Goal: Information Seeking & Learning: Learn about a topic

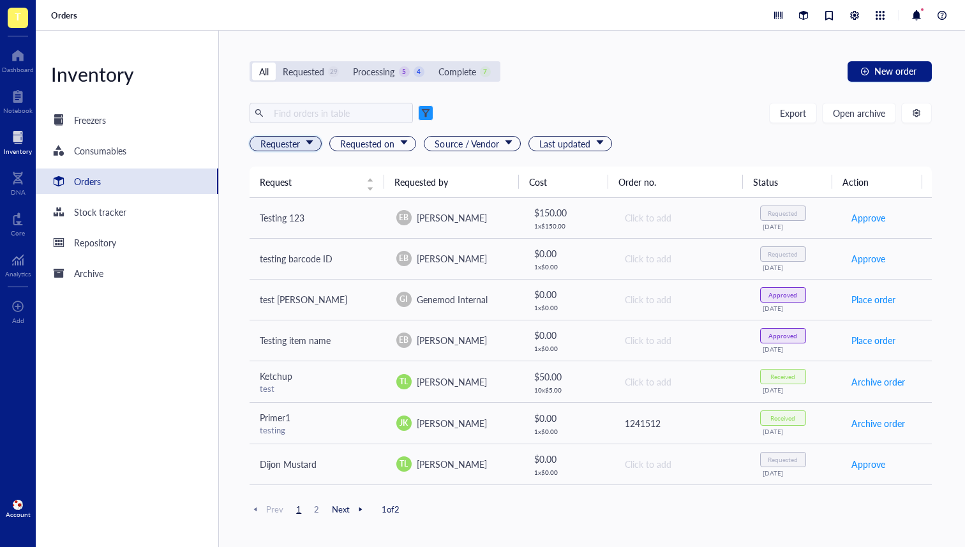
click at [315, 149] on div "Requester" at bounding box center [286, 143] width 72 height 15
click at [481, 108] on div "Export Open archive" at bounding box center [591, 113] width 682 height 20
click at [429, 110] on div at bounding box center [425, 112] width 9 height 9
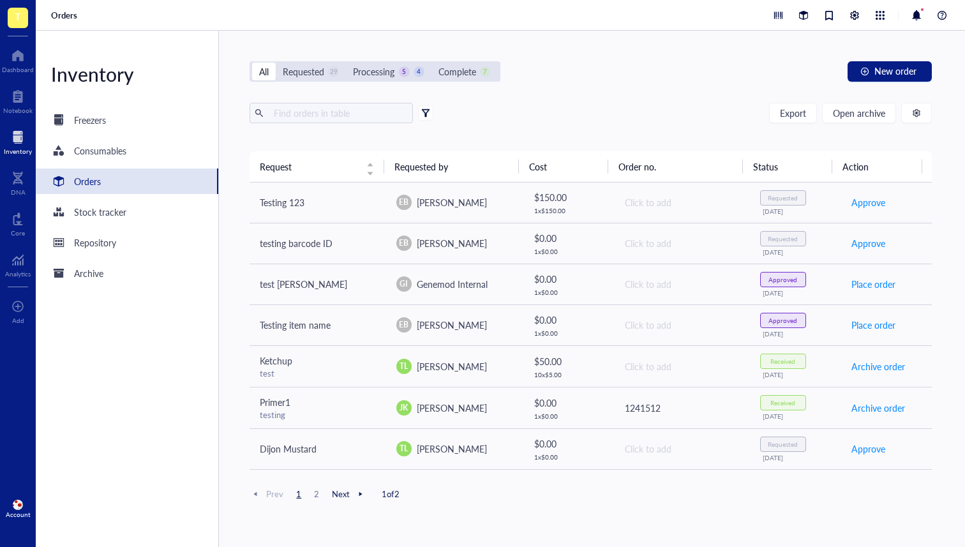
click at [419, 113] on span at bounding box center [425, 112] width 15 height 15
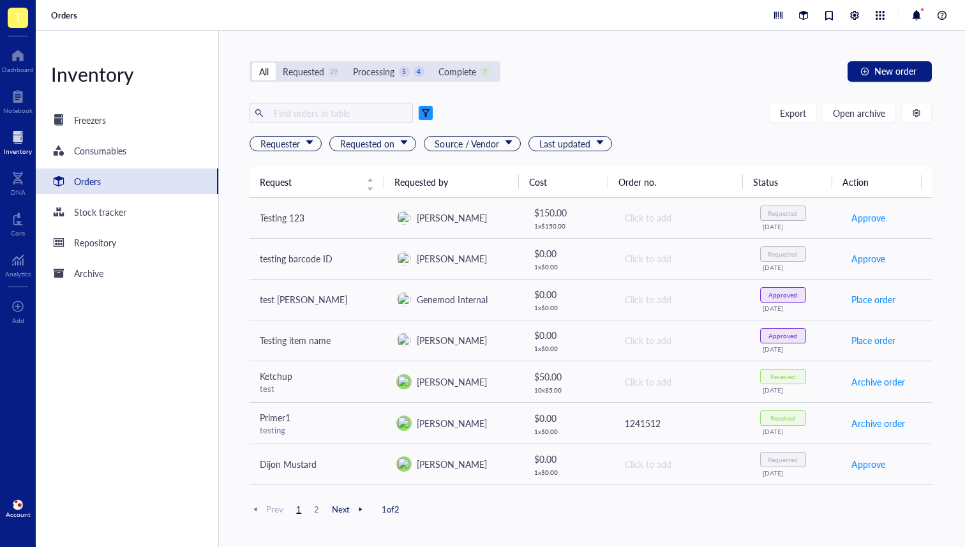
click at [430, 115] on span at bounding box center [425, 112] width 15 height 15
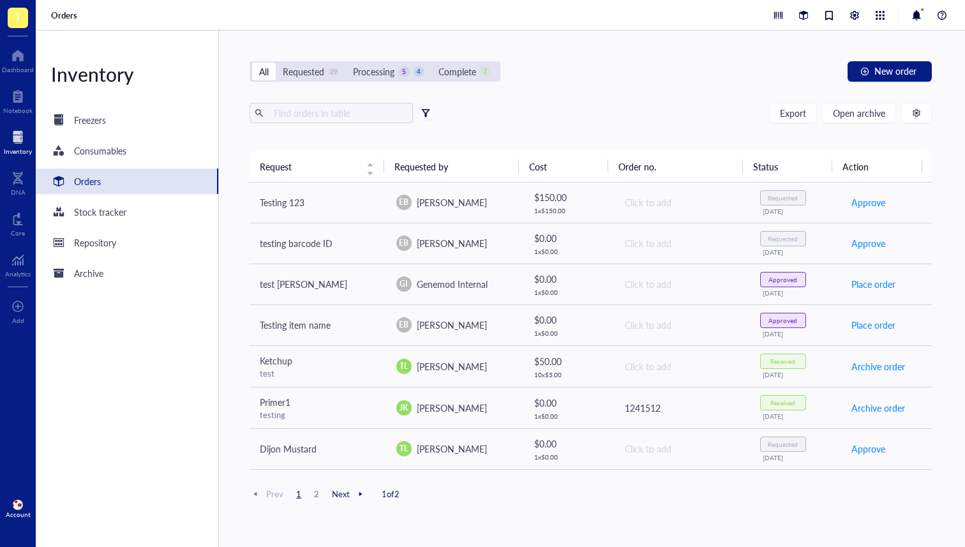
drag, startPoint x: 424, startPoint y: 108, endPoint x: 426, endPoint y: 118, distance: 10.3
click at [424, 108] on span at bounding box center [425, 112] width 15 height 15
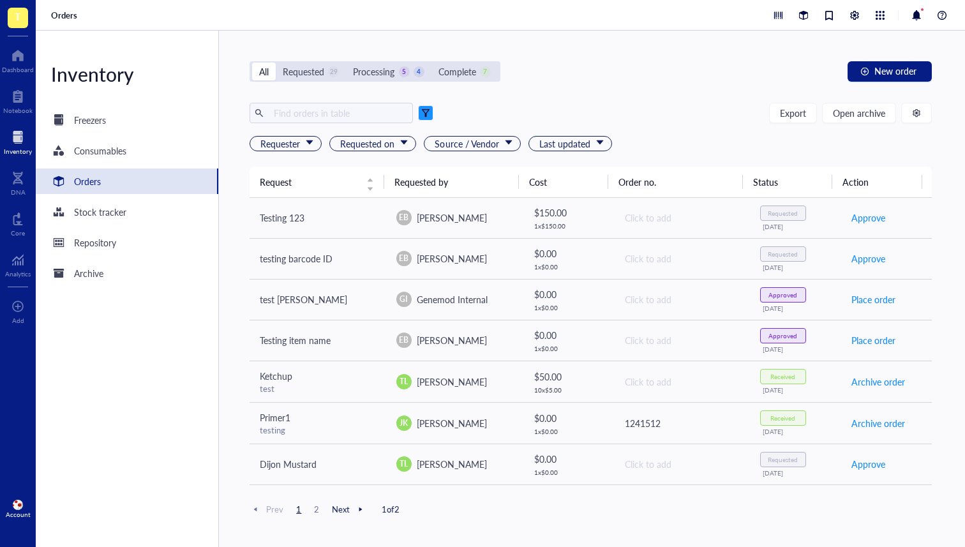
click at [426, 118] on span at bounding box center [425, 112] width 15 height 15
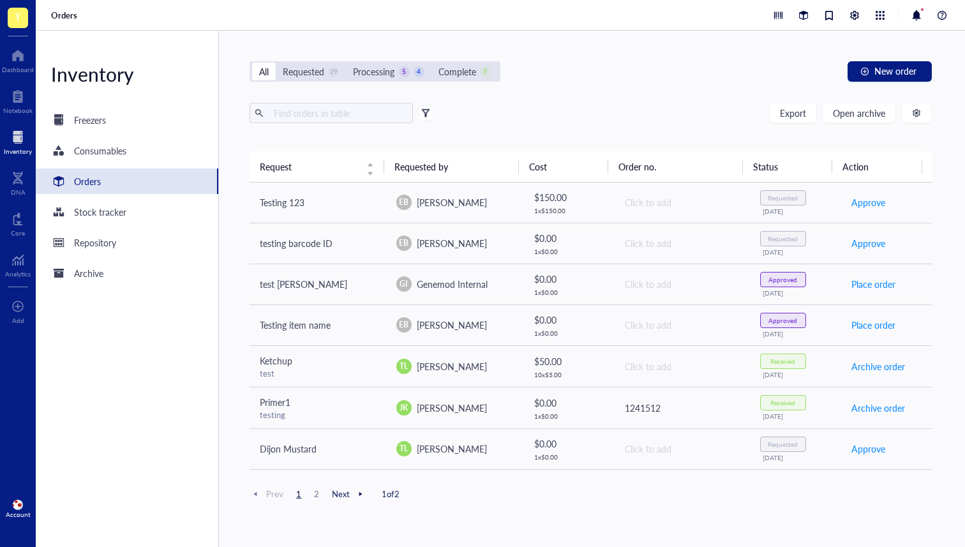
click at [434, 113] on div "Export Open archive" at bounding box center [591, 113] width 682 height 20
click at [431, 117] on span at bounding box center [425, 112] width 15 height 15
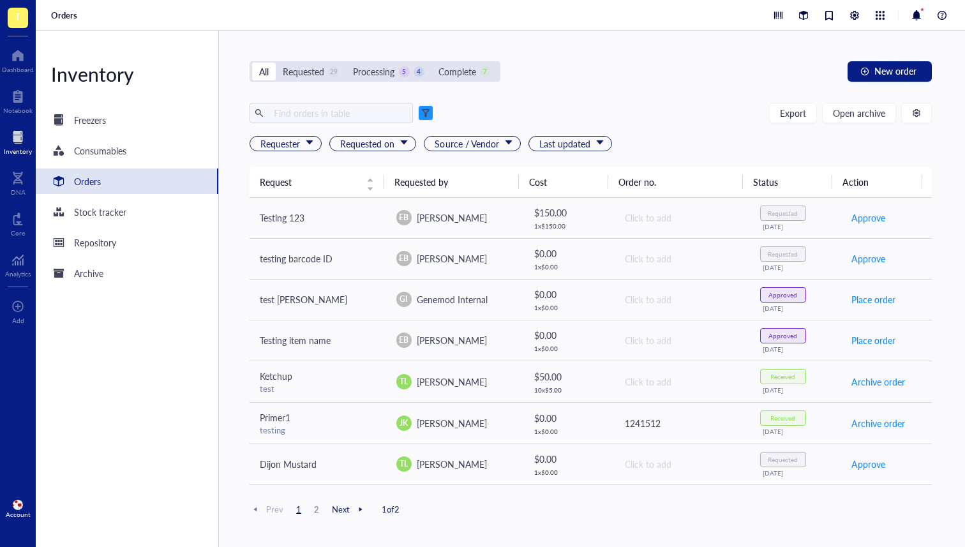
click at [468, 114] on div "Export Open archive" at bounding box center [591, 113] width 682 height 20
click at [644, 100] on div "All Requested 29 Processing 5 4 Complete 7 New order Export Open archive Reques…" at bounding box center [590, 289] width 743 height 516
click at [313, 68] on div "Requested" at bounding box center [303, 71] width 41 height 14
click at [276, 63] on input "Requested 29" at bounding box center [276, 63] width 0 height 0
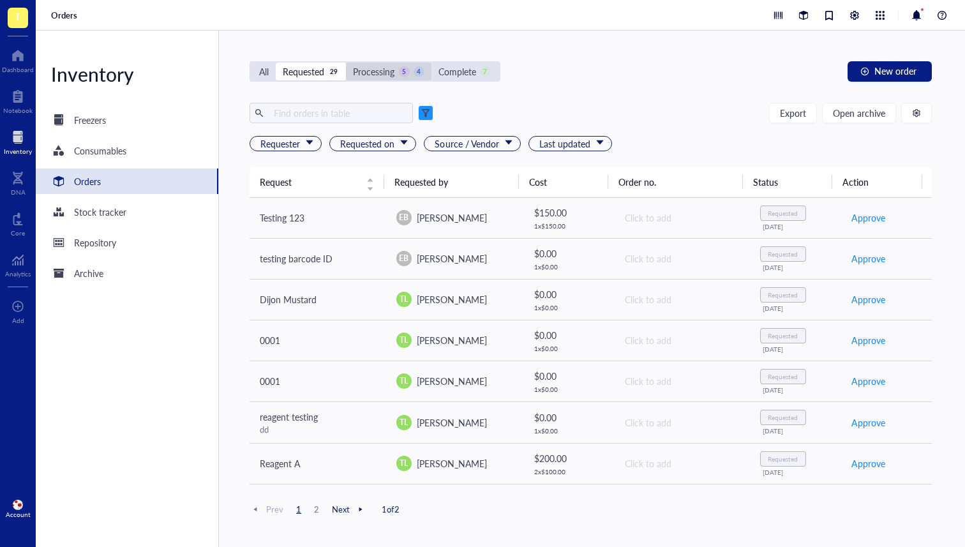
click at [409, 69] on div "5" at bounding box center [404, 71] width 11 height 11
click at [346, 63] on input "Processing 5 4" at bounding box center [346, 63] width 0 height 0
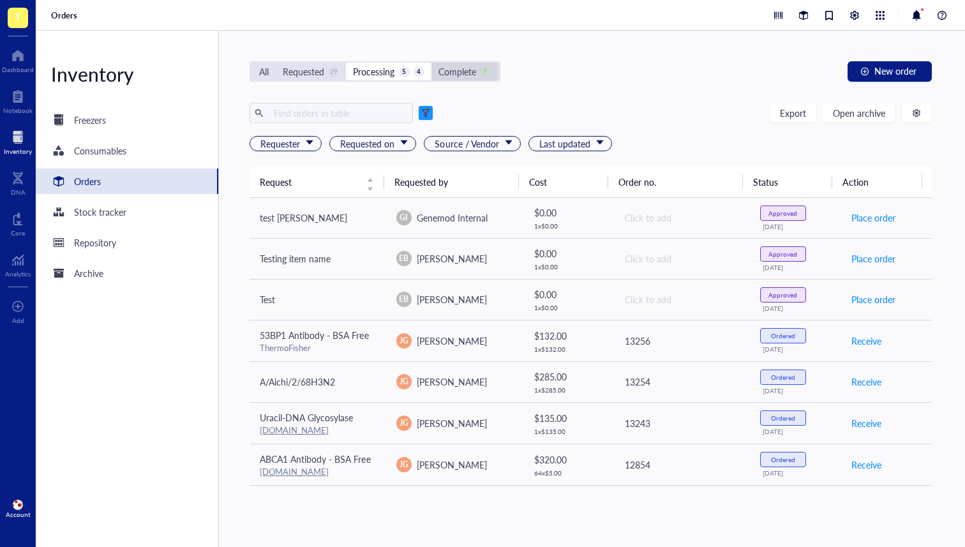
click at [470, 68] on div "Complete" at bounding box center [457, 71] width 38 height 14
click at [431, 63] on input "Complete 7" at bounding box center [431, 63] width 0 height 0
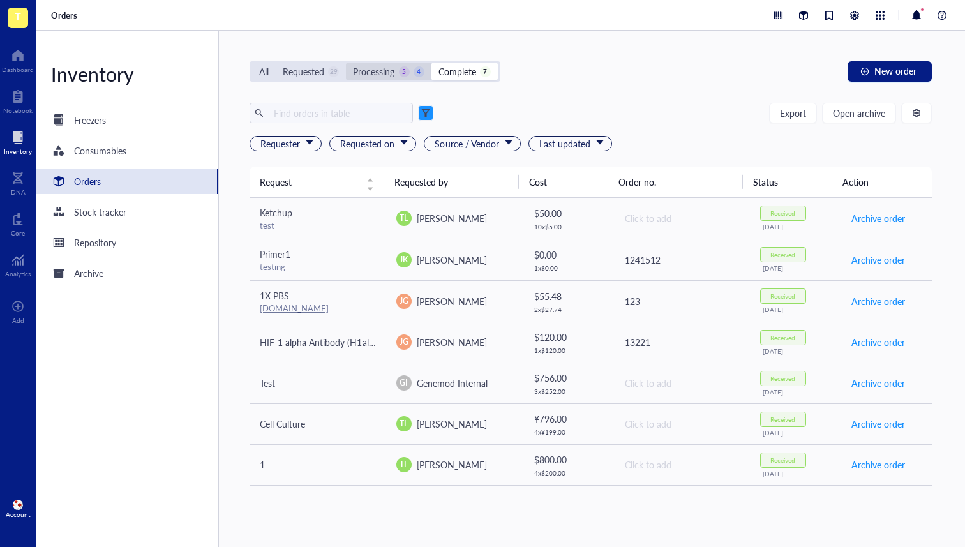
click at [375, 71] on div "Processing" at bounding box center [373, 71] width 41 height 14
click at [346, 63] on input "Processing 5 4" at bounding box center [346, 63] width 0 height 0
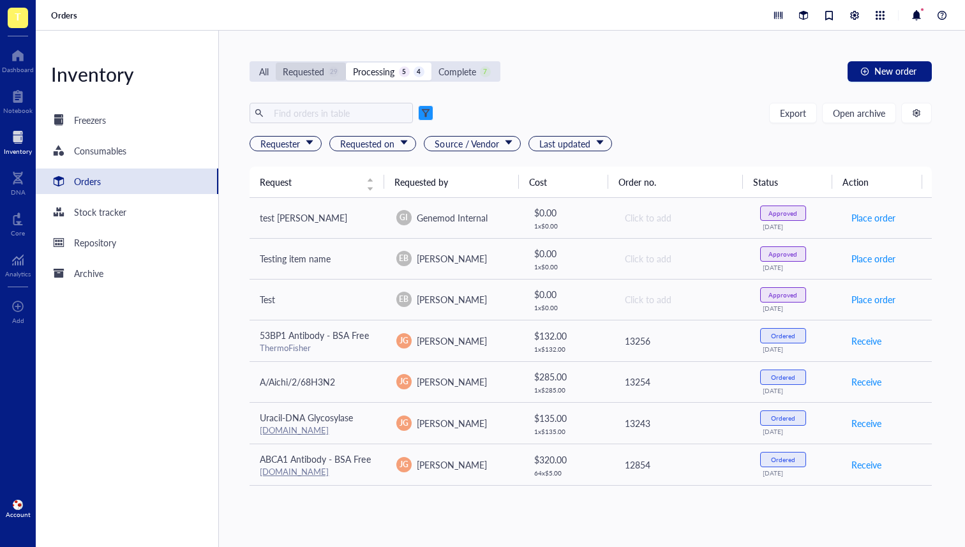
click at [299, 73] on div "Requested" at bounding box center [303, 71] width 41 height 14
click at [276, 63] on input "Requested 29" at bounding box center [276, 63] width 0 height 0
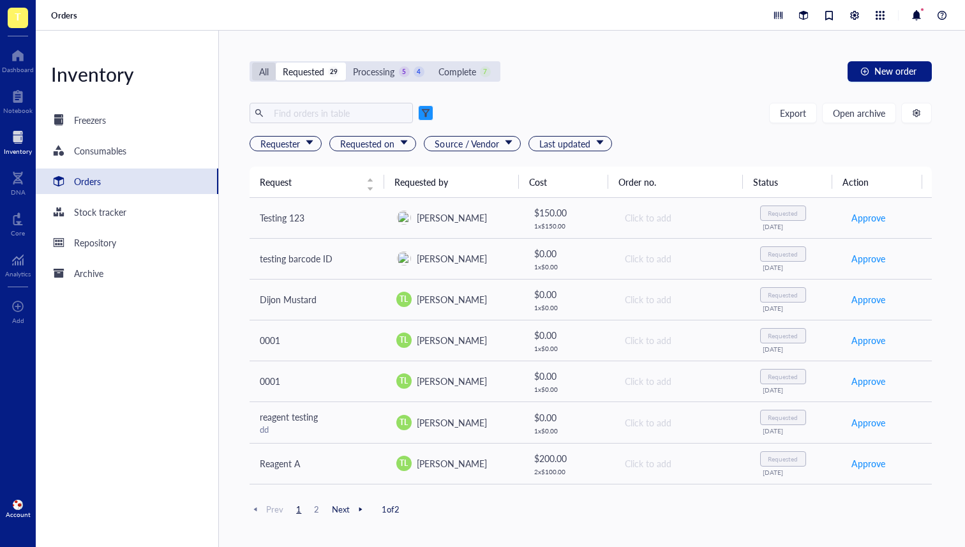
drag, startPoint x: 266, startPoint y: 73, endPoint x: 273, endPoint y: 73, distance: 6.4
click at [267, 72] on div "All" at bounding box center [264, 71] width 10 height 14
click at [249, 68] on div "All Requested 29 Processing 5 4 Complete 7 New order Export Open archive Reques…" at bounding box center [590, 289] width 743 height 516
click at [269, 67] on div "All" at bounding box center [264, 71] width 10 height 14
drag, startPoint x: 70, startPoint y: 121, endPoint x: 96, endPoint y: 140, distance: 32.9
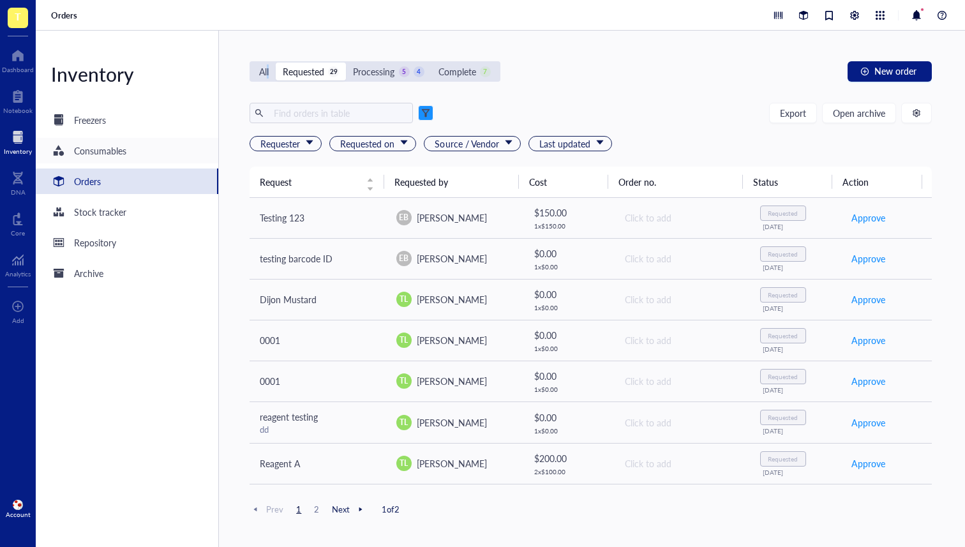
click at [70, 121] on div "Freezers" at bounding box center [78, 119] width 55 height 15
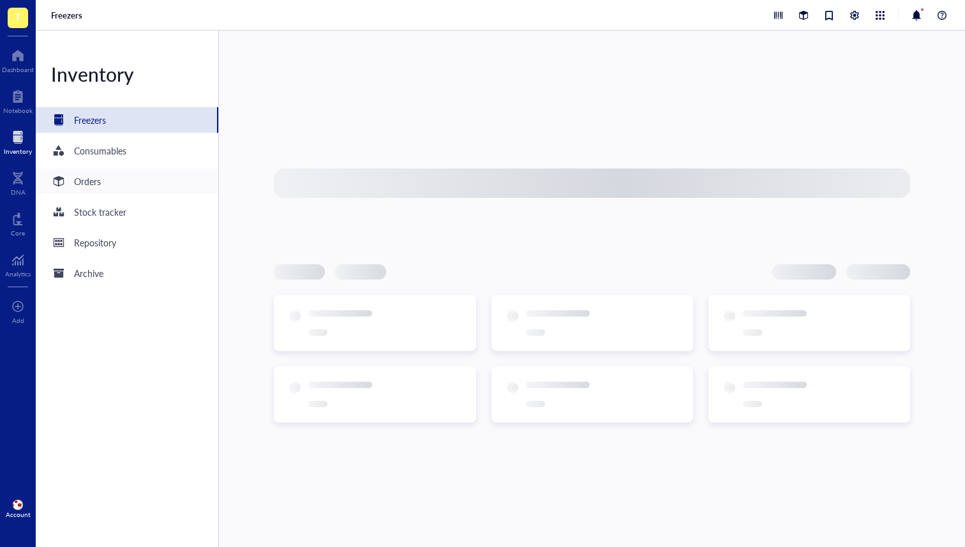
click at [106, 178] on div "Orders" at bounding box center [127, 181] width 183 height 26
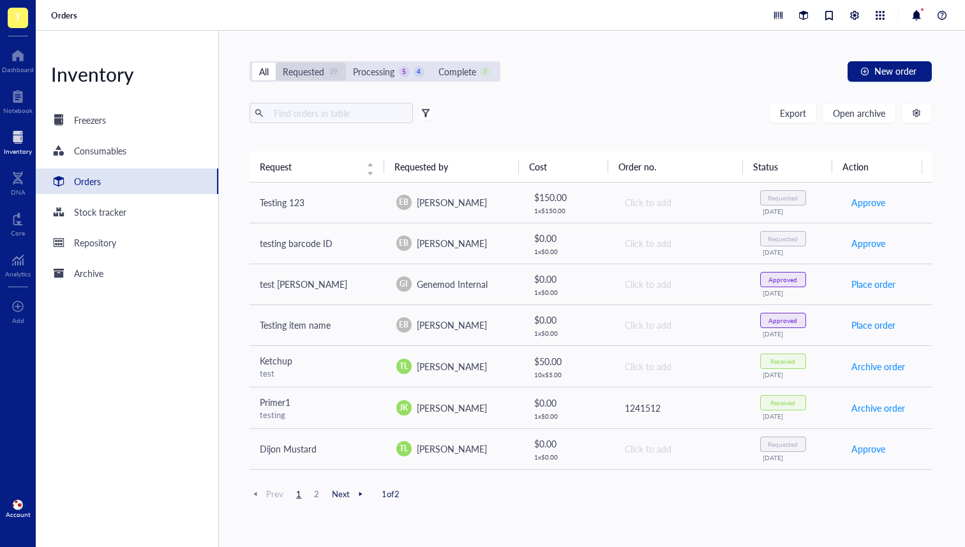
click at [318, 73] on div "Requested" at bounding box center [303, 71] width 41 height 14
click at [276, 63] on input "Requested 29" at bounding box center [276, 63] width 0 height 0
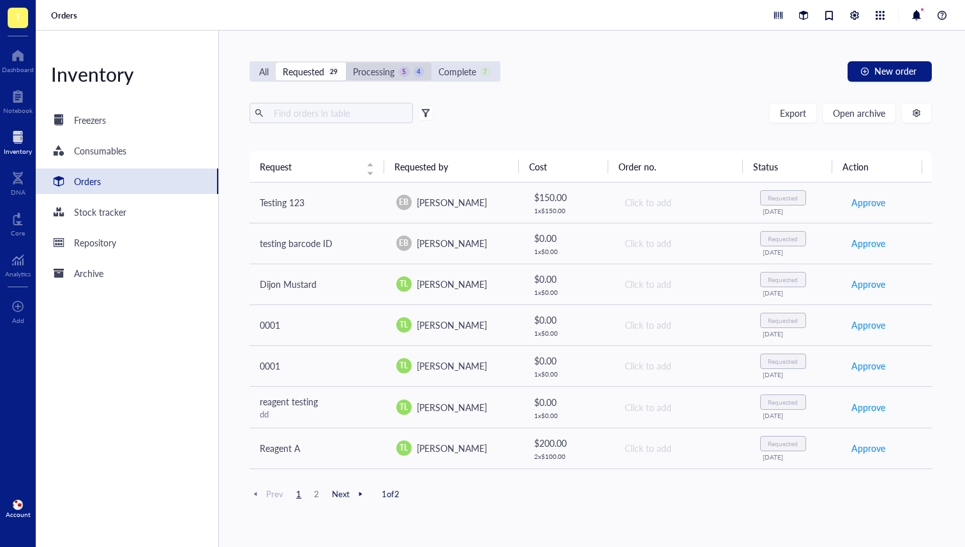
click at [380, 73] on div "Processing" at bounding box center [373, 71] width 41 height 14
click at [346, 63] on input "Processing 5 4" at bounding box center [346, 63] width 0 height 0
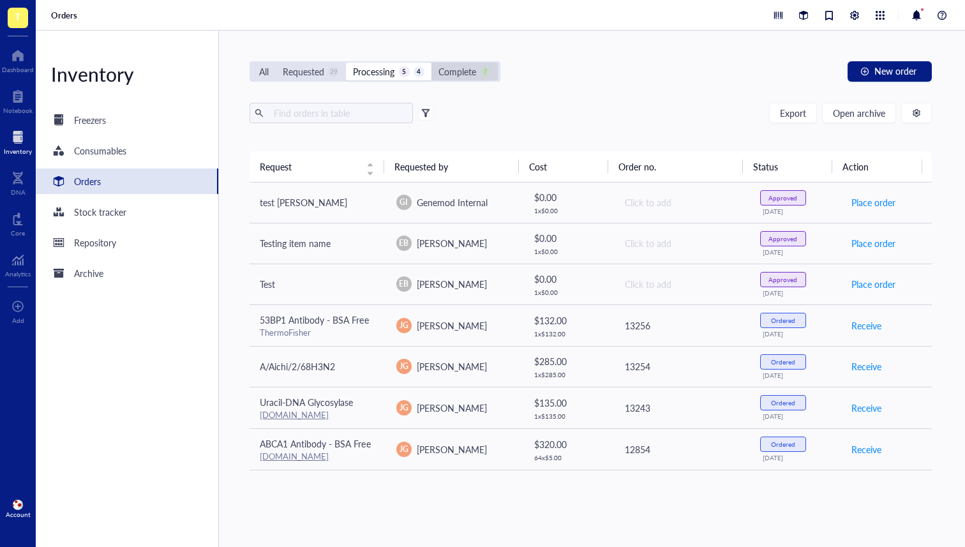
click at [464, 70] on div "Complete" at bounding box center [457, 71] width 38 height 14
click at [431, 63] on input "Complete 7" at bounding box center [431, 63] width 0 height 0
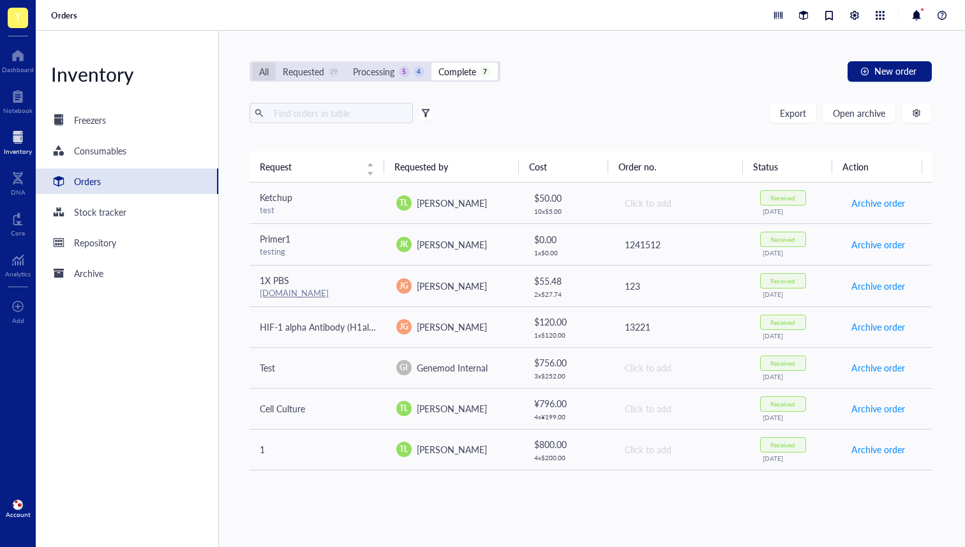
click at [270, 70] on div "All" at bounding box center [264, 72] width 24 height 18
click at [252, 63] on input "All" at bounding box center [252, 63] width 0 height 0
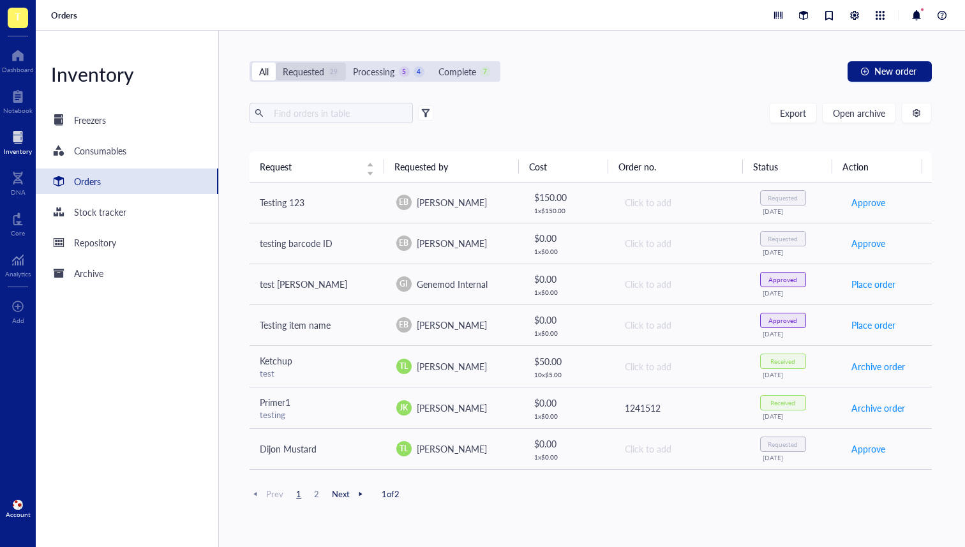
click at [304, 73] on div "Requested" at bounding box center [303, 71] width 41 height 14
click at [276, 63] on input "Requested 29" at bounding box center [276, 63] width 0 height 0
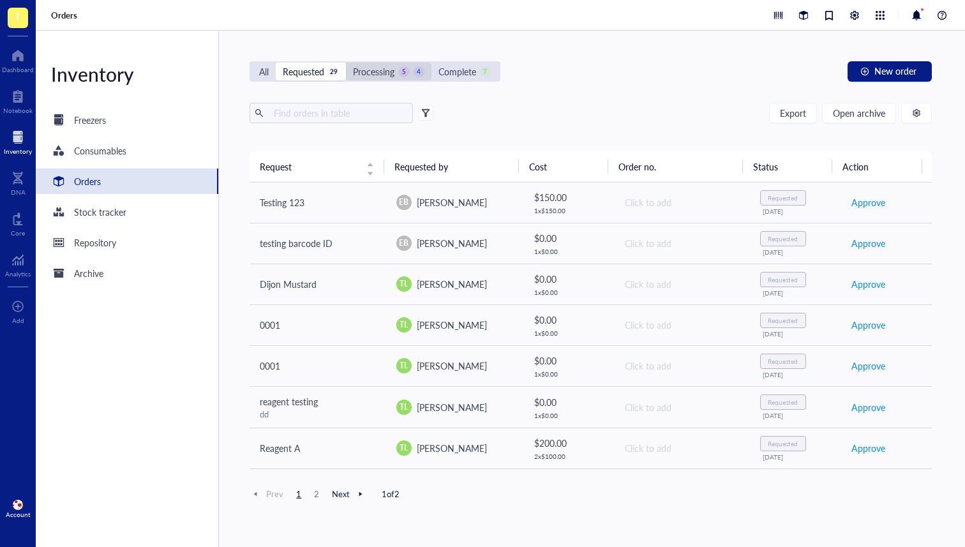
click at [409, 63] on div "Processing 5 4" at bounding box center [388, 72] width 85 height 18
click at [346, 63] on input "Processing 5 4" at bounding box center [346, 63] width 0 height 0
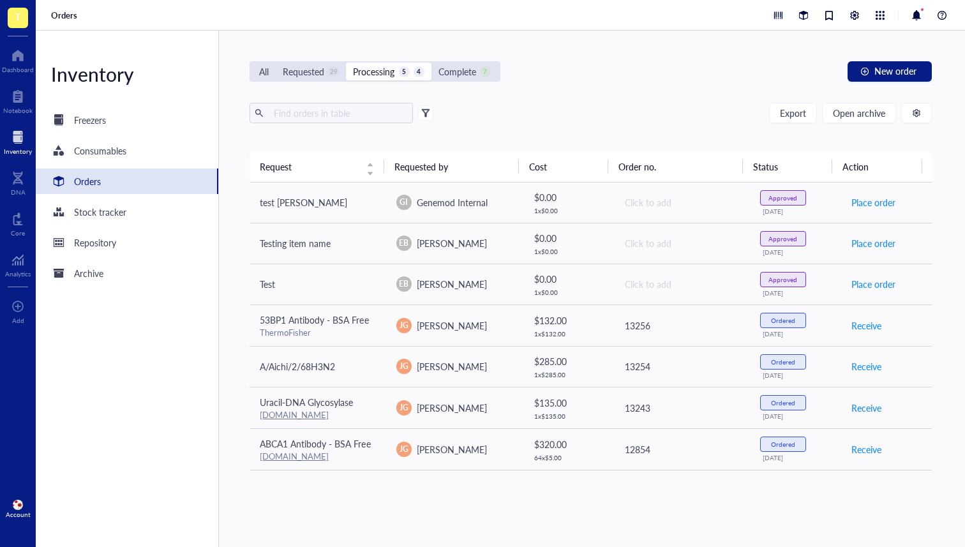
click at [460, 61] on div "All Requested 29 Processing 5 4 Complete 7" at bounding box center [375, 71] width 250 height 20
click at [476, 70] on div "Complete" at bounding box center [457, 71] width 38 height 14
click at [431, 63] on input "Complete 7" at bounding box center [431, 63] width 0 height 0
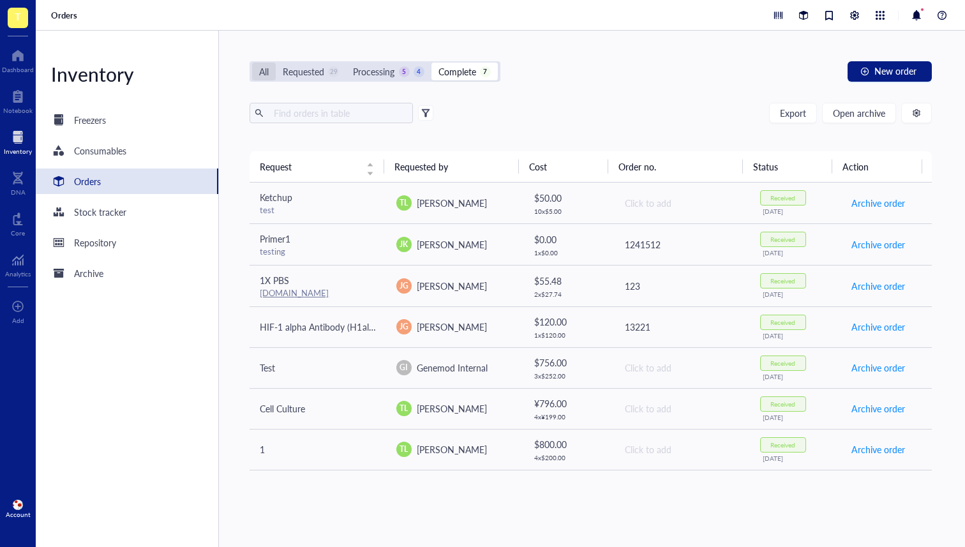
drag, startPoint x: 269, startPoint y: 75, endPoint x: 282, endPoint y: 87, distance: 18.1
click at [269, 75] on div "All" at bounding box center [264, 72] width 24 height 18
click at [252, 63] on input "All" at bounding box center [252, 63] width 0 height 0
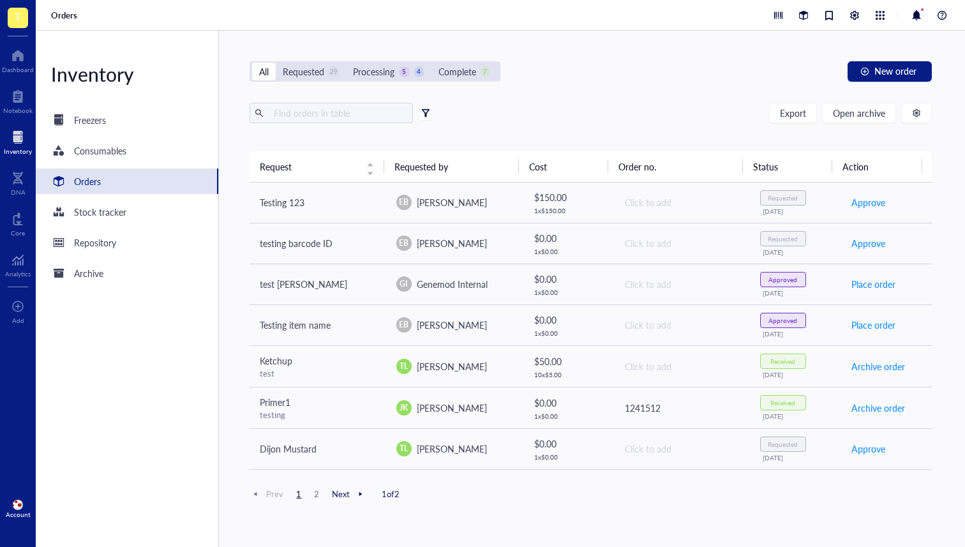
click at [428, 112] on div at bounding box center [425, 112] width 9 height 9
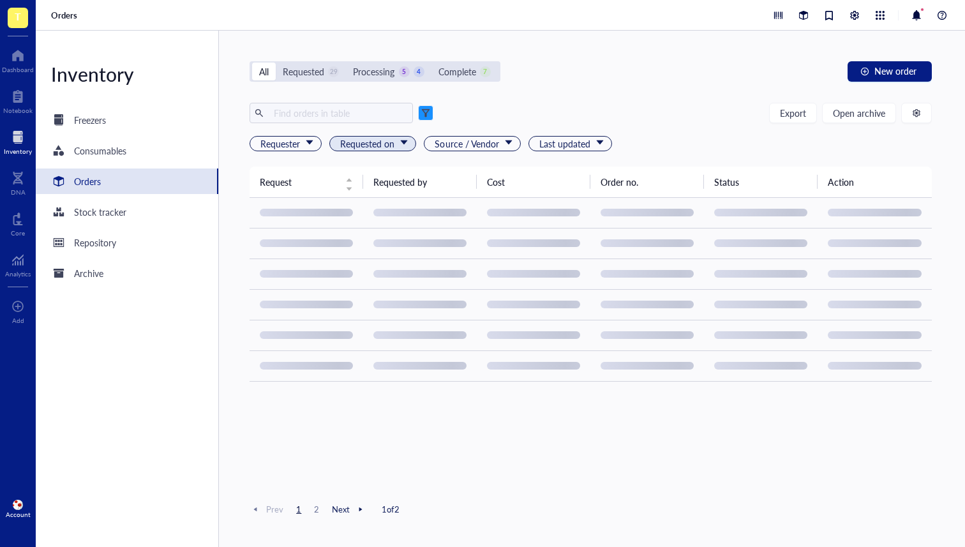
click at [396, 148] on span "Requested on" at bounding box center [374, 144] width 68 height 14
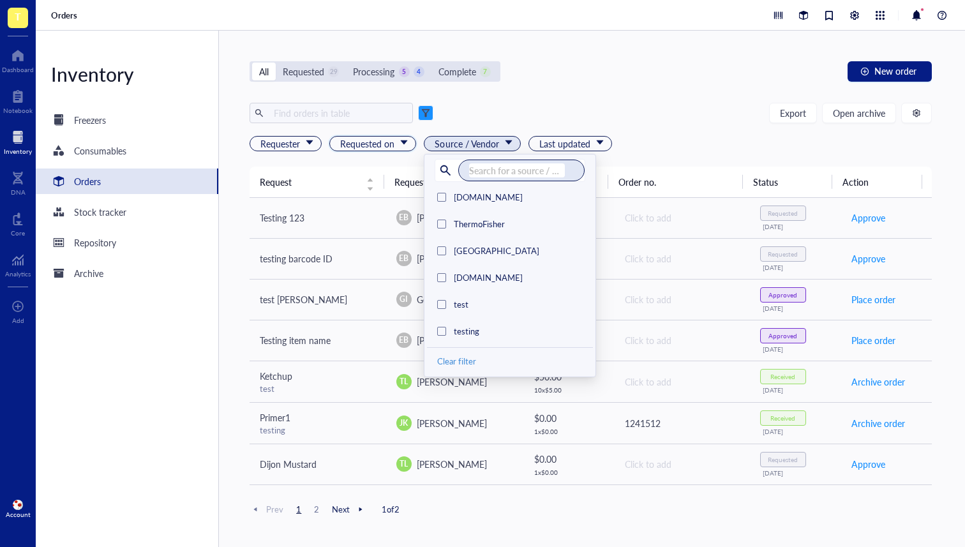
click at [480, 149] on span "Source / Vendor" at bounding box center [473, 144] width 77 height 14
click at [638, 123] on div "Export Open archive" at bounding box center [591, 113] width 682 height 20
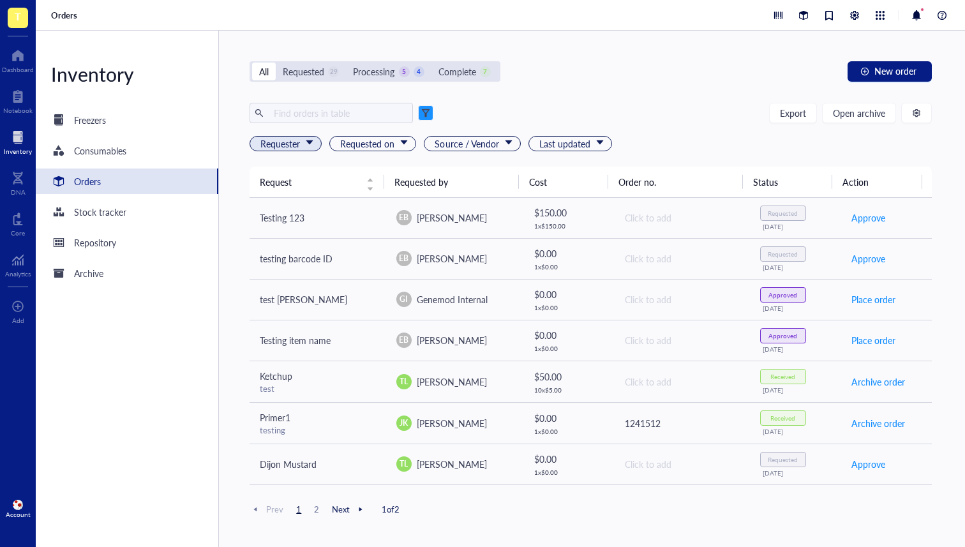
click at [274, 149] on span "Requester" at bounding box center [286, 144] width 53 height 14
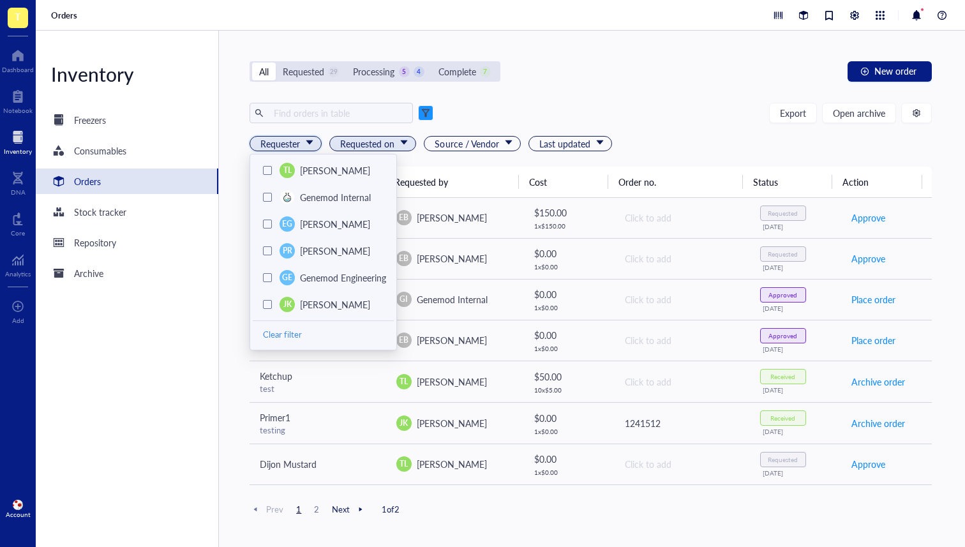
drag, startPoint x: 366, startPoint y: 140, endPoint x: 410, endPoint y: 145, distance: 44.3
click at [366, 140] on span "Requested on" at bounding box center [374, 144] width 68 height 14
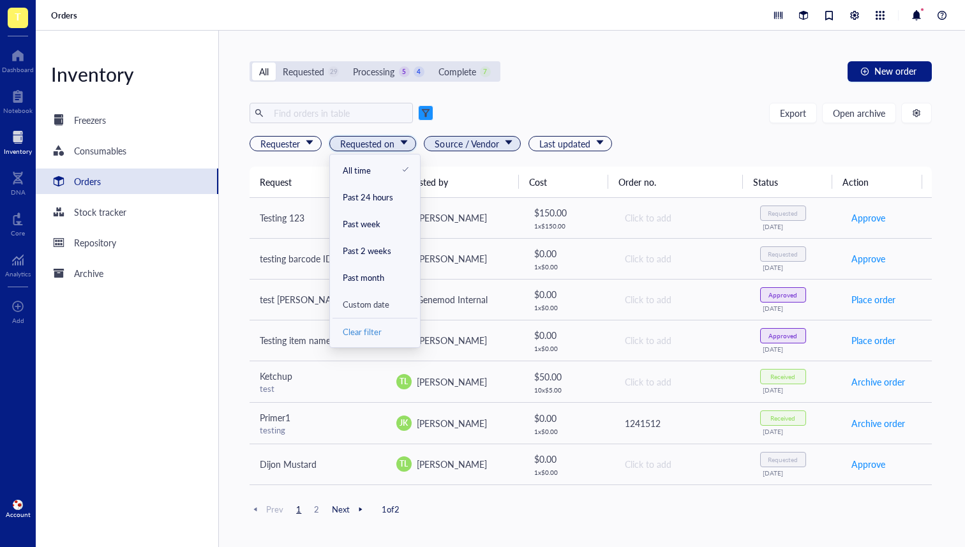
click at [463, 144] on span "Source / Vendor" at bounding box center [473, 144] width 77 height 14
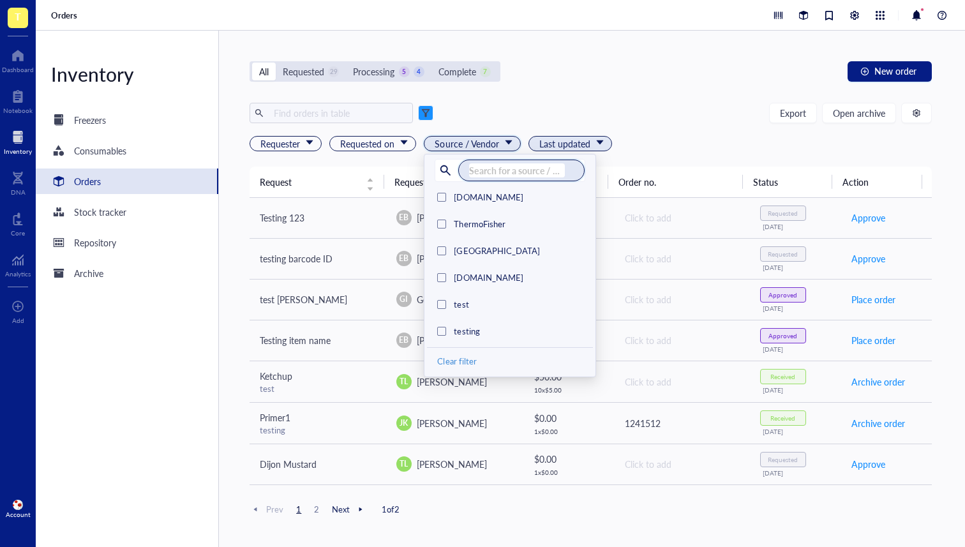
click at [558, 146] on span "Last updated" at bounding box center [571, 144] width 64 height 14
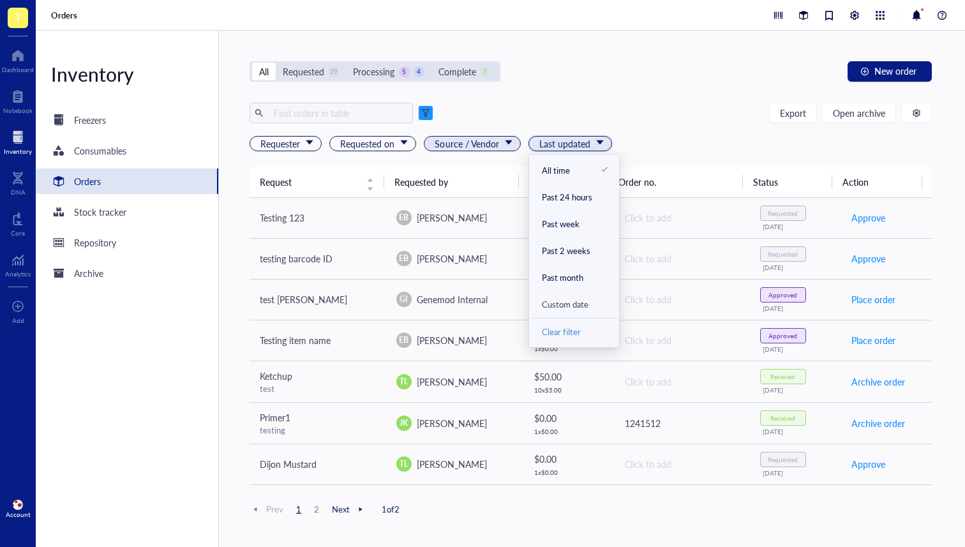
click at [471, 146] on span "Source / Vendor" at bounding box center [473, 144] width 77 height 14
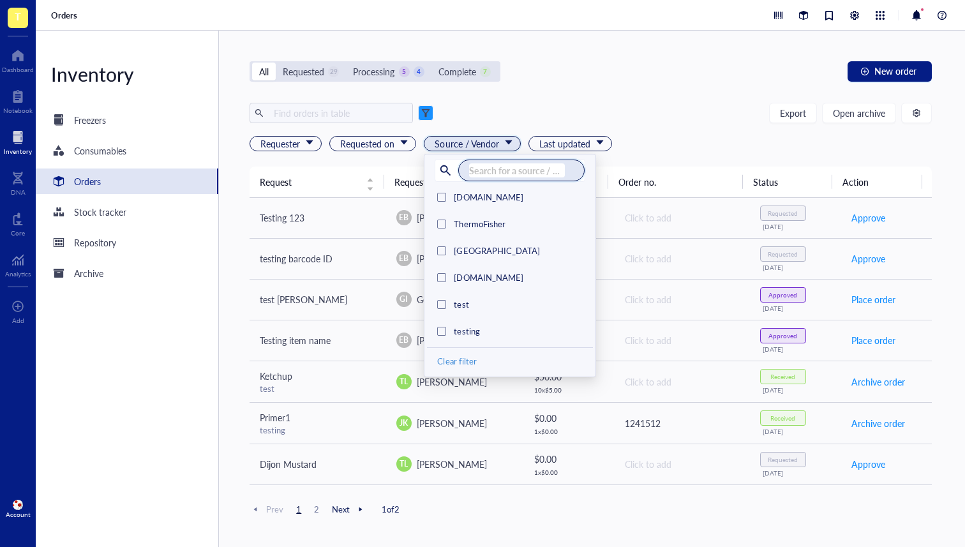
click at [553, 119] on div "Export Open archive" at bounding box center [591, 113] width 682 height 20
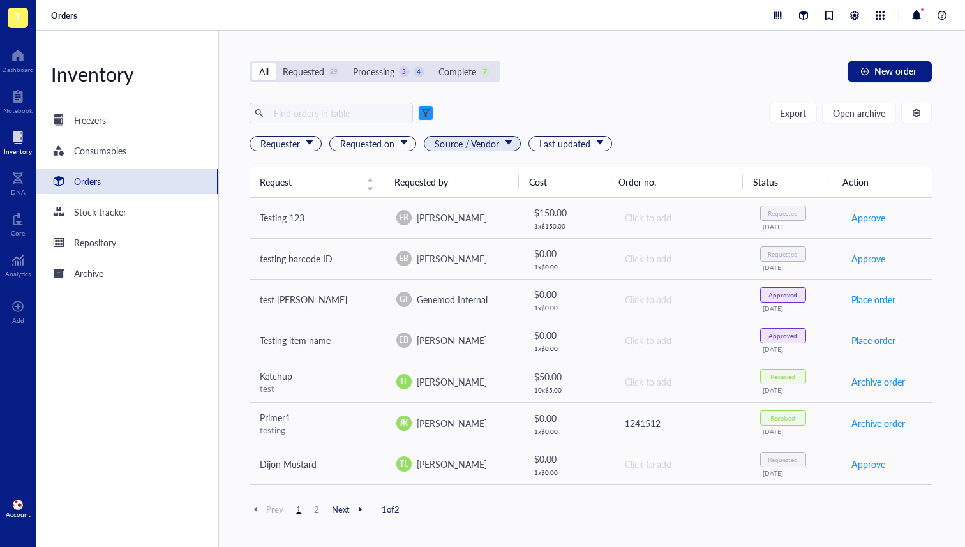
click at [495, 140] on span "Source / Vendor" at bounding box center [473, 144] width 77 height 14
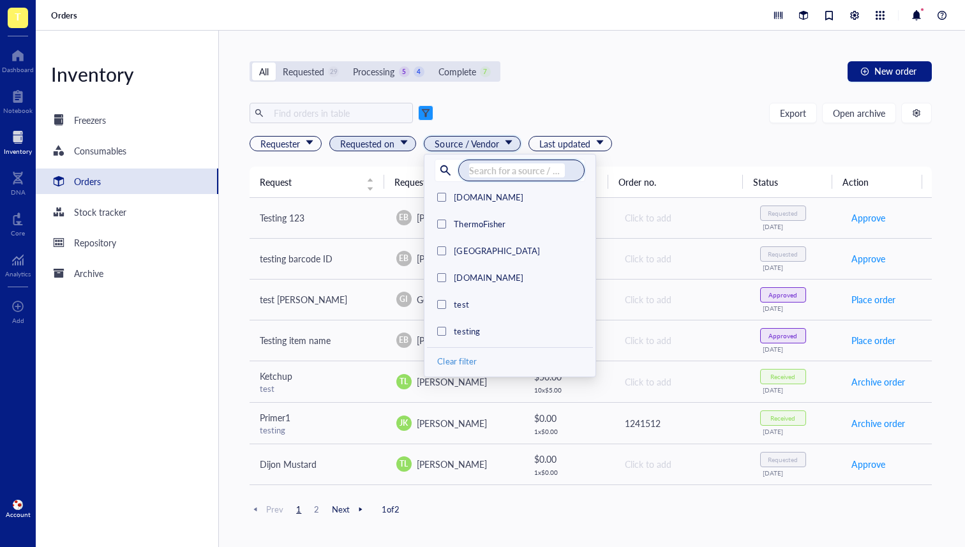
click at [384, 147] on span "Requested on" at bounding box center [374, 144] width 68 height 14
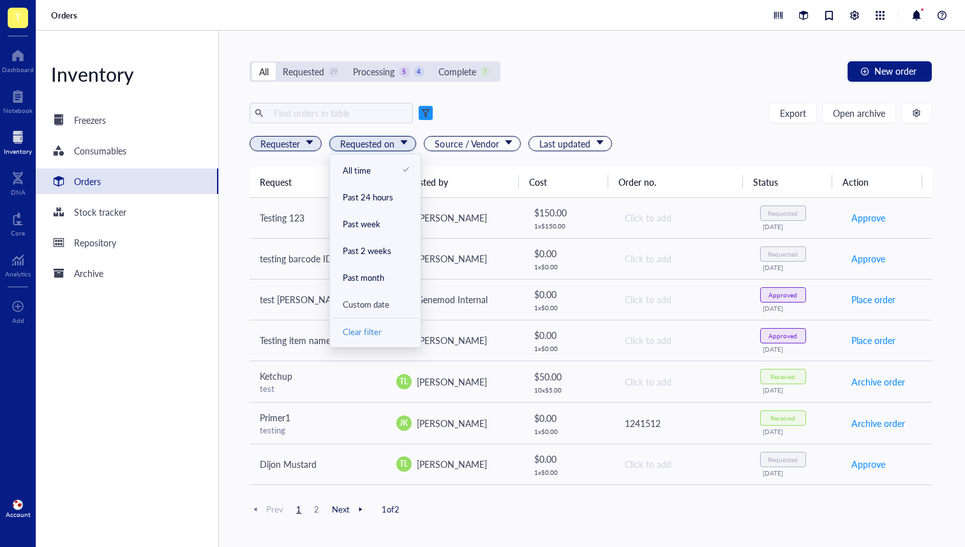
click at [303, 142] on span "Requester" at bounding box center [286, 144] width 53 height 14
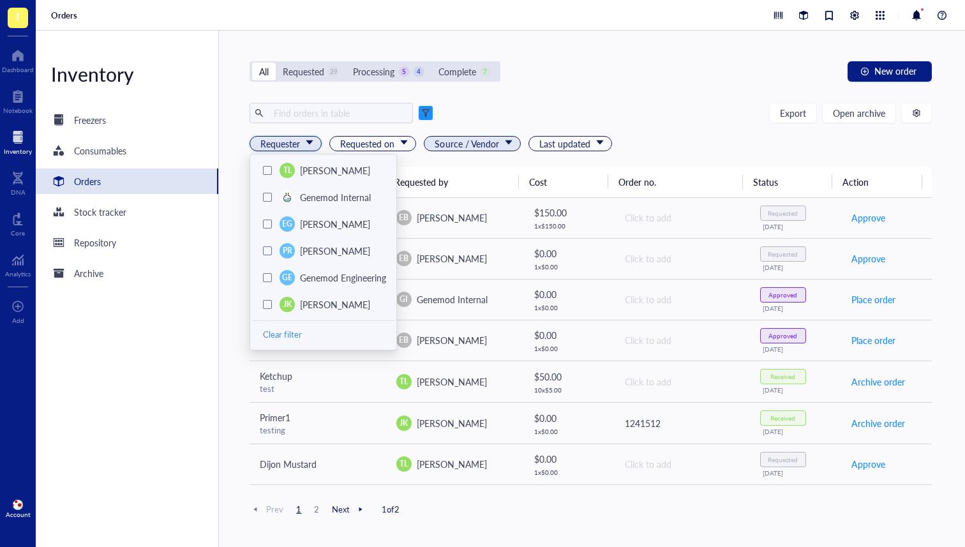
click at [474, 147] on span "Source / Vendor" at bounding box center [473, 144] width 77 height 14
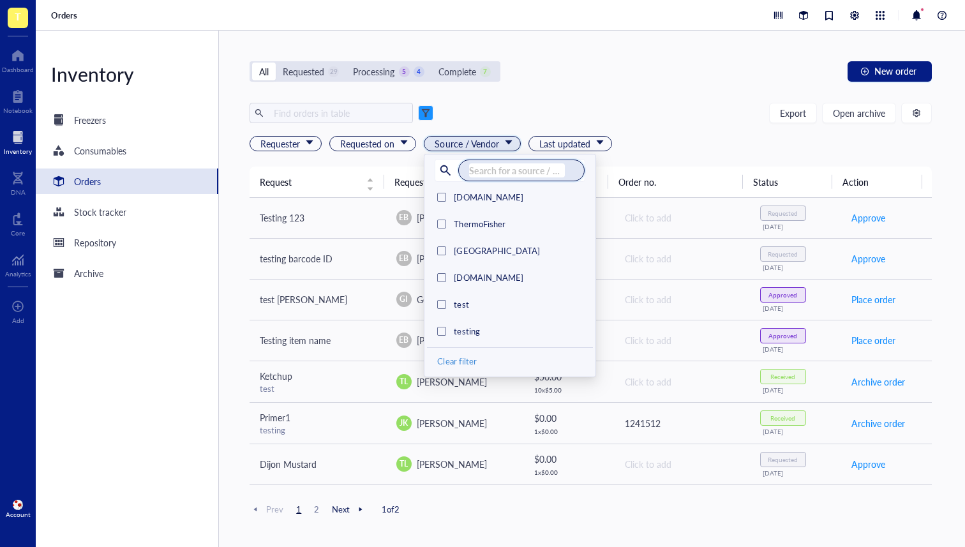
click at [275, 151] on div "Export Open archive Requester TL Tina Luu Genemod Internal EG Evan Gillespie PR…" at bounding box center [591, 135] width 682 height 64
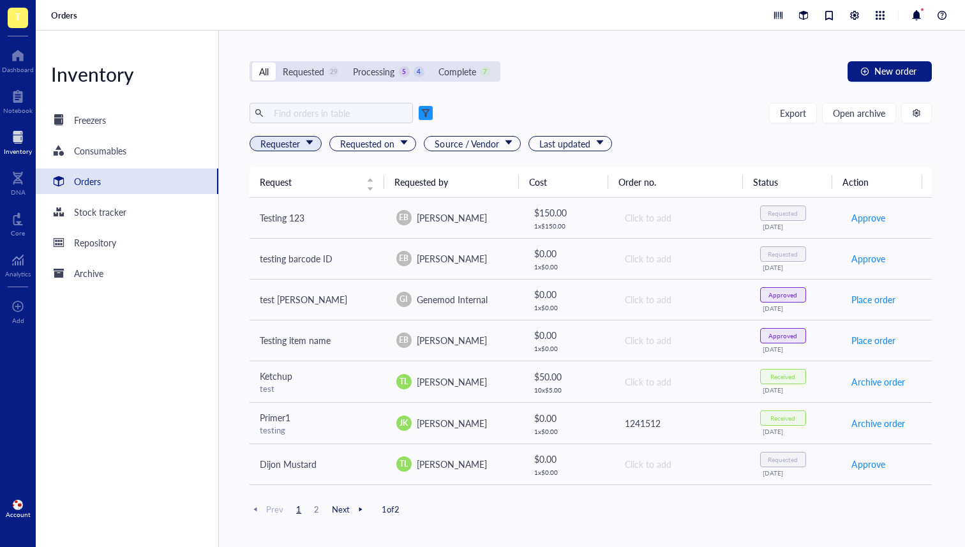
click at [291, 146] on span "Requester" at bounding box center [286, 144] width 53 height 14
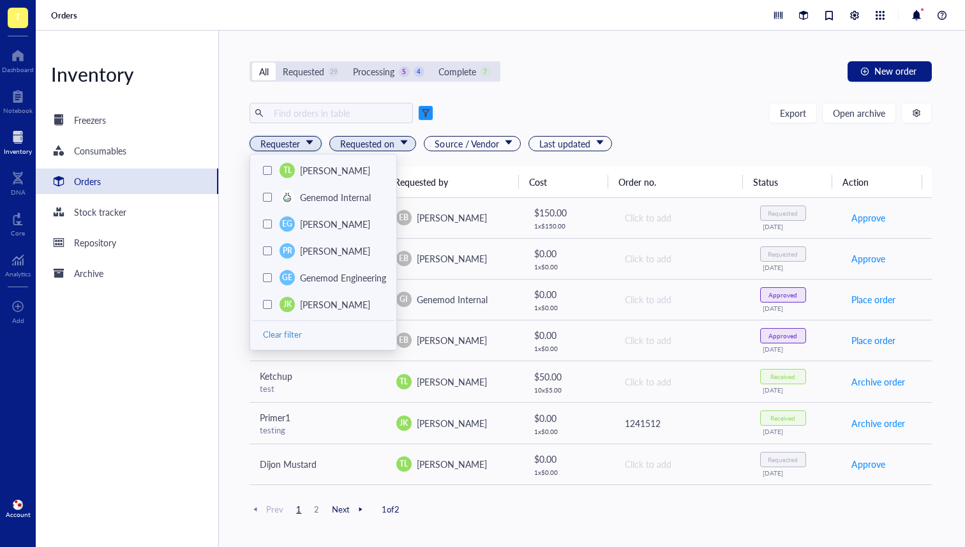
click at [371, 146] on span "Requested on" at bounding box center [374, 144] width 68 height 14
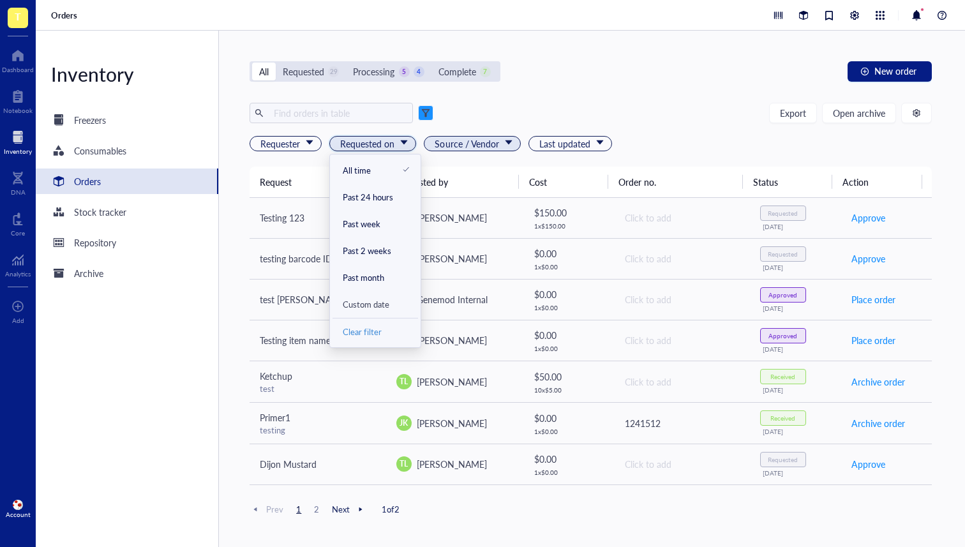
drag, startPoint x: 438, startPoint y: 144, endPoint x: 450, endPoint y: 145, distance: 12.2
click at [439, 144] on span "Source / Vendor" at bounding box center [473, 144] width 77 height 14
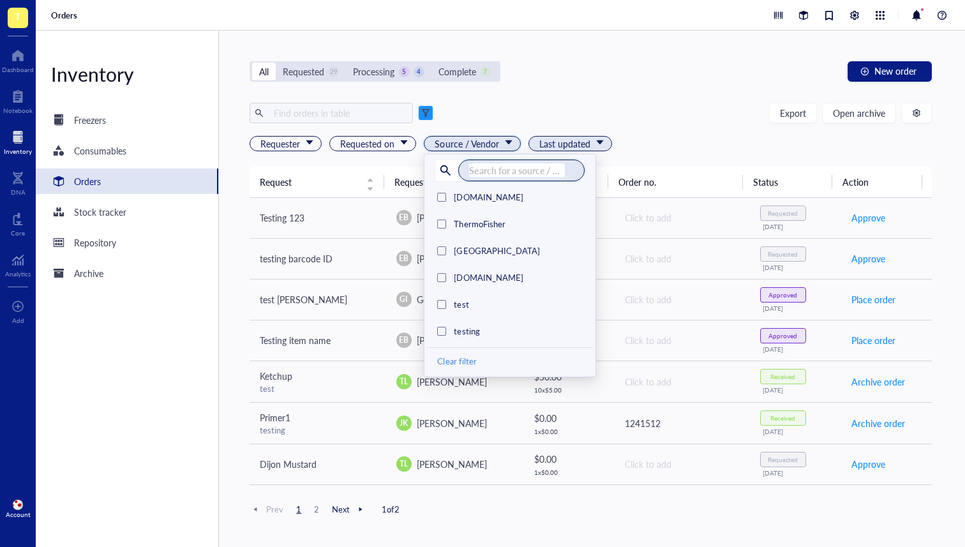
click at [553, 147] on span "Last updated" at bounding box center [571, 144] width 64 height 14
click at [465, 150] on span "Source / Vendor" at bounding box center [473, 144] width 77 height 14
click at [599, 144] on span "Last updated" at bounding box center [571, 144] width 64 height 14
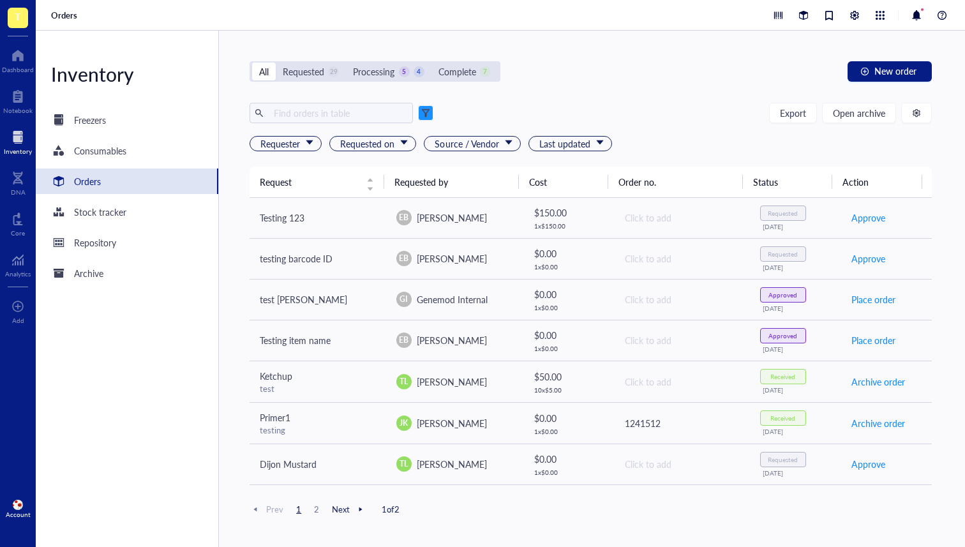
click at [644, 117] on div "Export Open archive" at bounding box center [591, 113] width 682 height 20
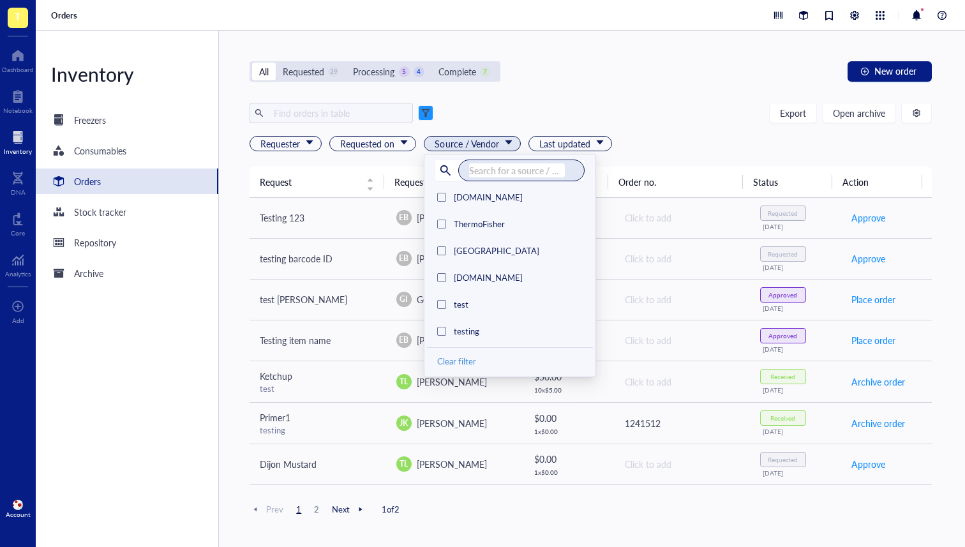
drag, startPoint x: 468, startPoint y: 146, endPoint x: 504, endPoint y: 133, distance: 37.1
click at [469, 145] on span "Source / Vendor" at bounding box center [473, 144] width 77 height 14
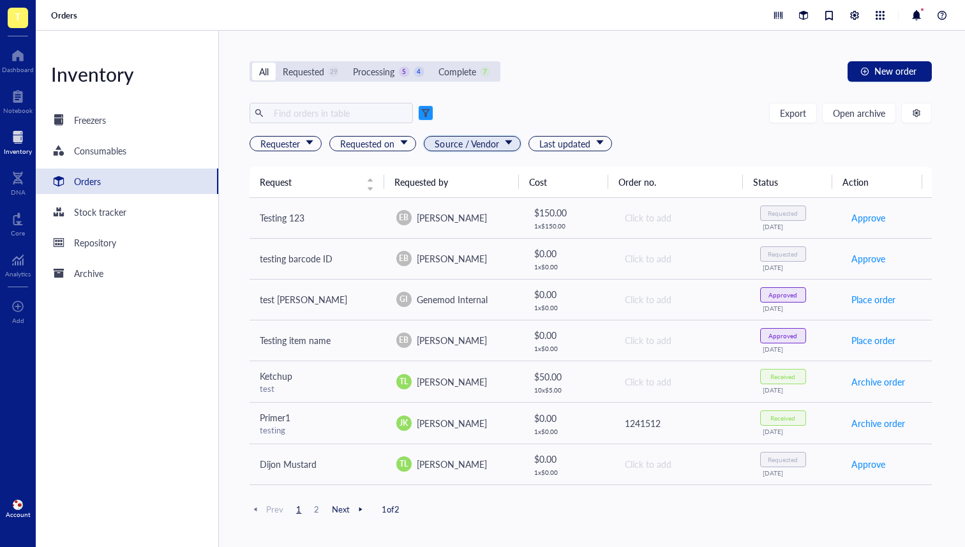
drag, startPoint x: 493, startPoint y: 146, endPoint x: 484, endPoint y: 147, distance: 8.4
click at [493, 148] on span "Source / Vendor" at bounding box center [473, 144] width 77 height 14
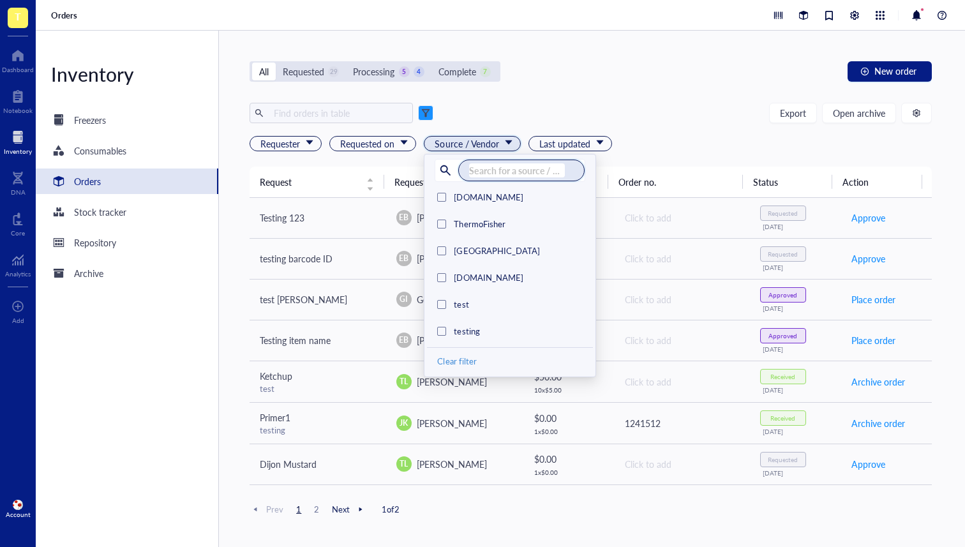
click at [450, 171] on div at bounding box center [445, 170] width 20 height 20
click at [443, 165] on div at bounding box center [445, 170] width 20 height 20
click at [493, 165] on input "search" at bounding box center [517, 170] width 96 height 14
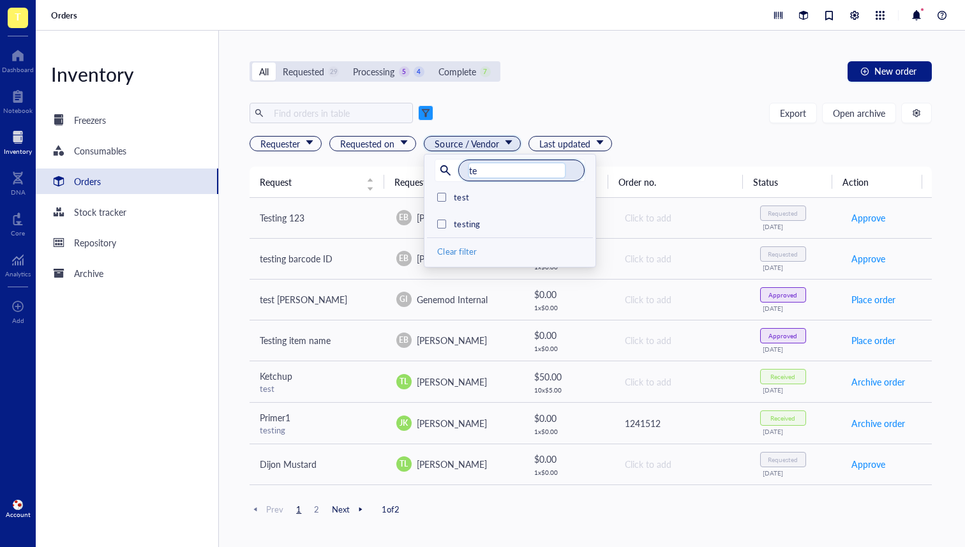
type input "t"
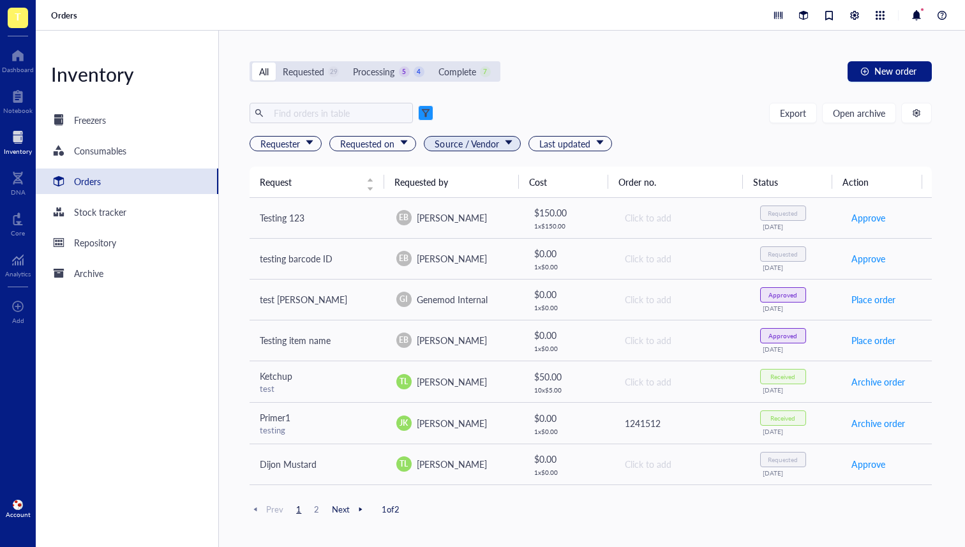
click at [490, 147] on span "Source / Vendor" at bounding box center [473, 144] width 77 height 14
click at [489, 139] on span "Source / Vendor" at bounding box center [473, 144] width 77 height 14
click at [493, 153] on div "Export Open archive Requester TL Tina Luu Genemod Internal EG Evan Gillespie PR…" at bounding box center [591, 135] width 682 height 64
click at [482, 144] on span "Source / Vendor" at bounding box center [473, 144] width 77 height 14
click at [455, 143] on span "Source / Vendor" at bounding box center [473, 144] width 77 height 14
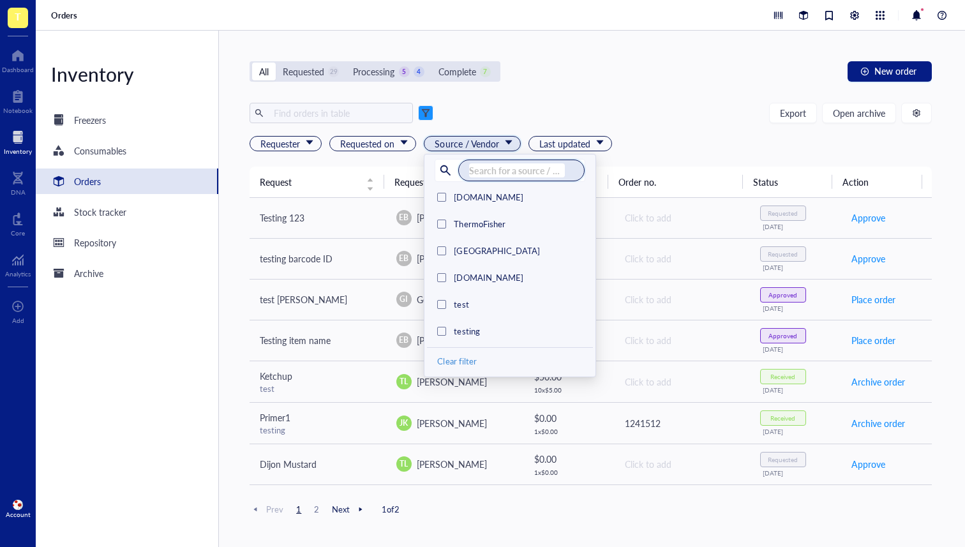
click at [448, 114] on div "Export Open archive" at bounding box center [591, 113] width 682 height 20
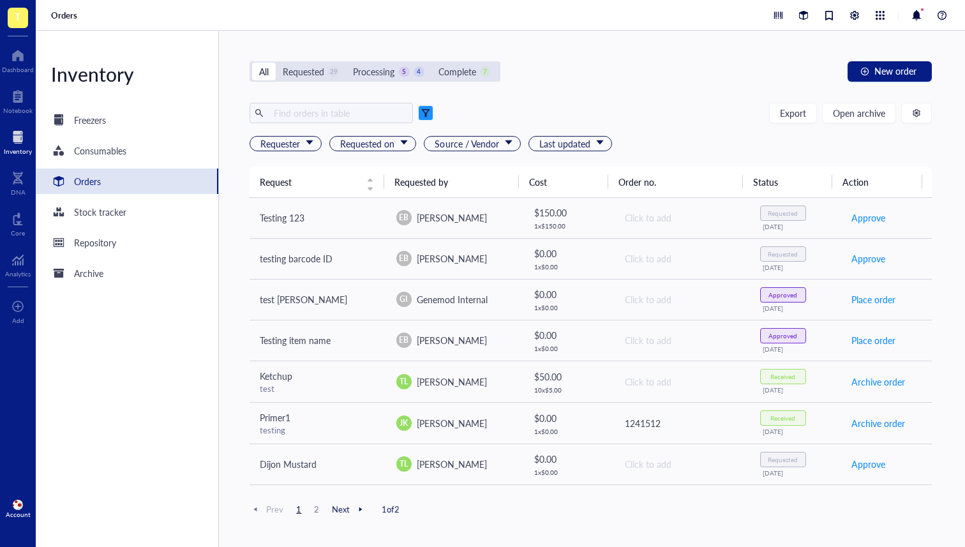
click at [425, 117] on div at bounding box center [425, 112] width 9 height 9
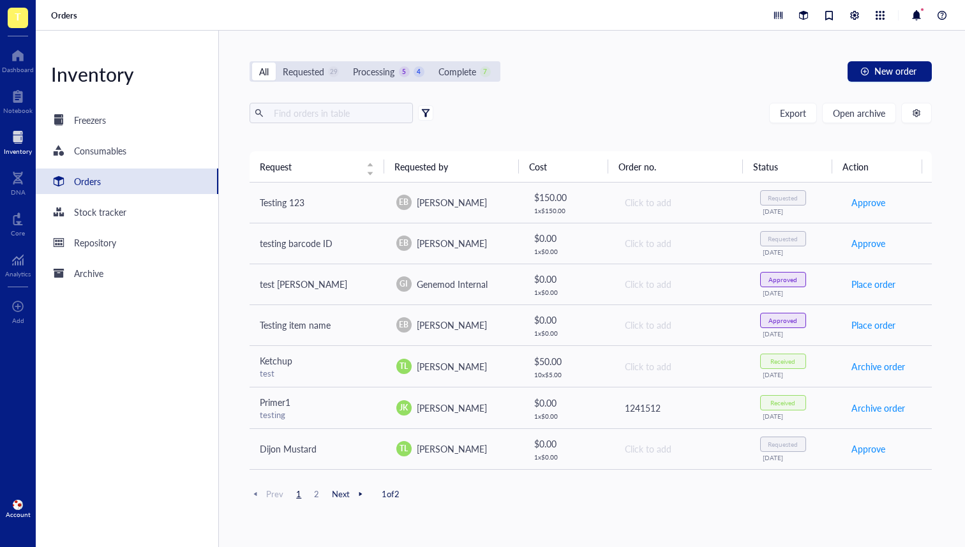
click at [419, 114] on span at bounding box center [425, 112] width 15 height 15
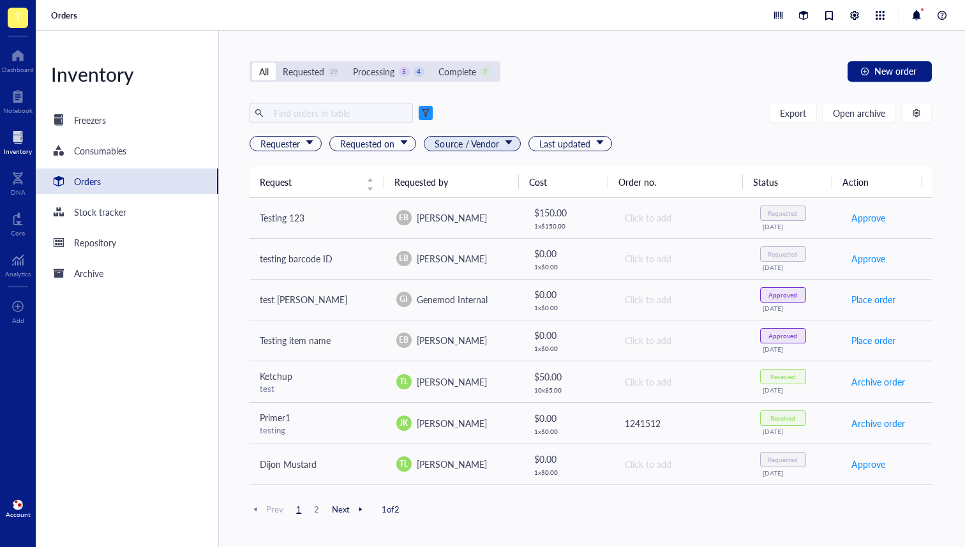
click at [483, 138] on span "Source / Vendor" at bounding box center [473, 144] width 77 height 14
click at [453, 146] on span "Source / Vendor" at bounding box center [473, 144] width 77 height 14
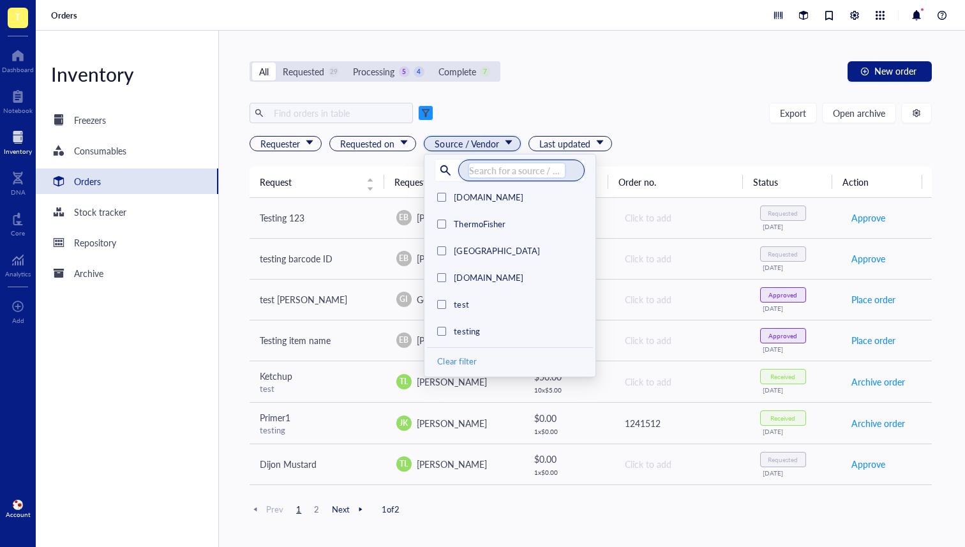
click at [517, 170] on input "search" at bounding box center [517, 170] width 96 height 14
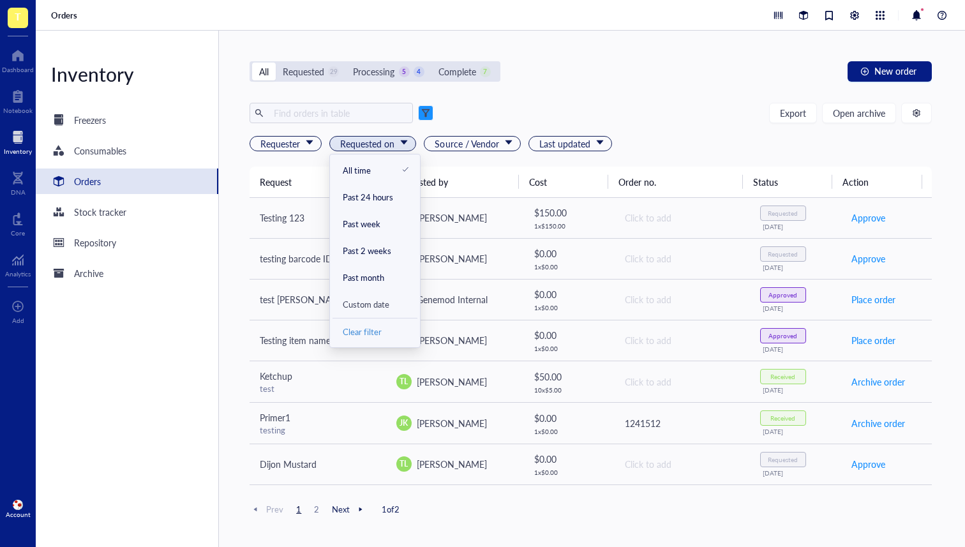
click at [380, 148] on span "Requested on" at bounding box center [374, 144] width 68 height 14
click at [281, 143] on span "Requester" at bounding box center [286, 144] width 53 height 14
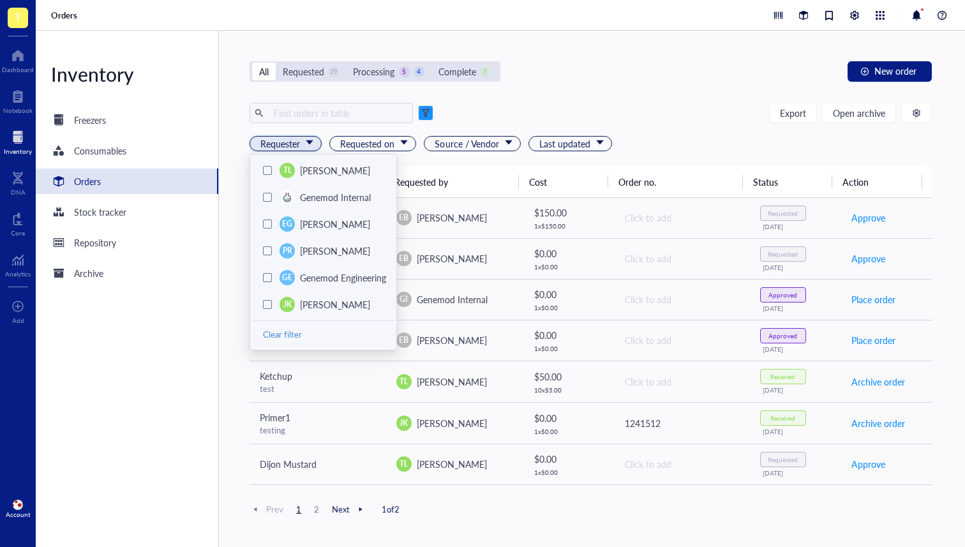
click at [500, 153] on div "Export Open archive Requester TL Tina Luu Genemod Internal EG Evan Gillespie PR…" at bounding box center [591, 135] width 682 height 64
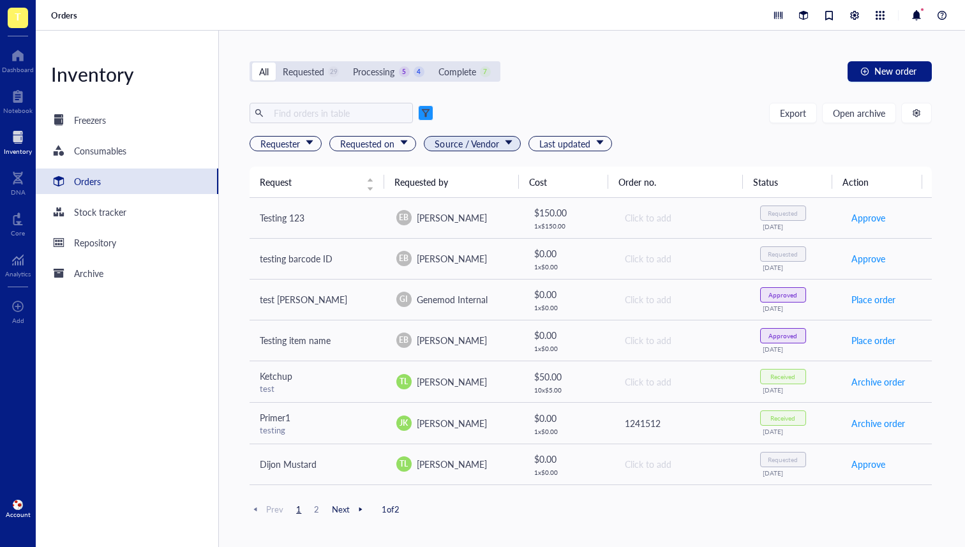
click at [466, 147] on span "Source / Vendor" at bounding box center [473, 144] width 77 height 14
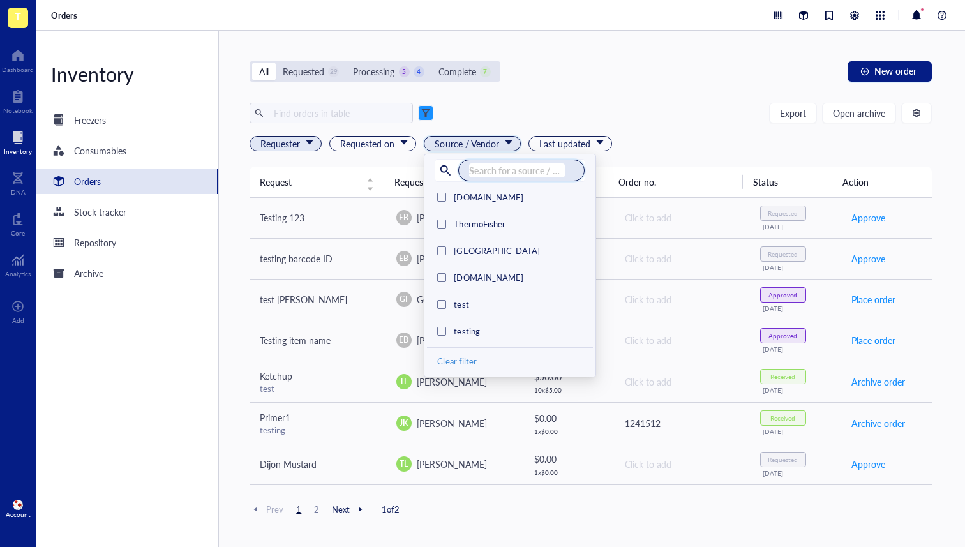
click at [285, 143] on span "Requester" at bounding box center [286, 144] width 53 height 14
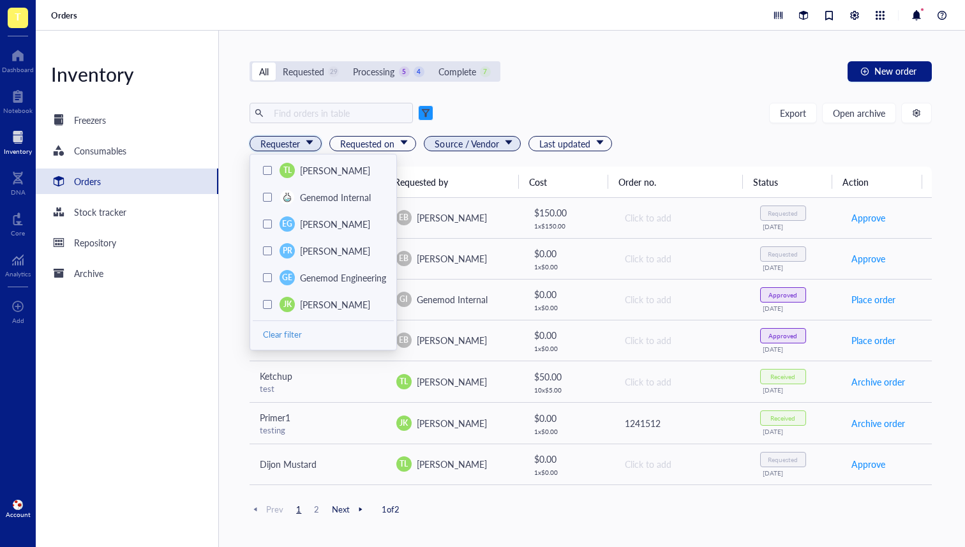
click at [467, 146] on span "Source / Vendor" at bounding box center [473, 144] width 77 height 14
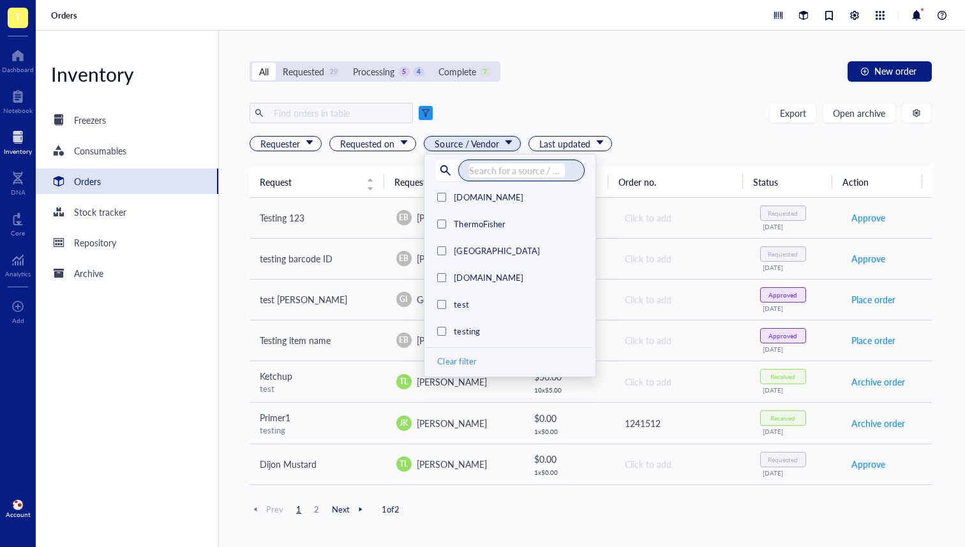
click at [459, 168] on div "Search for a source / vendor" at bounding box center [521, 171] width 126 height 22
click at [487, 172] on input "search" at bounding box center [517, 170] width 96 height 14
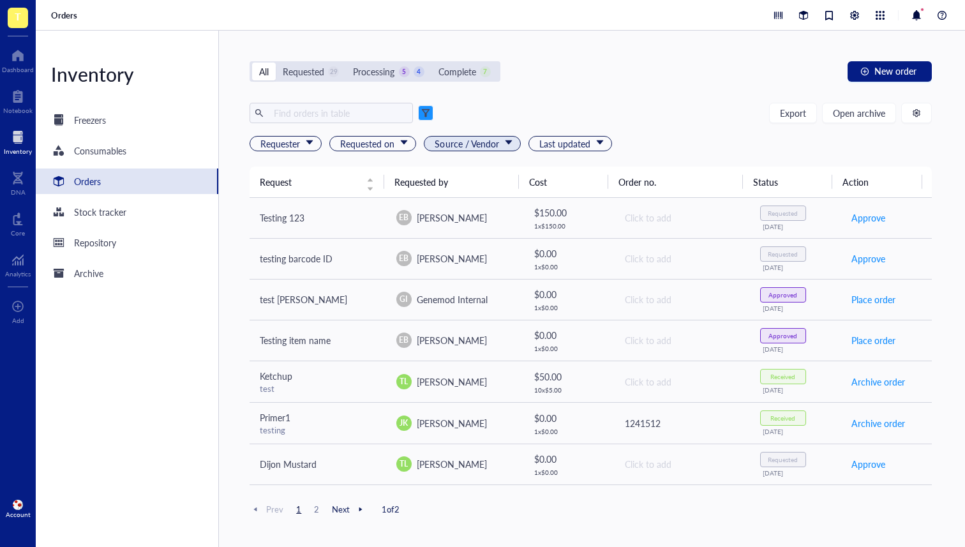
click at [492, 144] on span "Source / Vendor" at bounding box center [473, 144] width 77 height 14
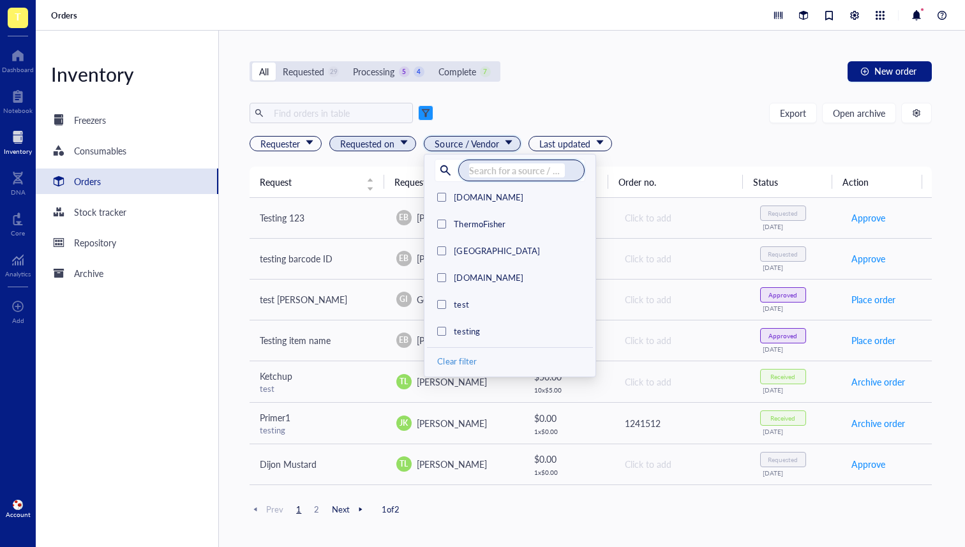
click at [382, 148] on span "Requested on" at bounding box center [374, 144] width 68 height 14
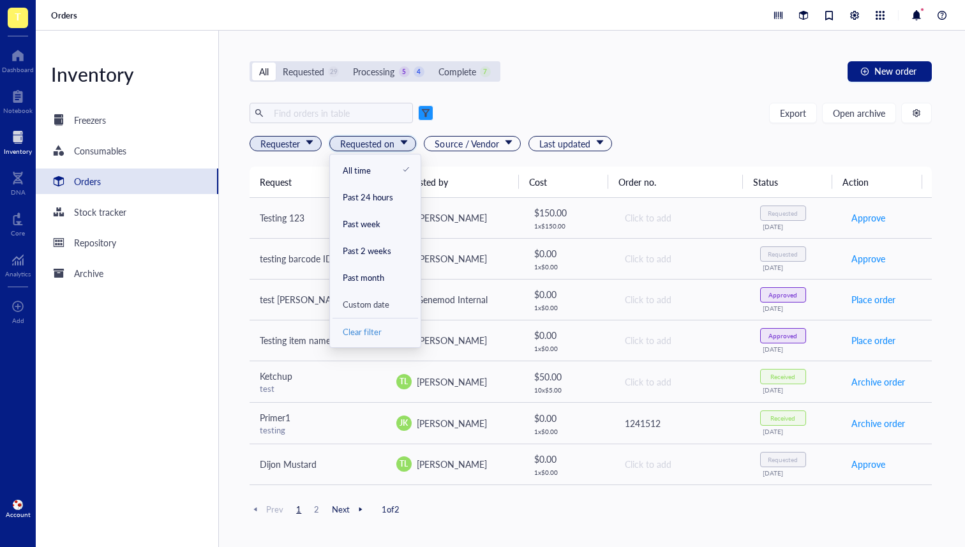
click at [297, 144] on span "Requester" at bounding box center [286, 144] width 53 height 14
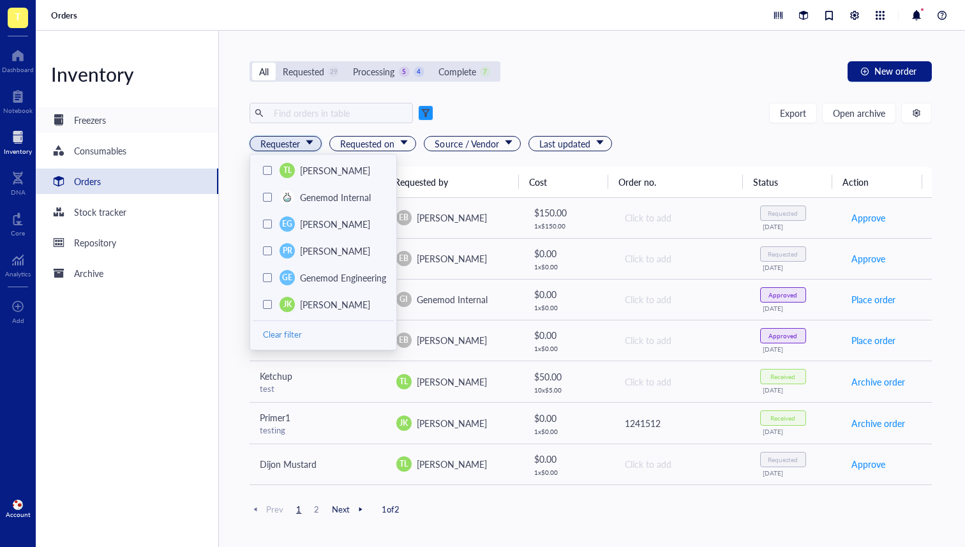
click at [98, 118] on div "Freezers" at bounding box center [90, 120] width 32 height 14
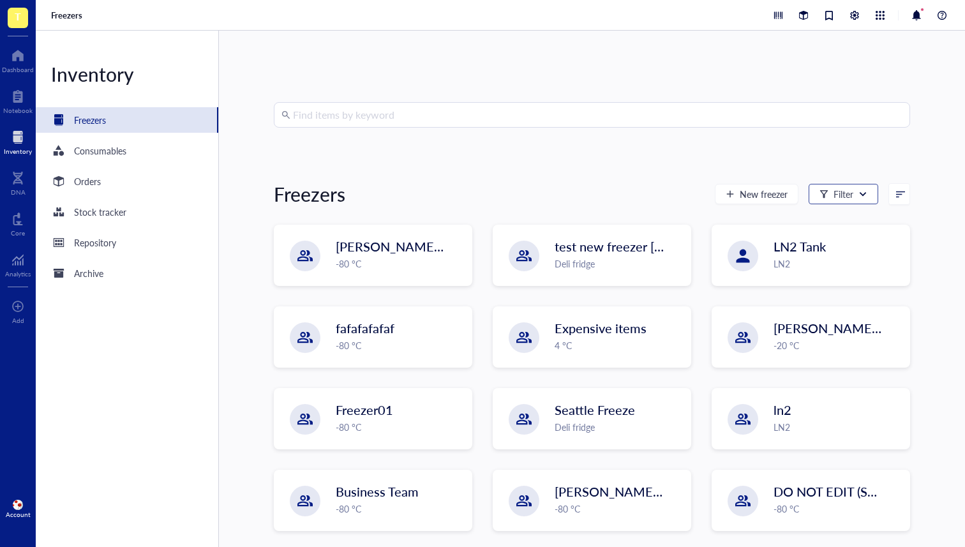
click at [855, 200] on div "Filter" at bounding box center [844, 194] width 70 height 20
click at [108, 179] on div "Orders" at bounding box center [127, 181] width 183 height 26
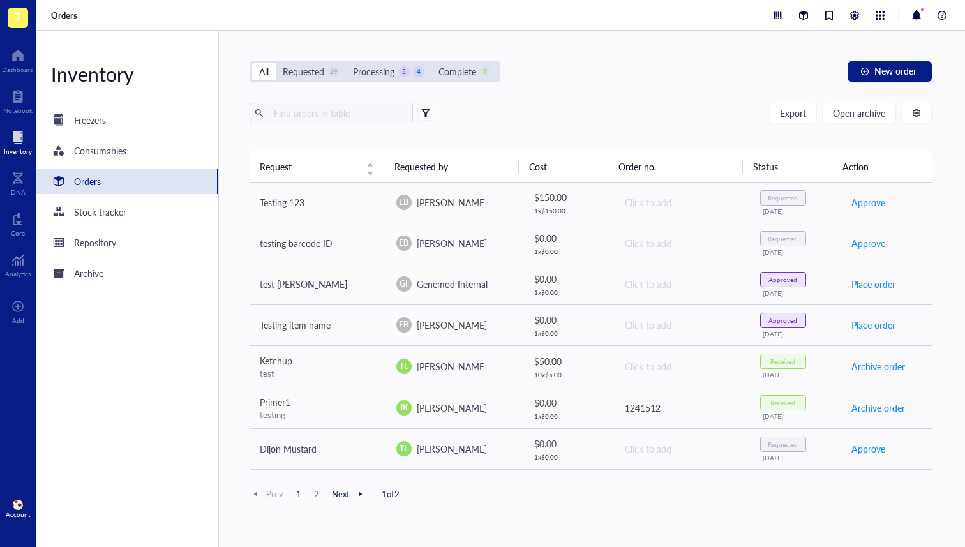
click at [427, 116] on div at bounding box center [425, 112] width 9 height 9
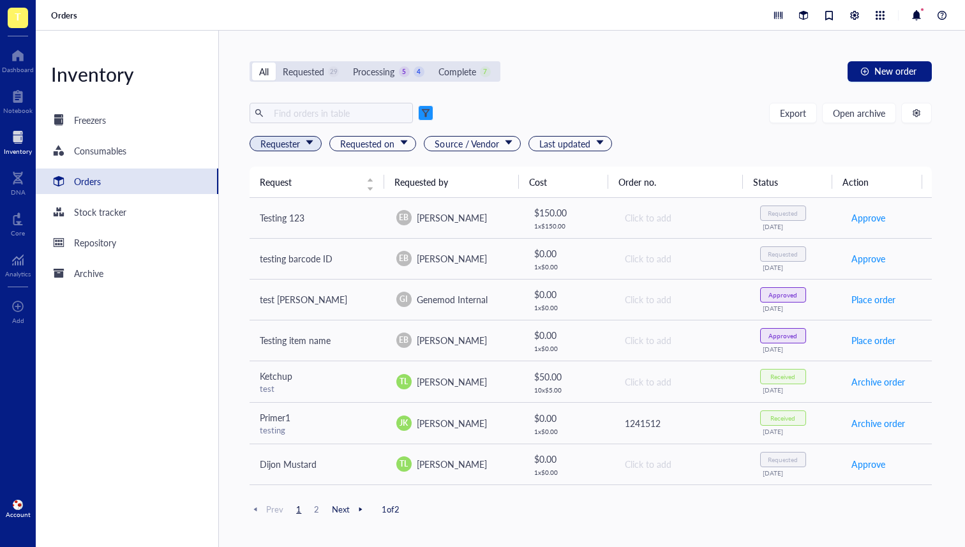
click at [301, 149] on span "Requester" at bounding box center [286, 144] width 53 height 14
click at [553, 110] on div "Export Open archive" at bounding box center [591, 113] width 682 height 20
click at [303, 146] on span "Requester" at bounding box center [286, 144] width 53 height 14
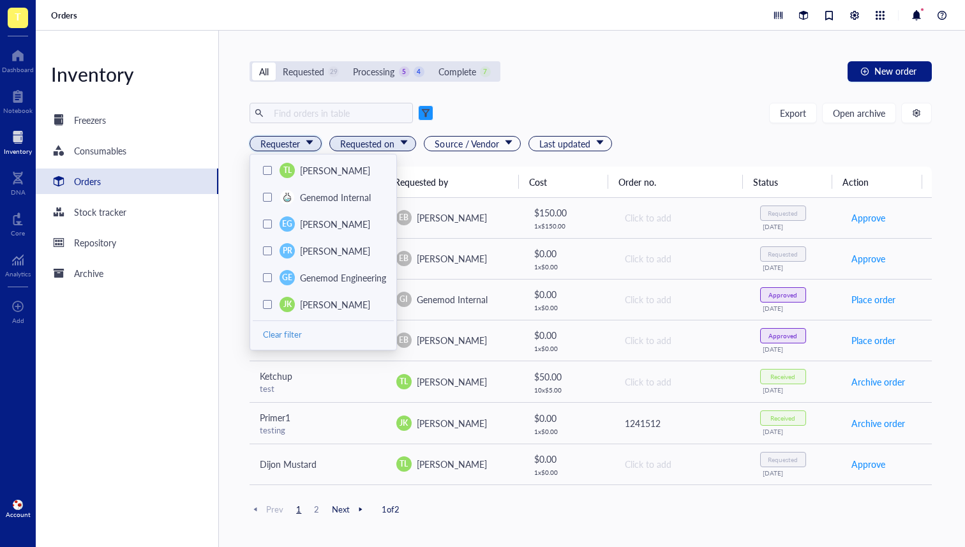
click at [362, 144] on span "Requested on" at bounding box center [374, 144] width 68 height 14
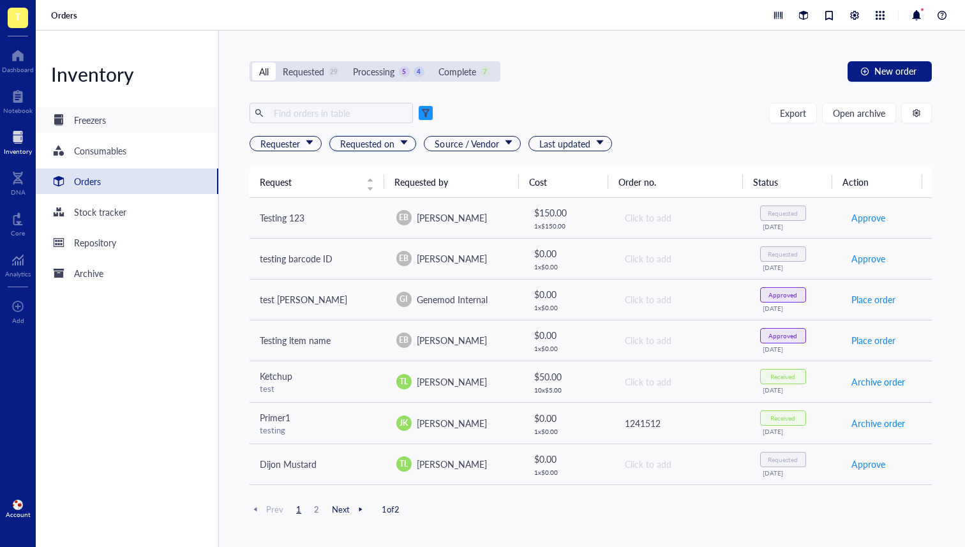
click at [91, 116] on div "Freezers" at bounding box center [90, 120] width 32 height 14
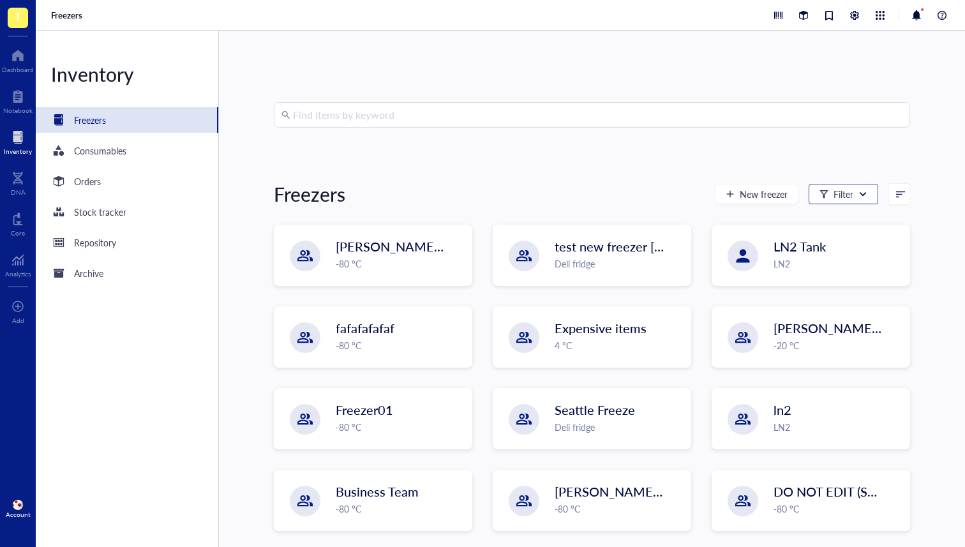
click at [867, 200] on div "Filter" at bounding box center [844, 194] width 70 height 20
click at [91, 181] on div "Orders" at bounding box center [87, 181] width 27 height 14
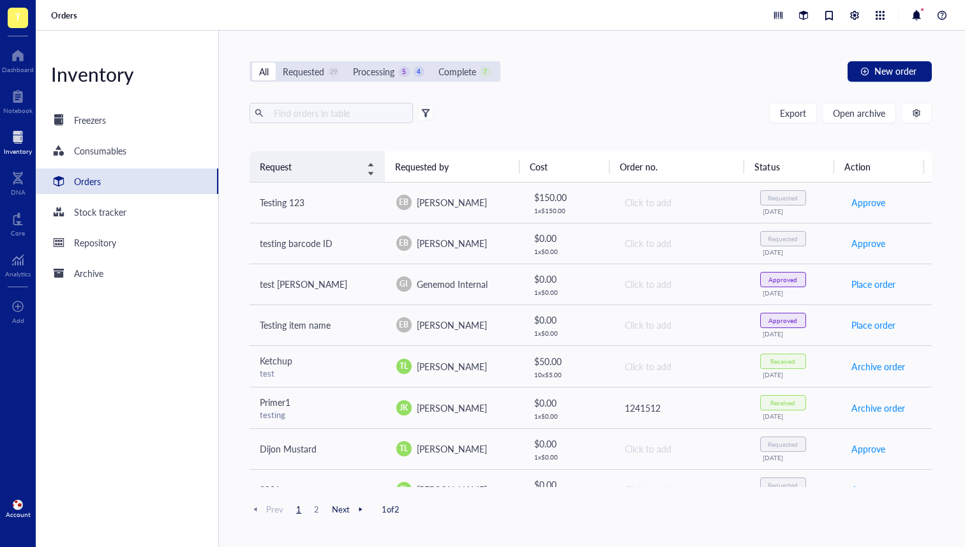
click at [373, 167] on div "Request" at bounding box center [317, 167] width 114 height 14
click at [371, 171] on div "Request" at bounding box center [317, 167] width 114 height 14
click at [370, 160] on div "Request" at bounding box center [317, 167] width 114 height 14
click at [372, 170] on div "Request" at bounding box center [317, 167] width 114 height 14
click at [371, 174] on div "Request" at bounding box center [317, 167] width 114 height 14
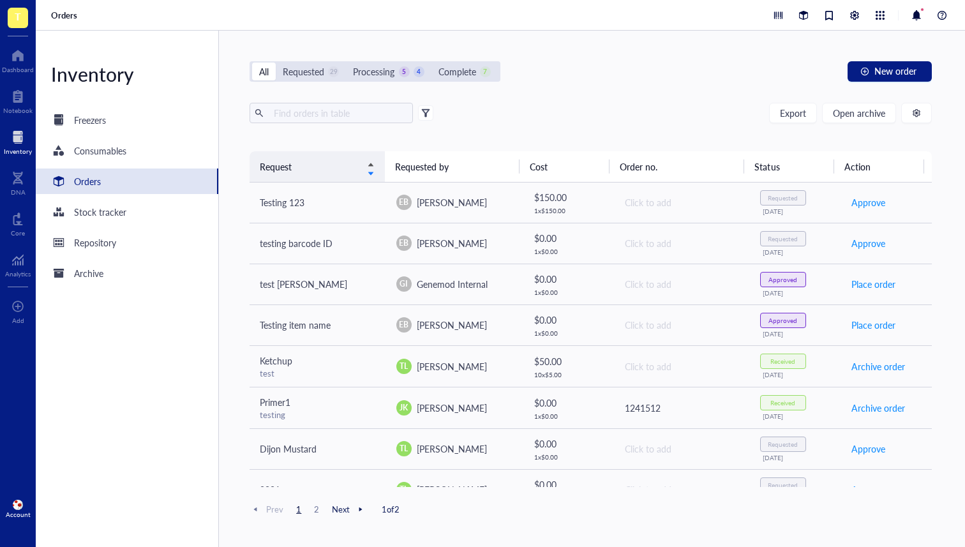
click at [373, 161] on div "Request" at bounding box center [317, 167] width 114 height 14
click at [119, 222] on div "Stock tracker" at bounding box center [127, 212] width 183 height 26
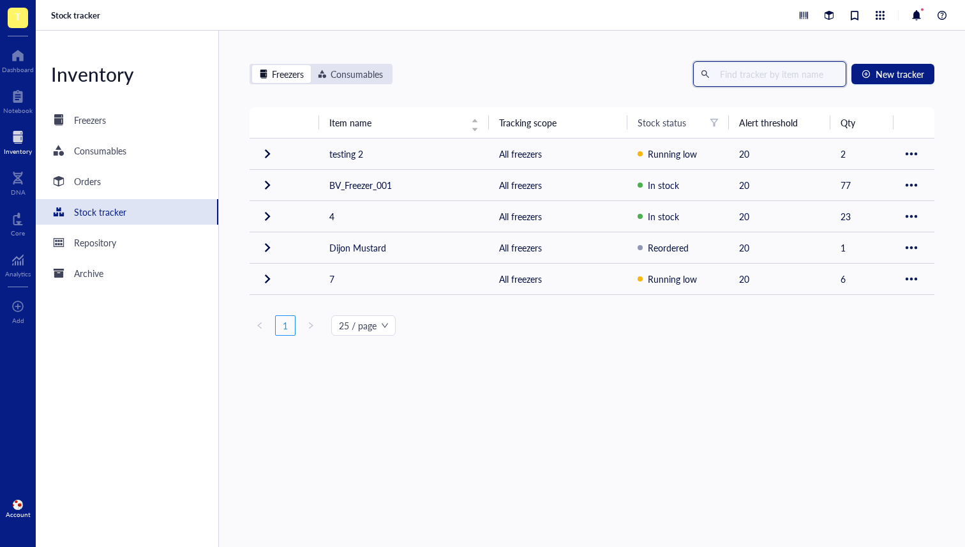
click at [784, 72] on input "text" at bounding box center [777, 73] width 124 height 19
click at [111, 110] on div "Freezers" at bounding box center [127, 120] width 183 height 26
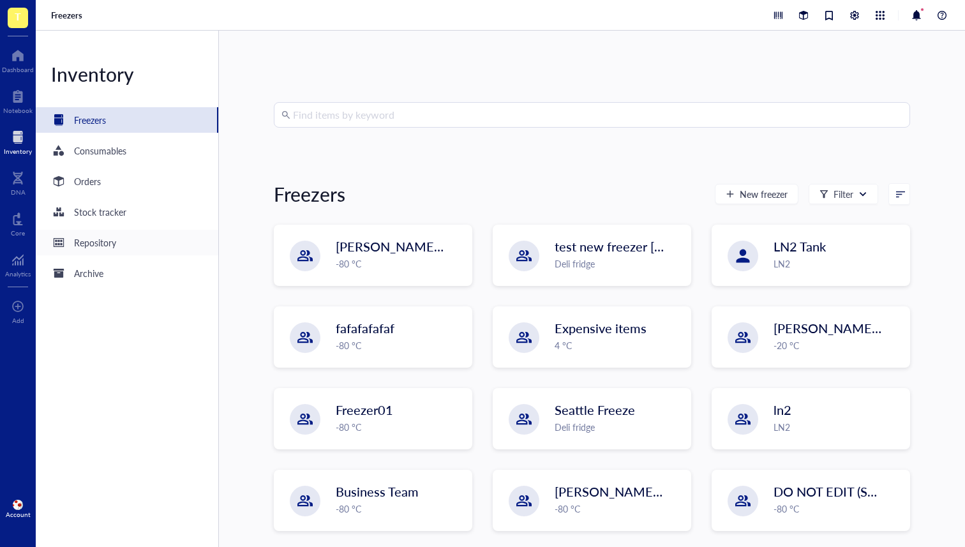
click at [112, 240] on div "Repository" at bounding box center [95, 243] width 42 height 14
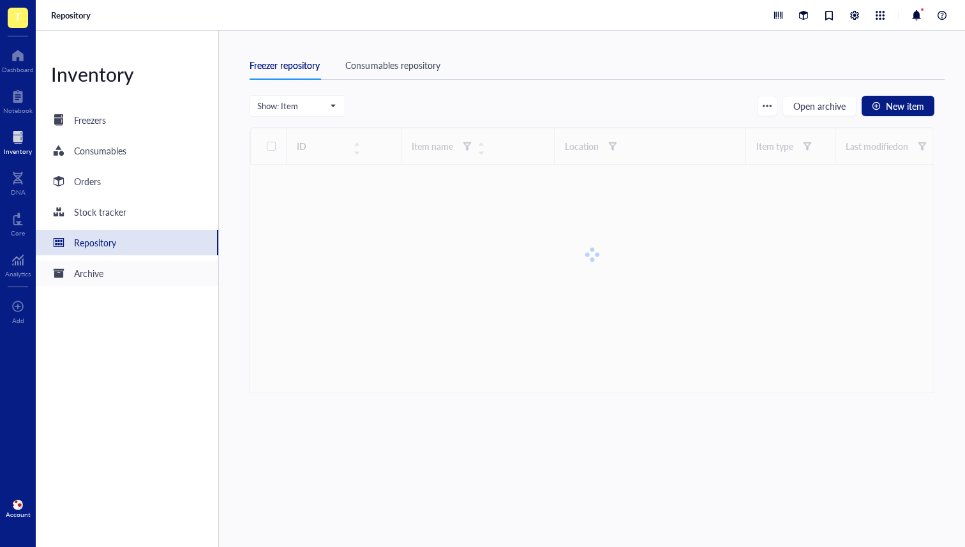
click at [120, 275] on div "Archive" at bounding box center [127, 273] width 183 height 26
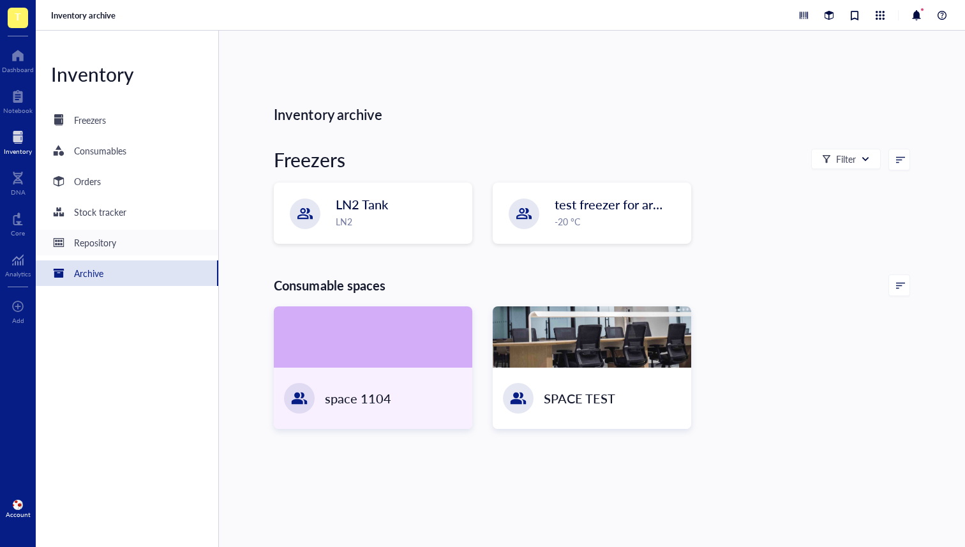
click at [130, 230] on div "Repository" at bounding box center [127, 243] width 183 height 26
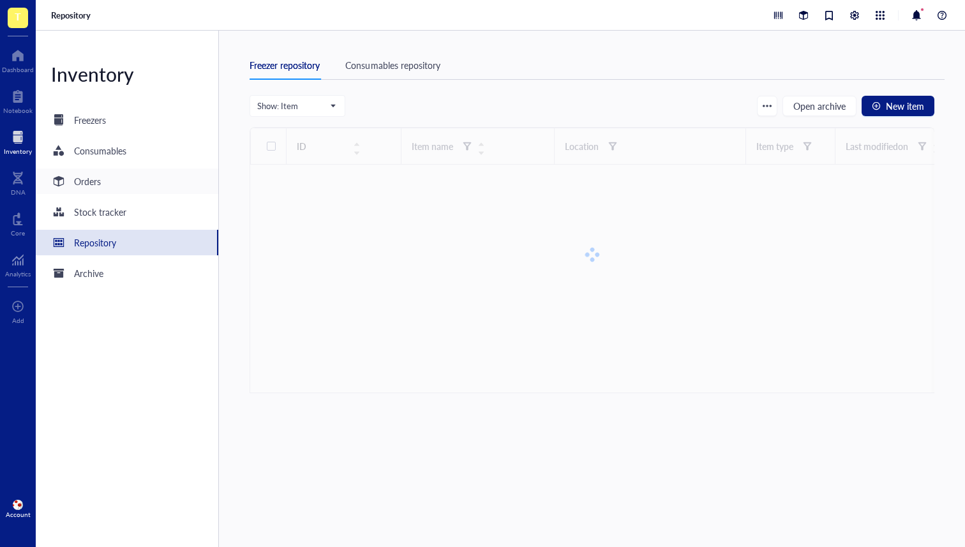
click at [96, 186] on div "Orders" at bounding box center [87, 181] width 27 height 14
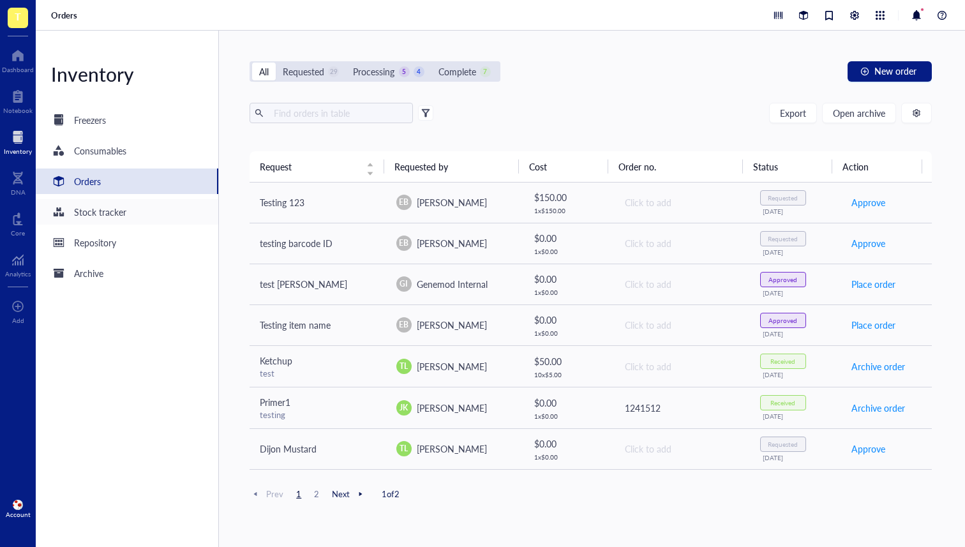
click at [82, 212] on div "Stock tracker" at bounding box center [100, 212] width 52 height 14
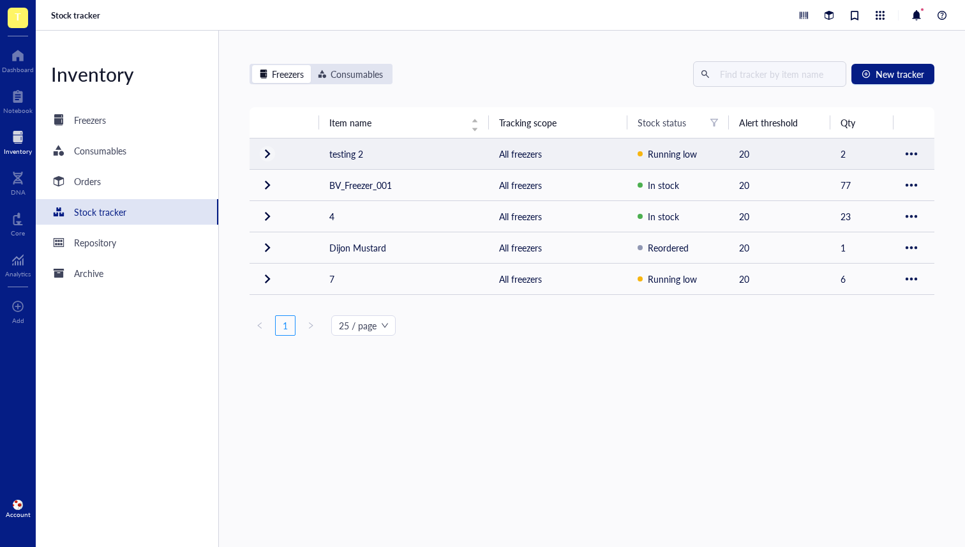
click at [265, 153] on div at bounding box center [267, 154] width 20 height 20
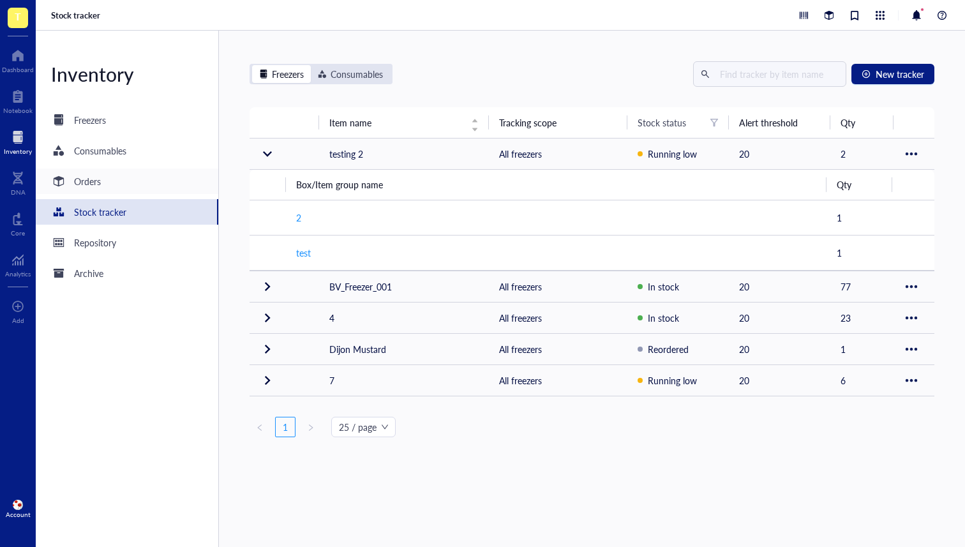
click at [102, 179] on div "Orders" at bounding box center [127, 181] width 183 height 26
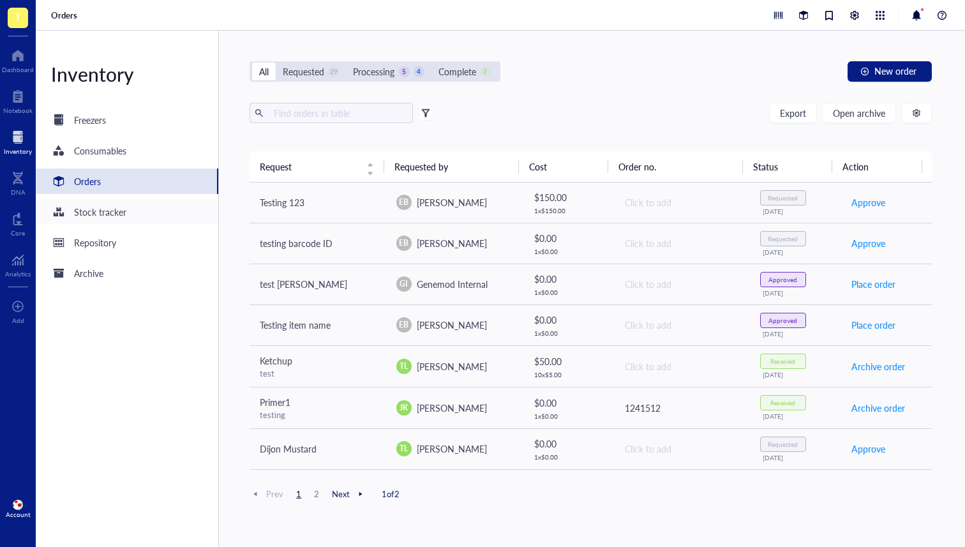
click at [96, 216] on div "Stock tracker" at bounding box center [100, 212] width 52 height 14
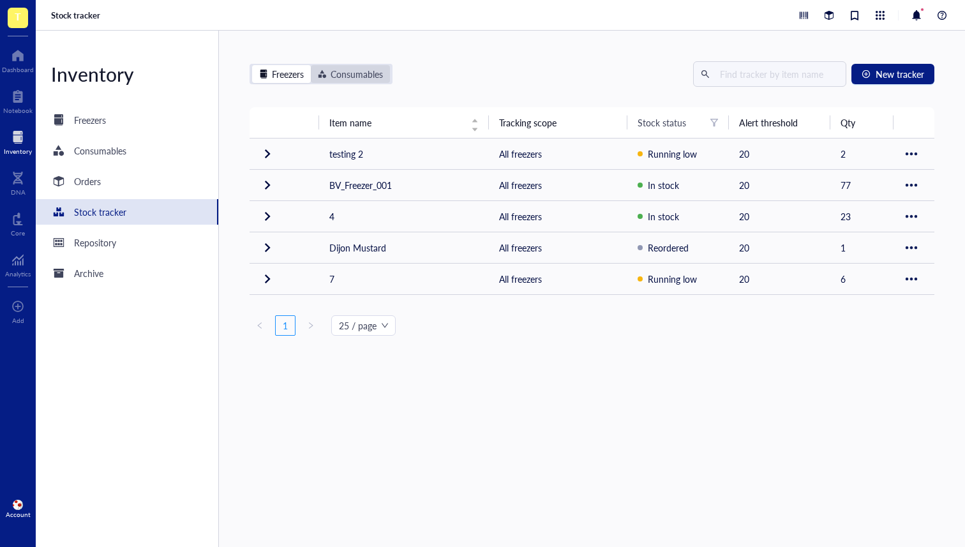
click at [334, 73] on div "Consumables" at bounding box center [357, 74] width 52 height 14
click at [311, 65] on input "Consumables" at bounding box center [311, 65] width 0 height 0
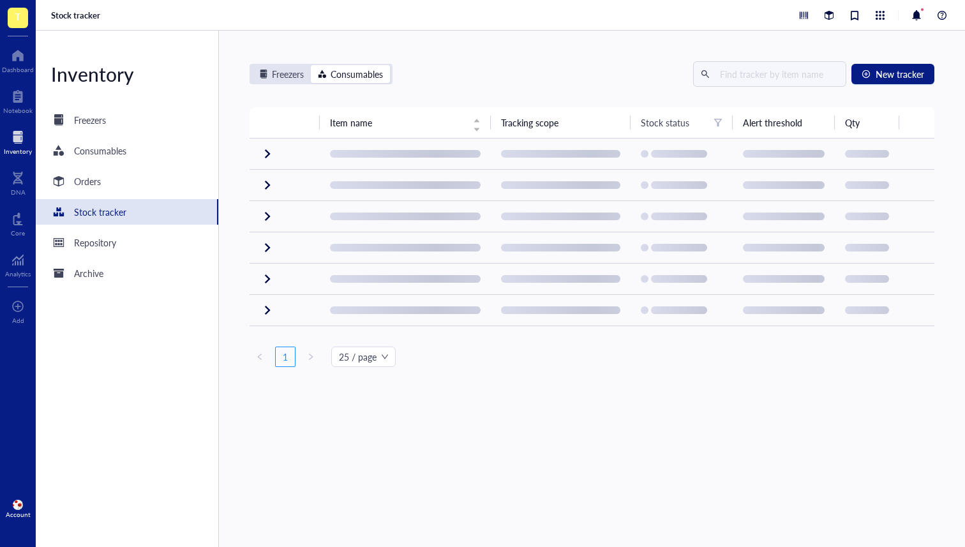
click at [250, 75] on div "Freezers Consumables" at bounding box center [321, 74] width 143 height 20
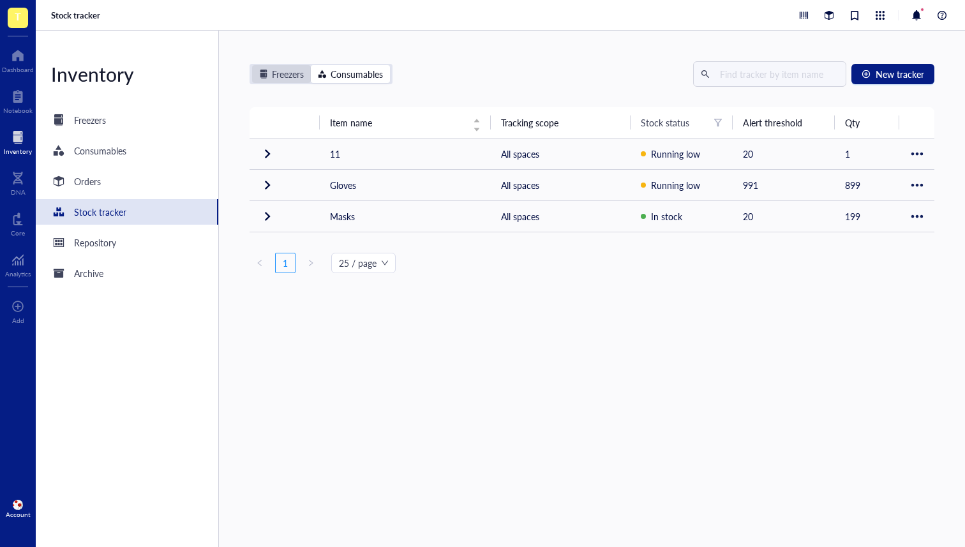
click at [285, 73] on div "Freezers" at bounding box center [288, 74] width 32 height 14
click at [252, 65] on input "Freezers" at bounding box center [252, 65] width 0 height 0
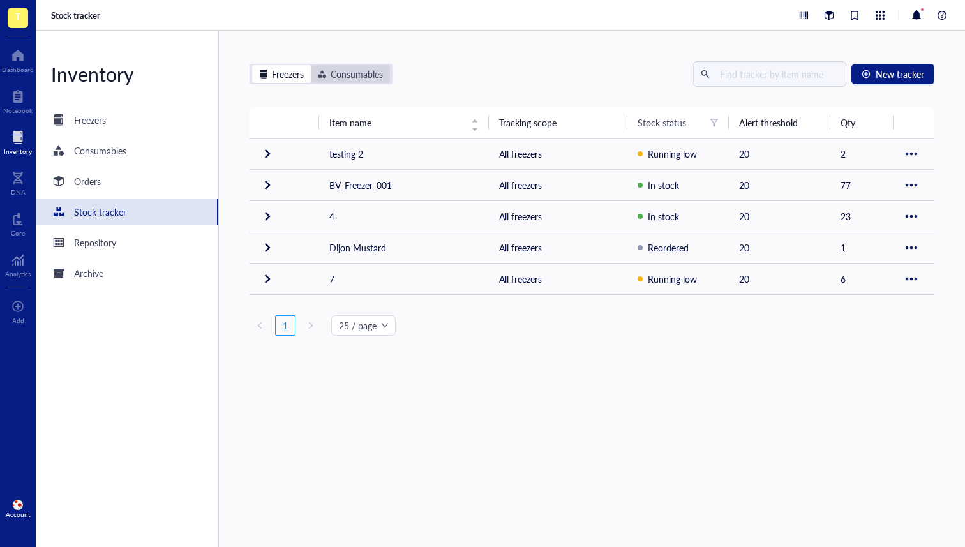
click at [349, 73] on div "Consumables" at bounding box center [357, 74] width 52 height 14
click at [311, 65] on input "Consumables" at bounding box center [311, 65] width 0 height 0
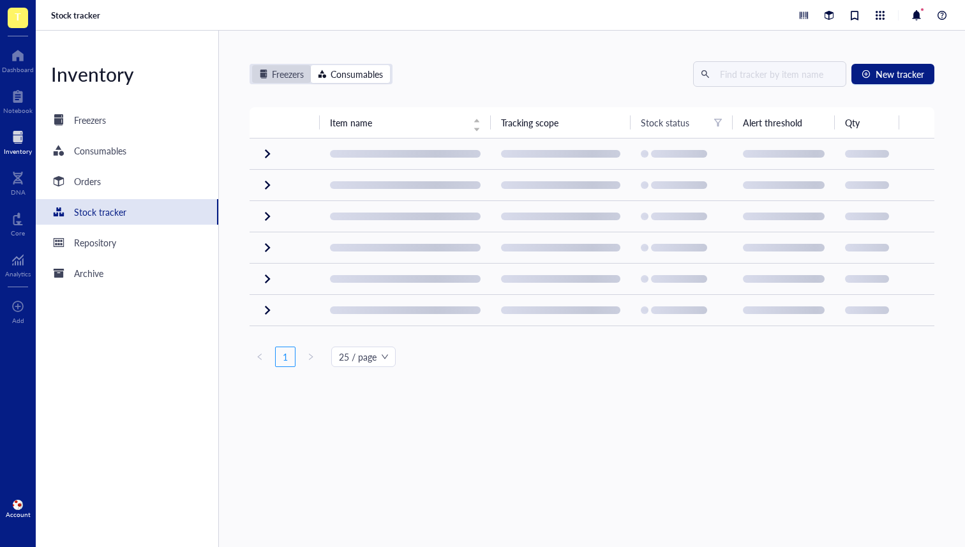
click at [283, 73] on div "Freezers" at bounding box center [288, 74] width 32 height 14
click at [252, 65] on input "Freezers" at bounding box center [252, 65] width 0 height 0
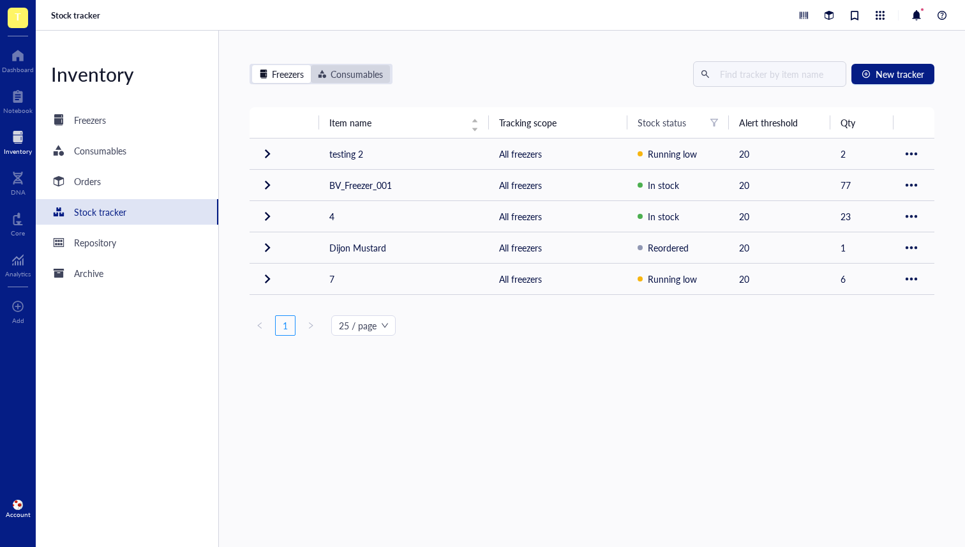
click at [358, 69] on div "Consumables" at bounding box center [357, 74] width 52 height 14
click at [311, 65] on input "Consumables" at bounding box center [311, 65] width 0 height 0
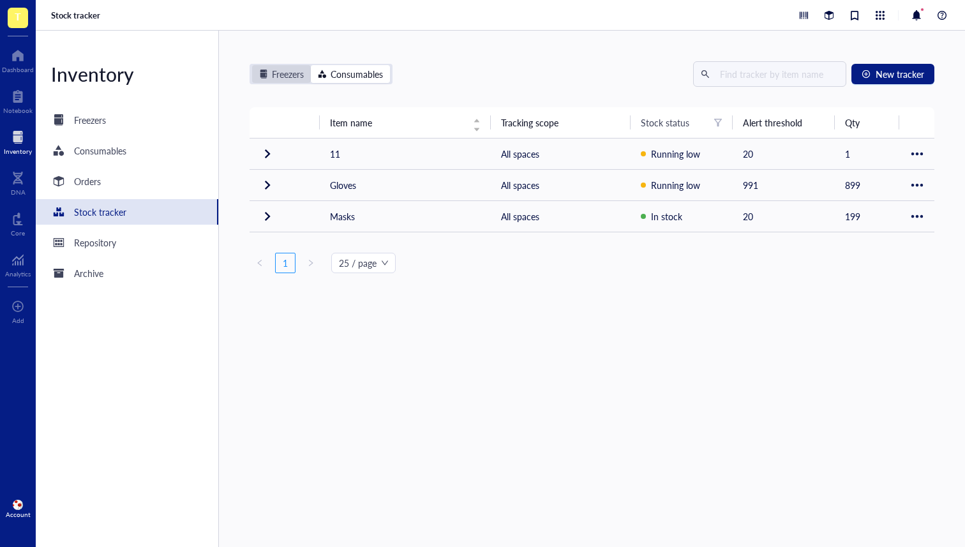
click at [273, 72] on div "Freezers" at bounding box center [288, 74] width 32 height 14
click at [252, 65] on input "Freezers" at bounding box center [252, 65] width 0 height 0
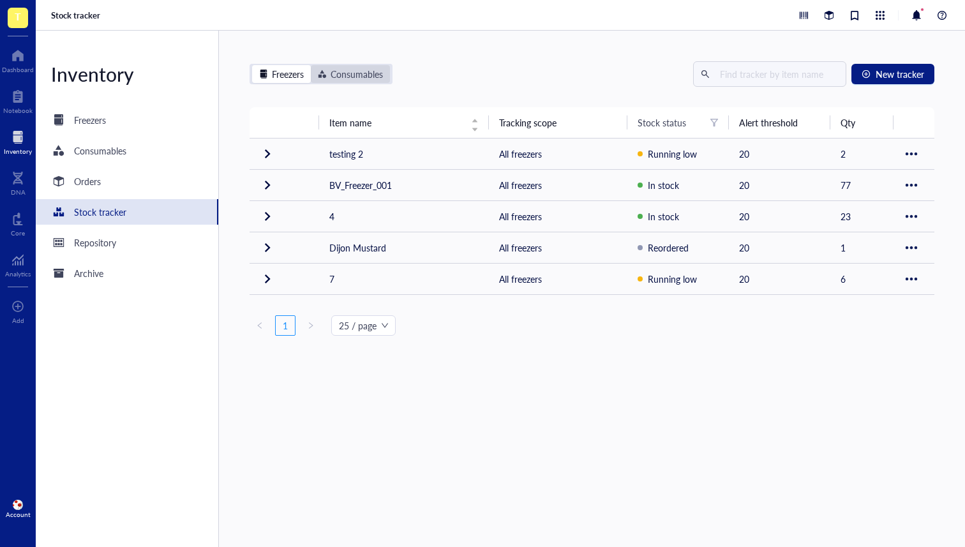
click at [357, 71] on div "Consumables" at bounding box center [357, 74] width 52 height 14
click at [311, 65] on input "Consumables" at bounding box center [311, 65] width 0 height 0
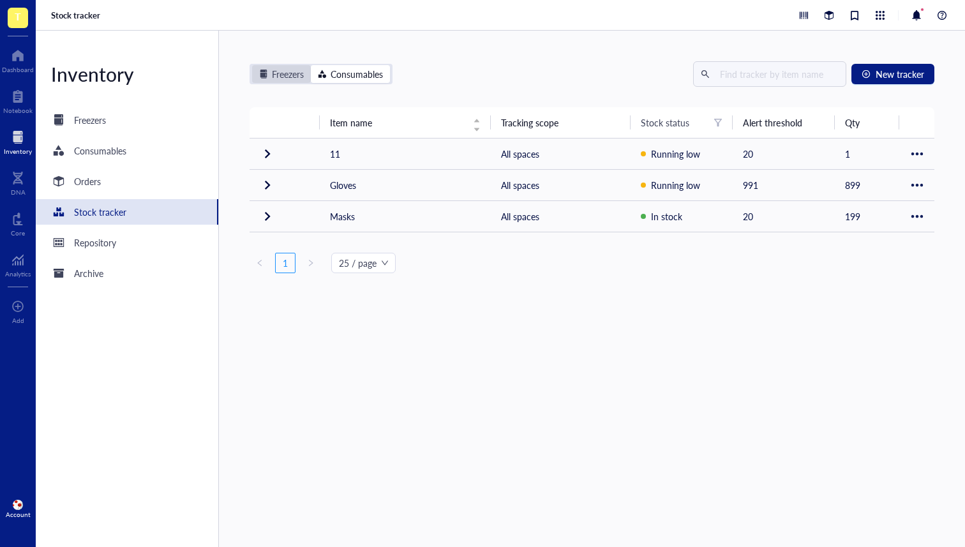
click at [257, 72] on div "Freezers" at bounding box center [281, 74] width 59 height 18
click at [252, 65] on input "Freezers" at bounding box center [252, 65] width 0 height 0
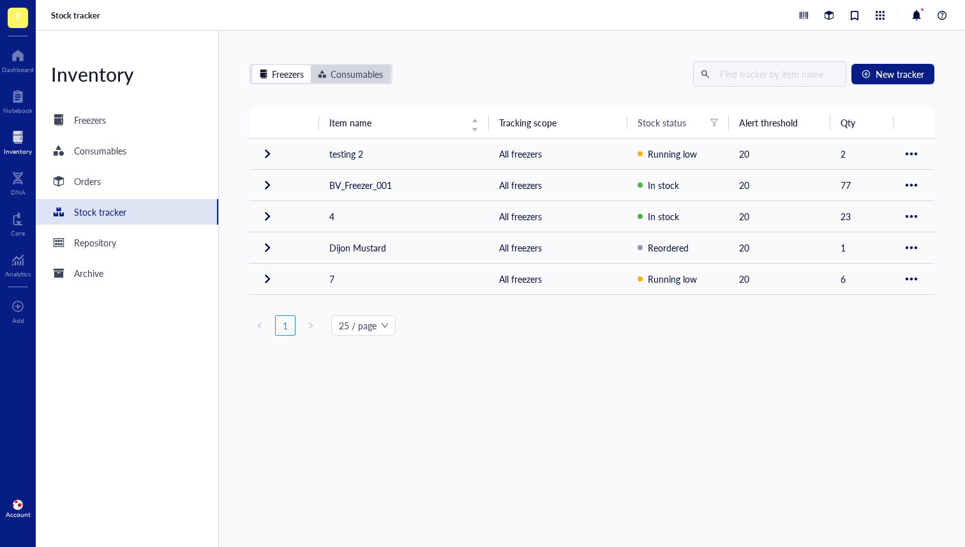
click at [353, 73] on div "Consumables" at bounding box center [357, 74] width 52 height 14
click at [311, 65] on input "Consumables" at bounding box center [311, 65] width 0 height 0
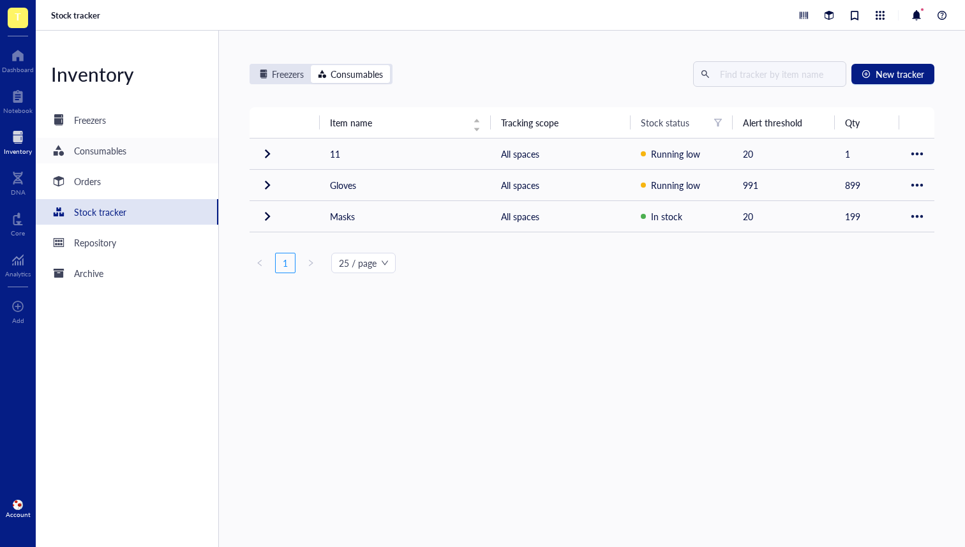
click at [122, 181] on div "Orders" at bounding box center [127, 181] width 183 height 26
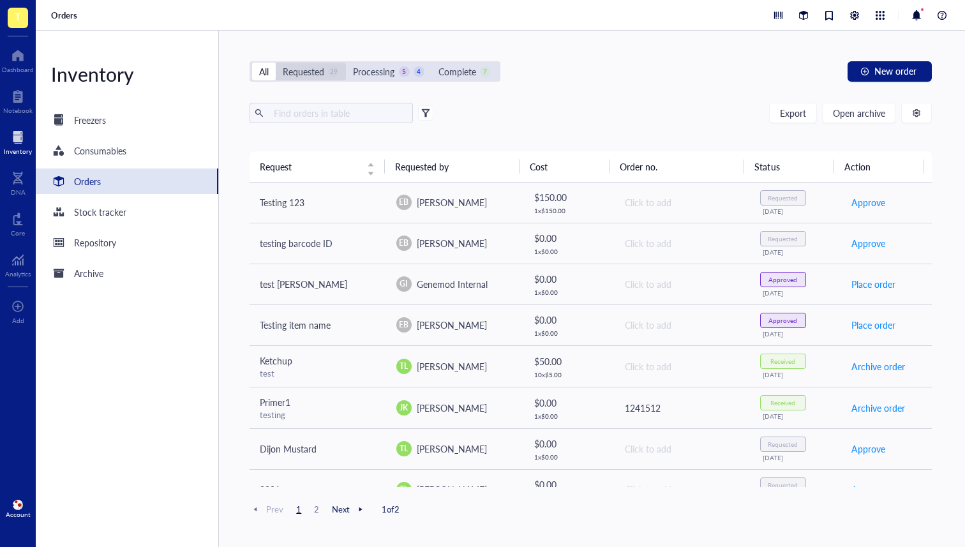
click at [308, 68] on div "Requested" at bounding box center [303, 71] width 41 height 14
click at [276, 63] on input "Requested 29" at bounding box center [276, 63] width 0 height 0
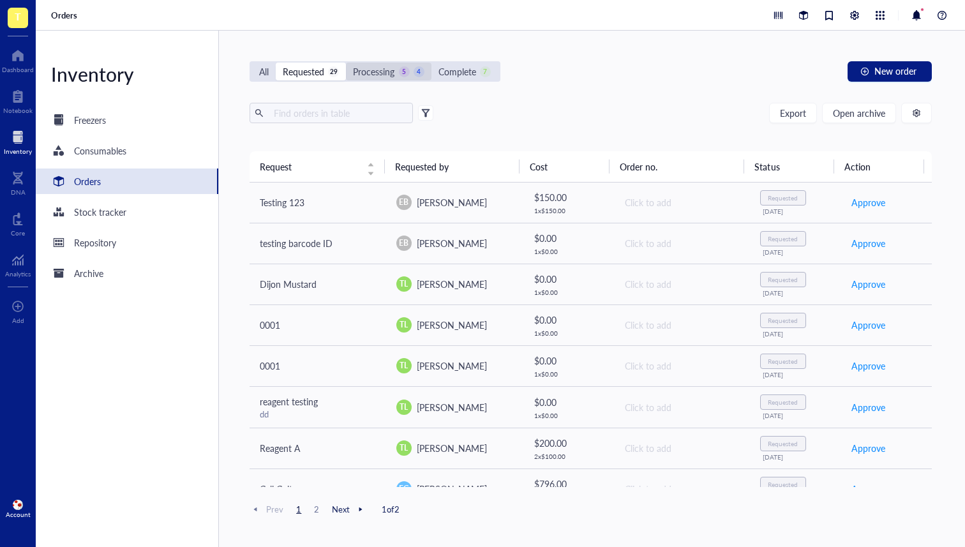
click at [368, 68] on div "Processing" at bounding box center [373, 71] width 41 height 14
click at [346, 63] on input "Processing 5 4" at bounding box center [346, 63] width 0 height 0
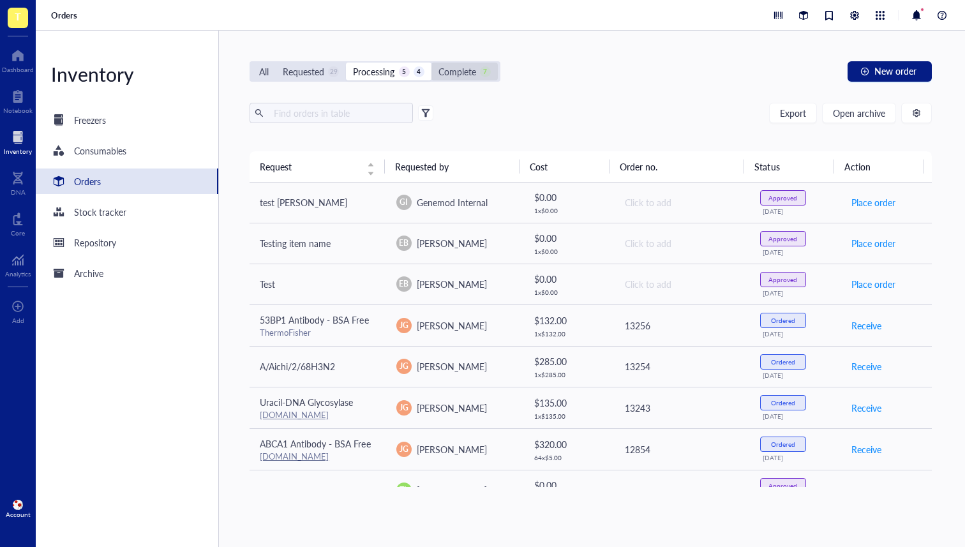
click at [451, 69] on div "Complete" at bounding box center [457, 71] width 38 height 14
click at [431, 63] on input "Complete 7" at bounding box center [431, 63] width 0 height 0
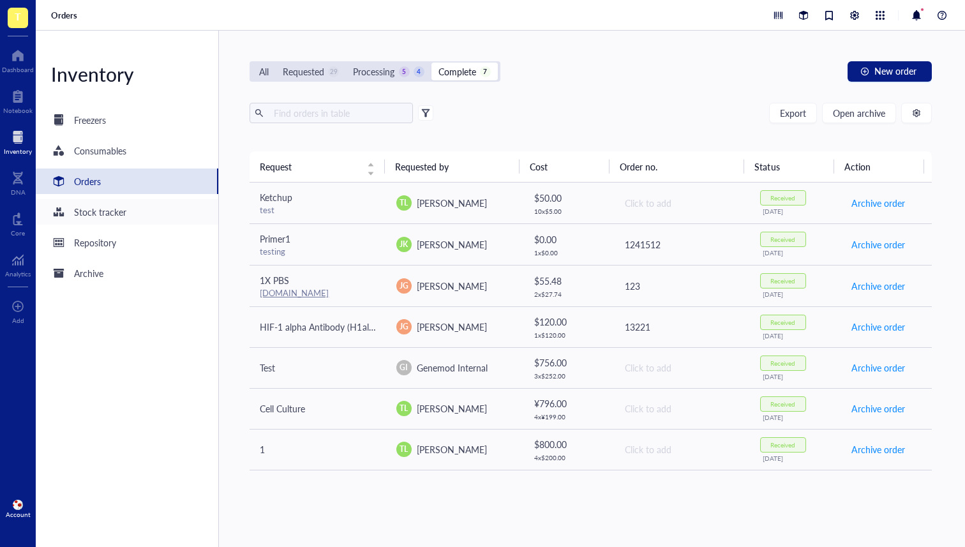
click at [137, 216] on div "Stock tracker" at bounding box center [127, 212] width 183 height 26
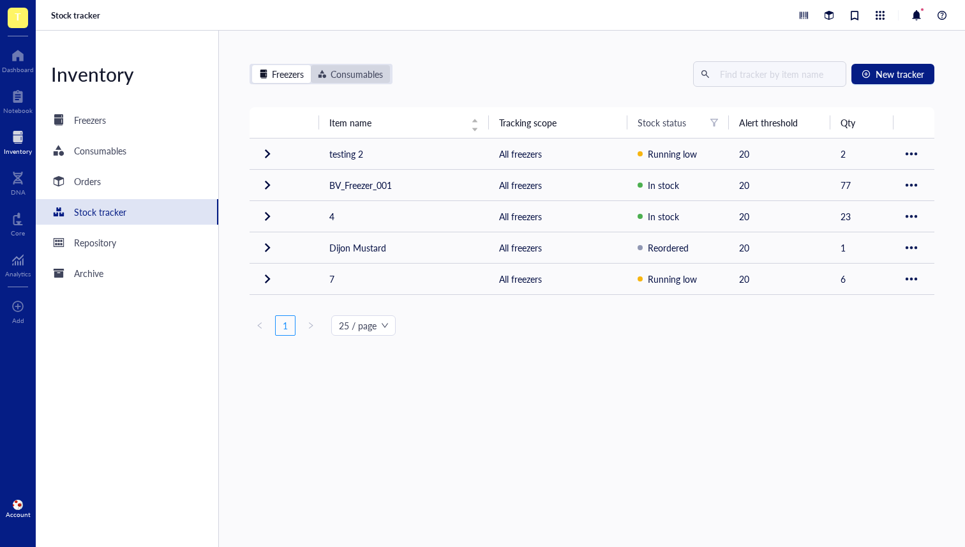
click at [328, 71] on div "Consumables" at bounding box center [350, 74] width 65 height 14
click at [311, 65] on input "Consumables" at bounding box center [311, 65] width 0 height 0
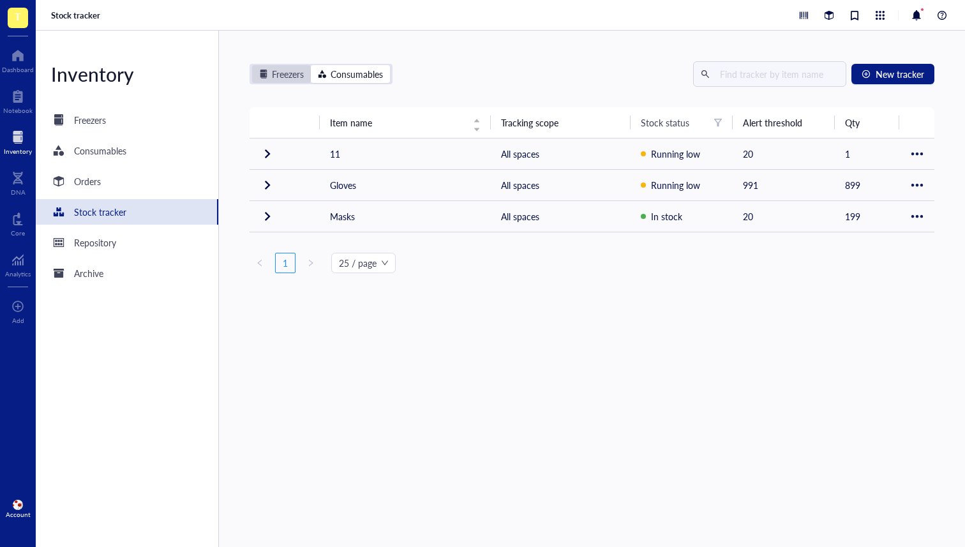
click at [271, 80] on div "Freezers" at bounding box center [281, 74] width 45 height 14
click at [252, 65] on input "Freezers" at bounding box center [252, 65] width 0 height 0
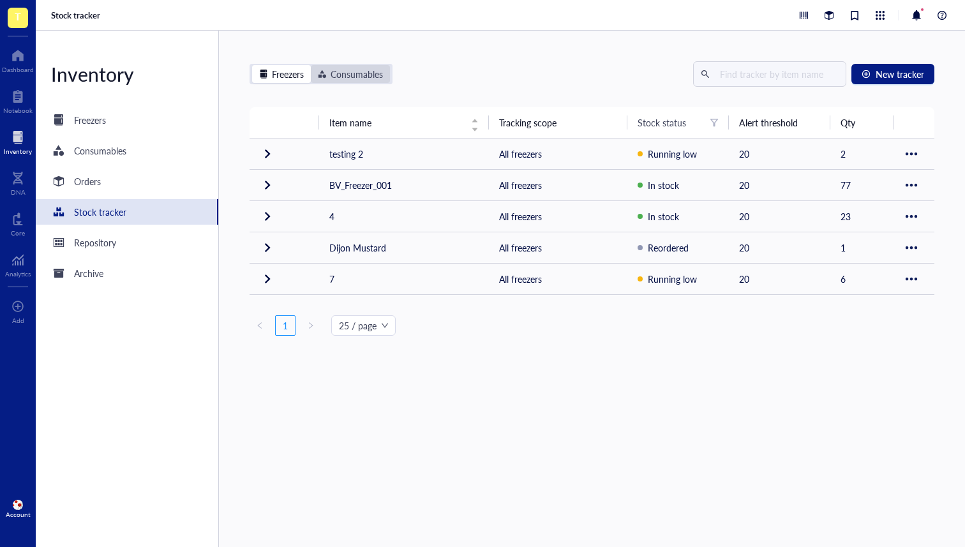
click at [363, 72] on div "Consumables" at bounding box center [357, 74] width 52 height 14
click at [311, 65] on input "Consumables" at bounding box center [311, 65] width 0 height 0
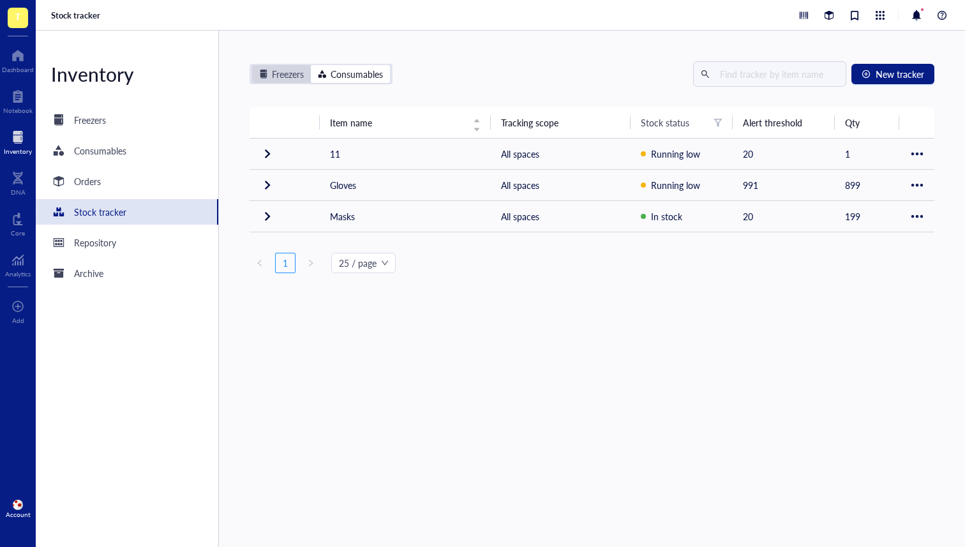
click at [287, 75] on div "Freezers" at bounding box center [288, 74] width 32 height 14
click at [252, 65] on input "Freezers" at bounding box center [252, 65] width 0 height 0
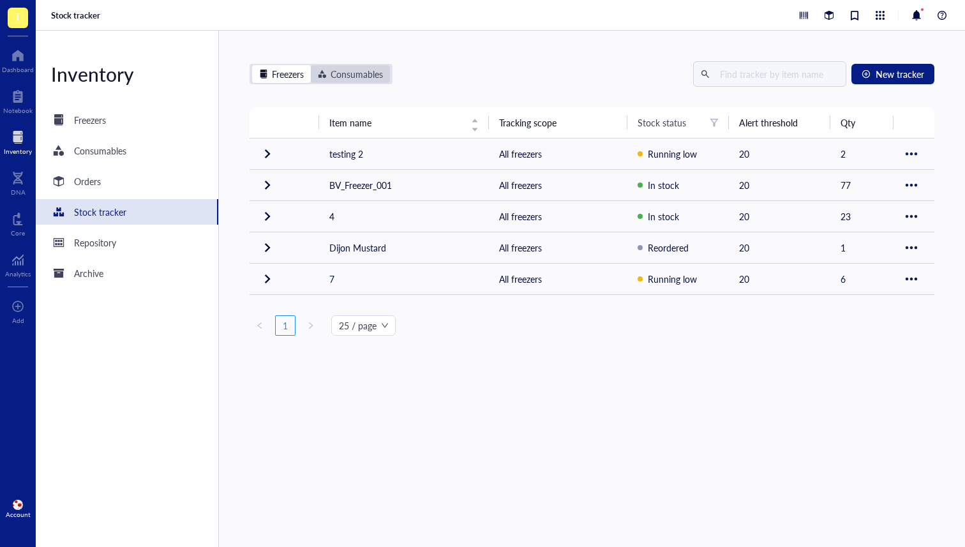
click at [351, 78] on div "Consumables" at bounding box center [357, 74] width 52 height 14
click at [311, 65] on input "Consumables" at bounding box center [311, 65] width 0 height 0
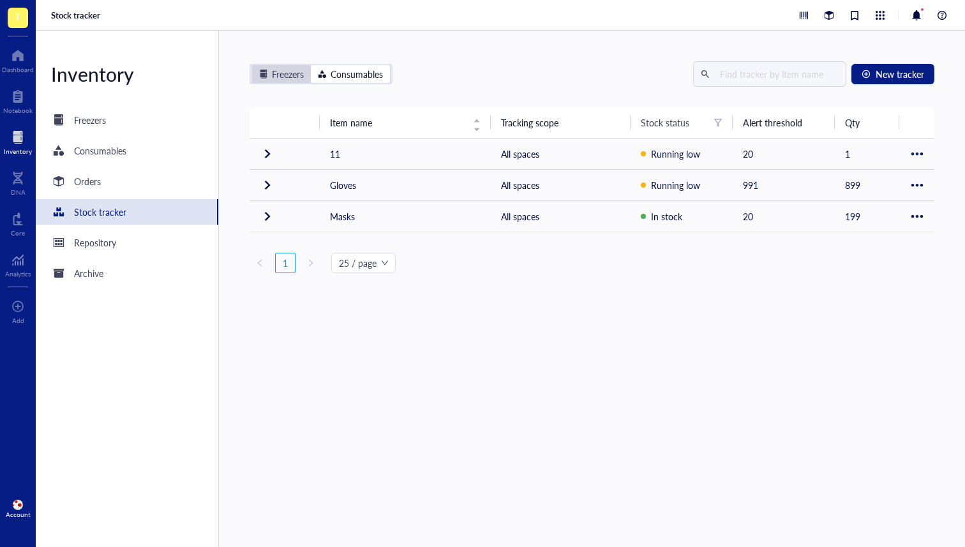
click at [284, 71] on div "Freezers" at bounding box center [288, 74] width 32 height 14
click at [252, 65] on input "Freezers" at bounding box center [252, 65] width 0 height 0
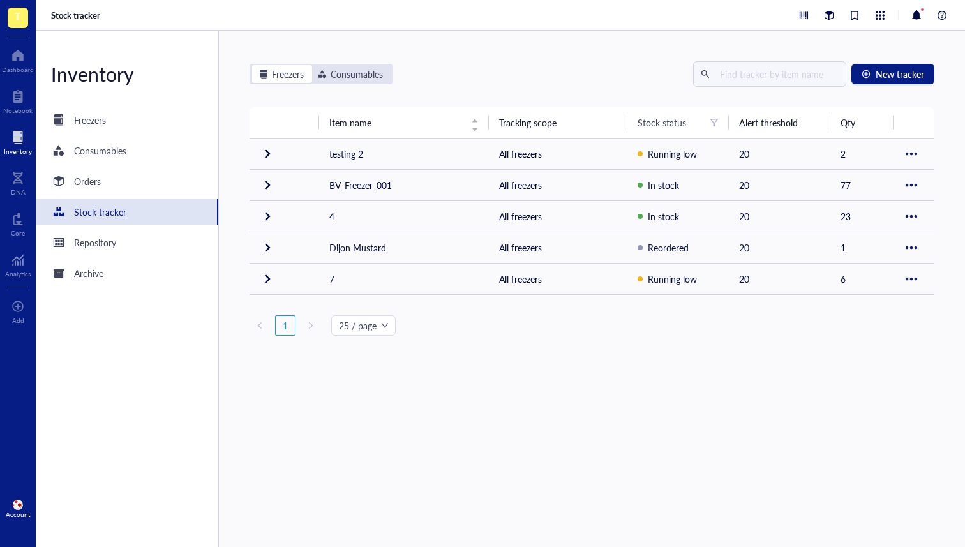
click at [376, 71] on div "Consumables" at bounding box center [357, 74] width 52 height 14
click at [311, 65] on input "Consumables" at bounding box center [311, 65] width 0 height 0
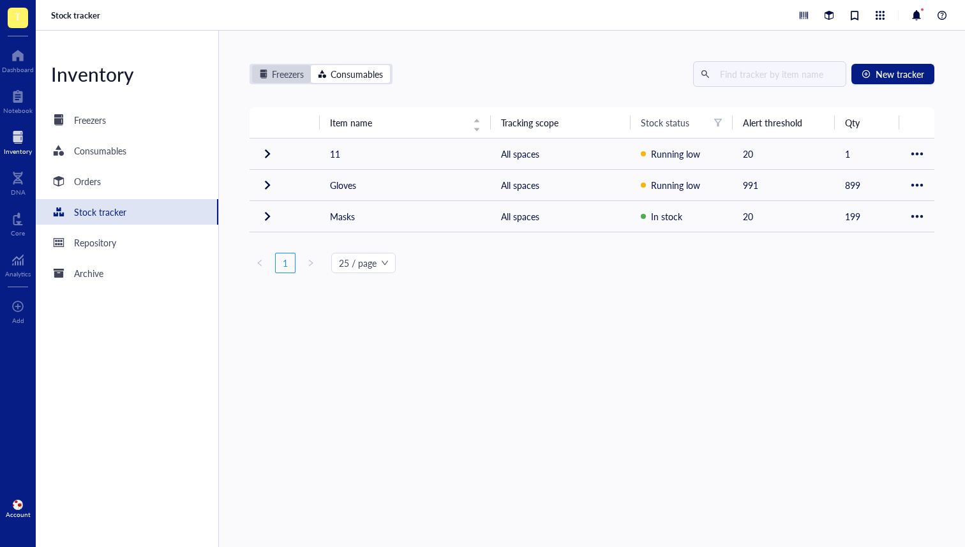
click at [265, 75] on div "segmented control" at bounding box center [263, 74] width 9 height 9
click at [252, 65] on input "Freezers" at bounding box center [252, 65] width 0 height 0
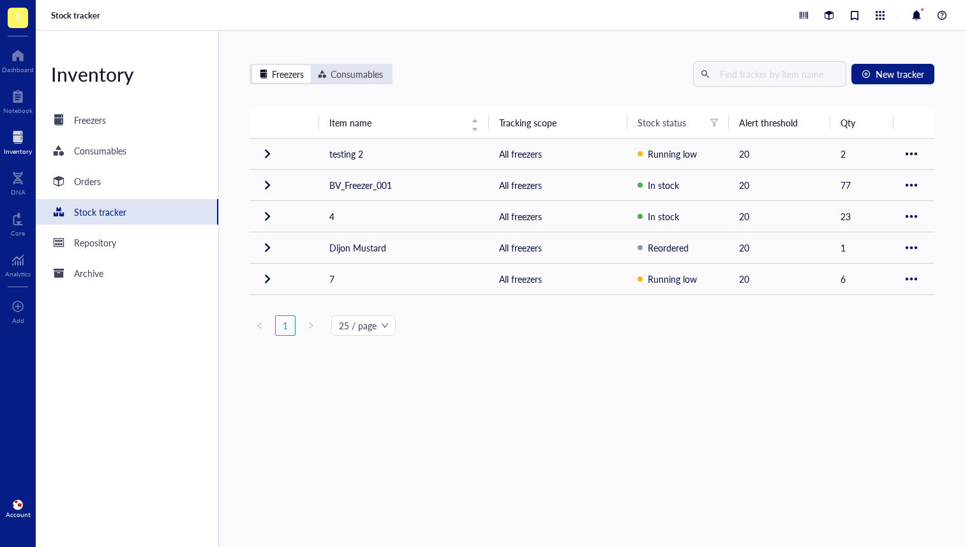
click at [336, 73] on div "Consumables" at bounding box center [357, 74] width 52 height 14
click at [311, 65] on input "Consumables" at bounding box center [311, 65] width 0 height 0
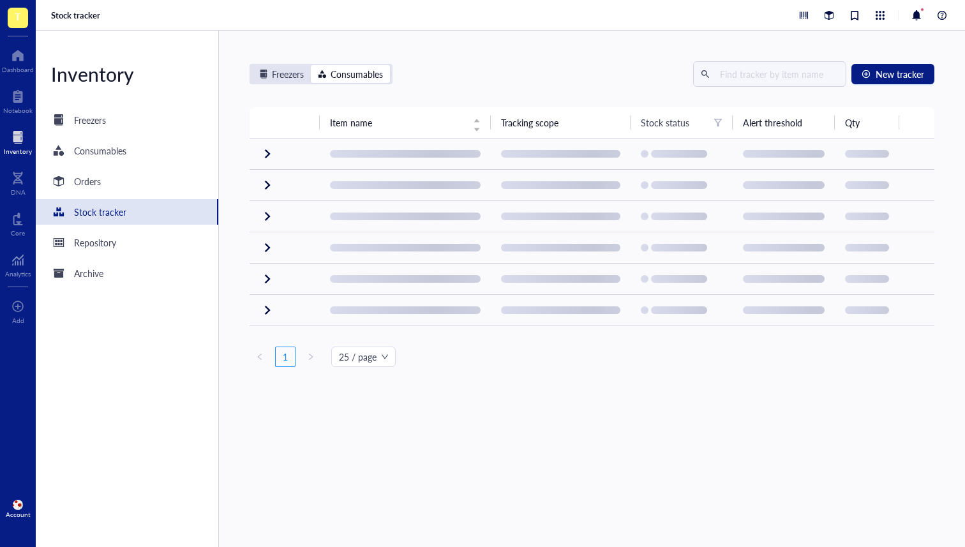
click at [241, 81] on div "Freezers Consumables New tracker Item name Tracking scope Stock status Alert th…" at bounding box center [592, 289] width 746 height 516
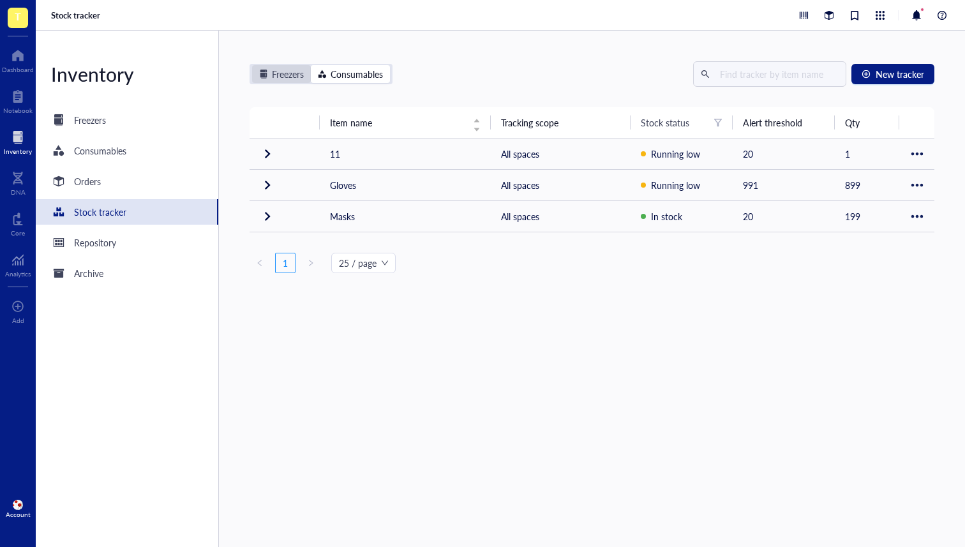
click at [273, 80] on div "Freezers" at bounding box center [288, 74] width 32 height 14
click at [252, 65] on input "Freezers" at bounding box center [252, 65] width 0 height 0
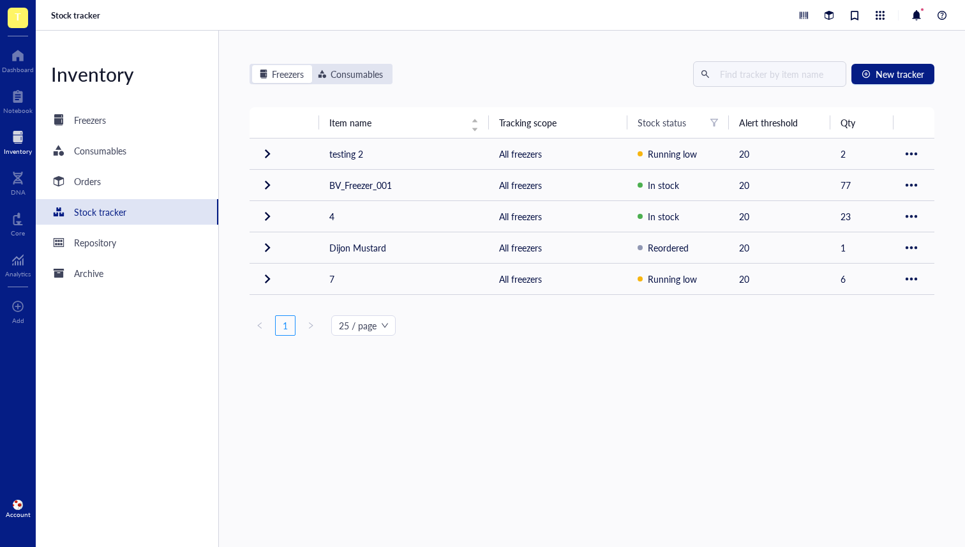
click at [347, 73] on div "Consumables" at bounding box center [357, 74] width 52 height 14
click at [311, 65] on input "Consumables" at bounding box center [311, 65] width 0 height 0
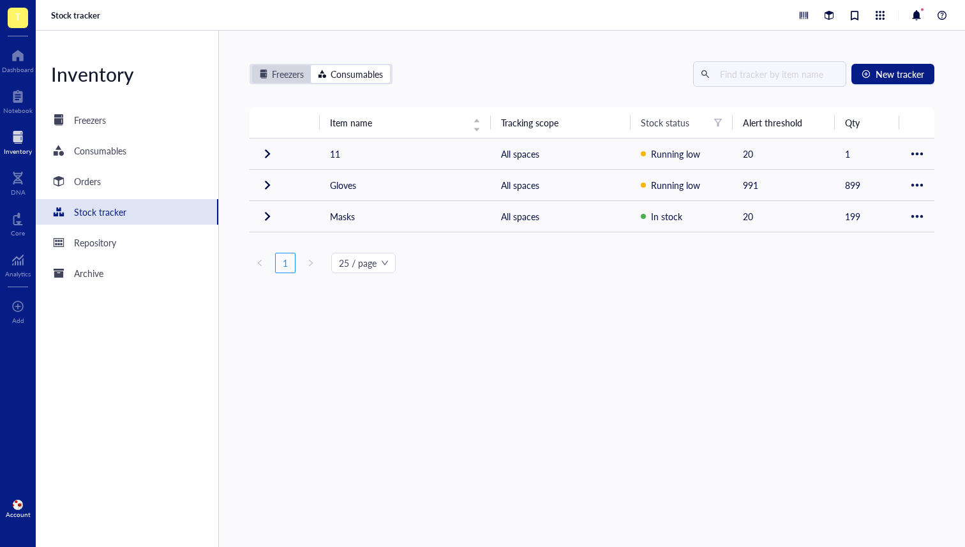
click at [278, 74] on div "Freezers" at bounding box center [288, 74] width 32 height 14
click at [252, 65] on input "Freezers" at bounding box center [252, 65] width 0 height 0
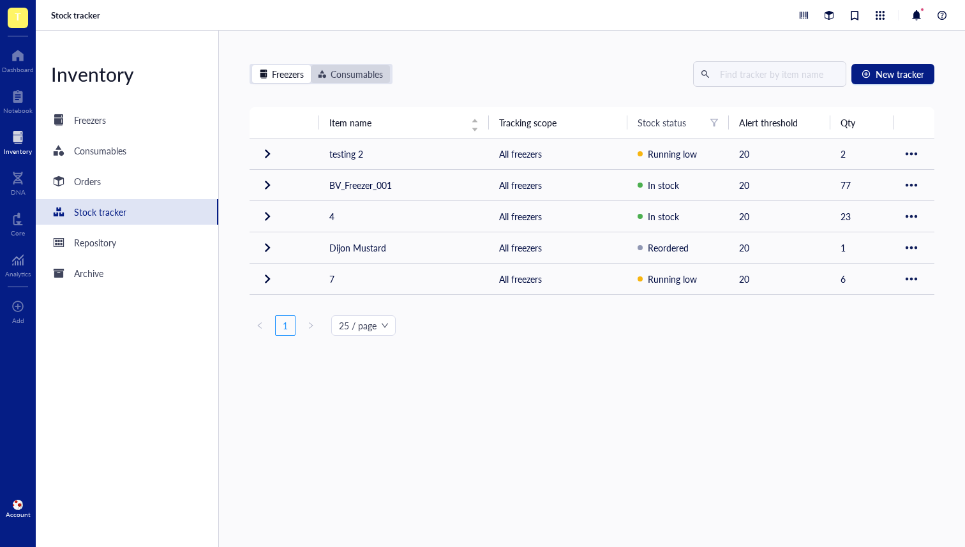
click at [343, 68] on div "Consumables" at bounding box center [357, 74] width 52 height 14
click at [311, 65] on input "Consumables" at bounding box center [311, 65] width 0 height 0
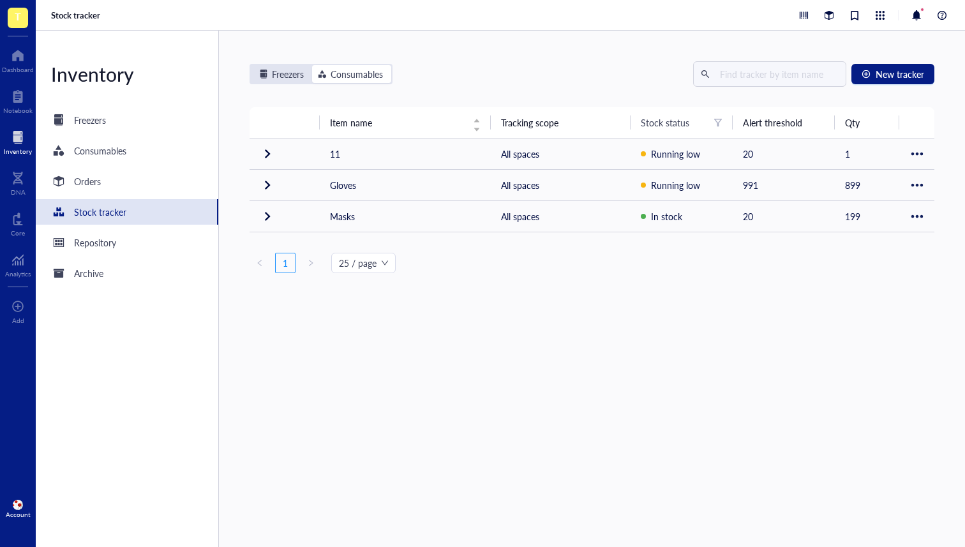
click at [268, 72] on div "Freezers" at bounding box center [281, 74] width 45 height 14
click at [252, 65] on input "Freezers" at bounding box center [252, 65] width 0 height 0
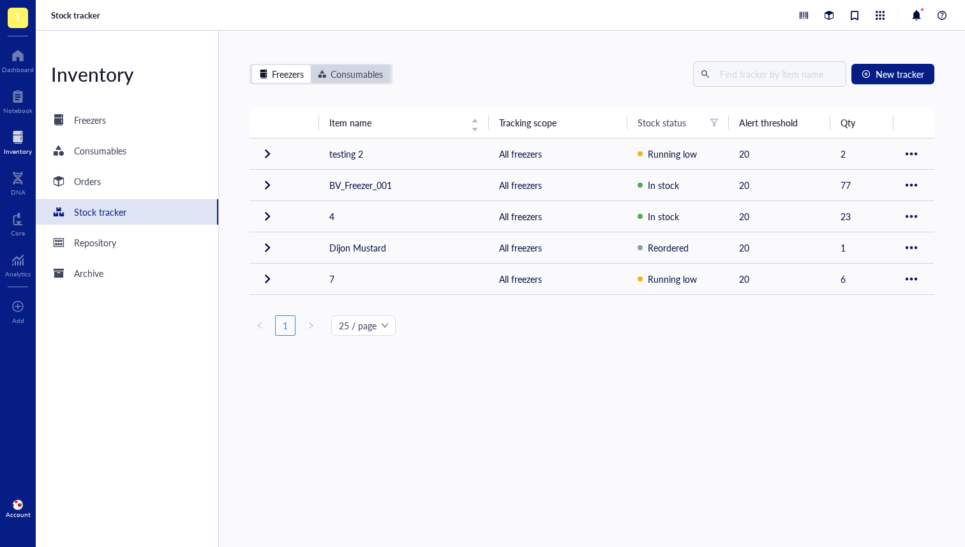
click at [349, 69] on div "Consumables" at bounding box center [357, 74] width 52 height 14
click at [311, 65] on input "Consumables" at bounding box center [311, 65] width 0 height 0
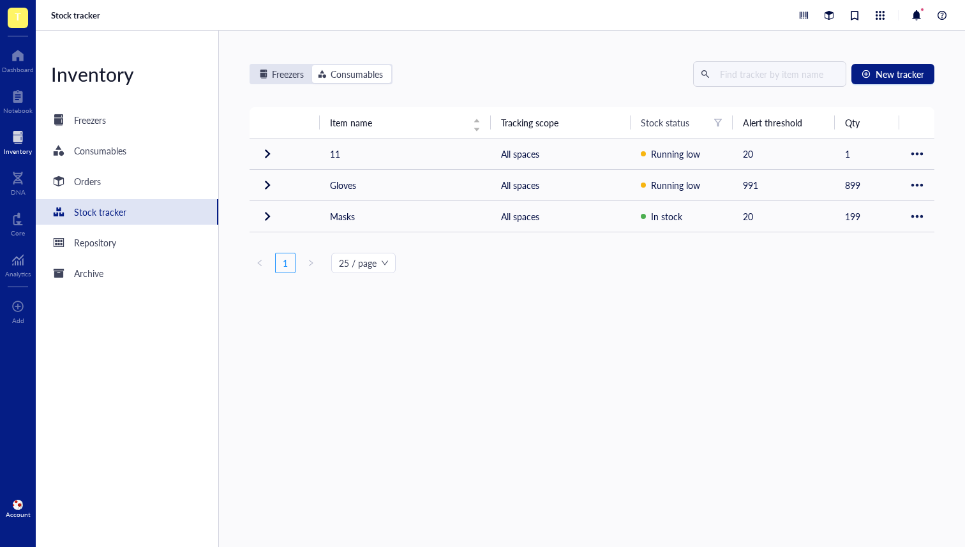
click at [298, 68] on div "Freezers" at bounding box center [288, 74] width 32 height 14
click at [252, 65] on input "Freezers" at bounding box center [252, 65] width 0 height 0
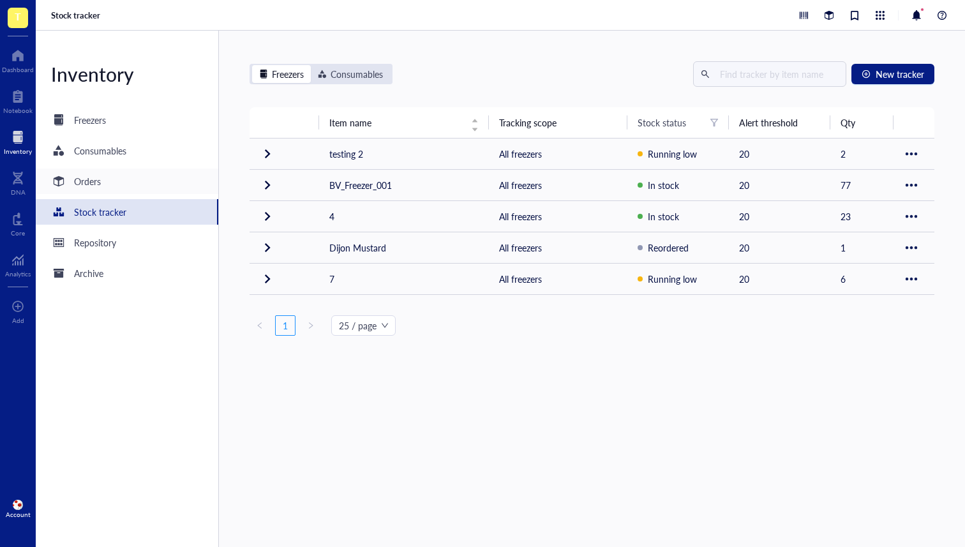
click at [117, 185] on div "Orders" at bounding box center [127, 181] width 183 height 26
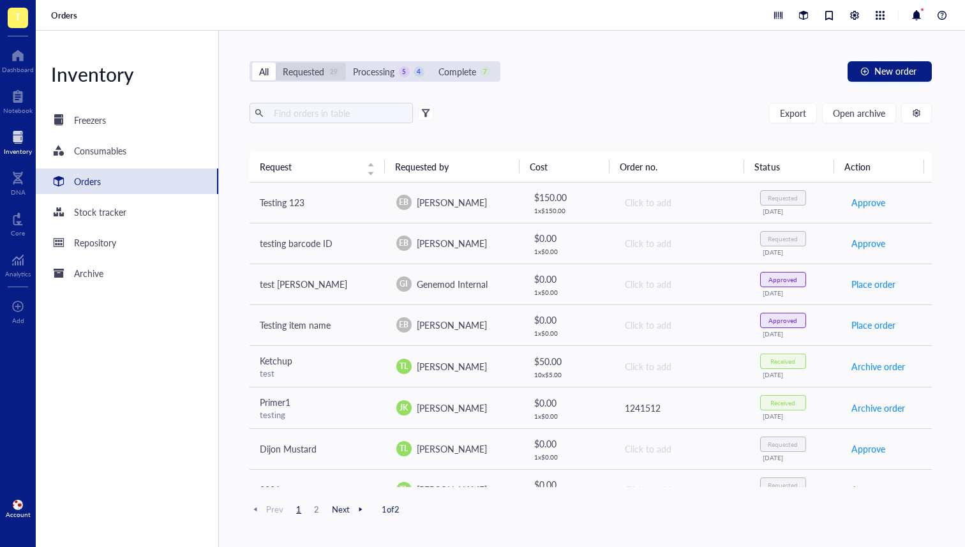
click at [294, 77] on div "Requested" at bounding box center [303, 71] width 41 height 14
click at [276, 63] on input "Requested 29" at bounding box center [276, 63] width 0 height 0
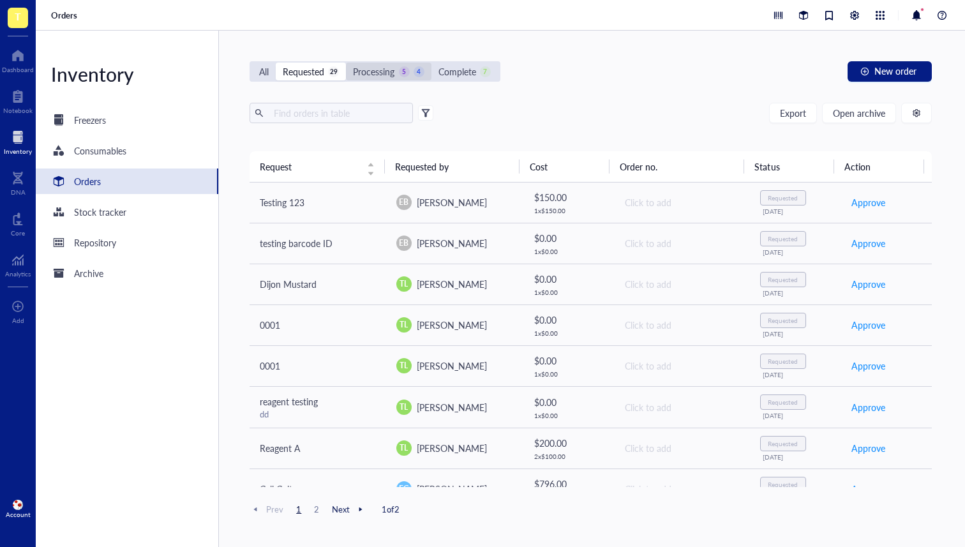
click at [362, 73] on div "Processing" at bounding box center [373, 71] width 41 height 14
click at [346, 63] on input "Processing 5 4" at bounding box center [346, 63] width 0 height 0
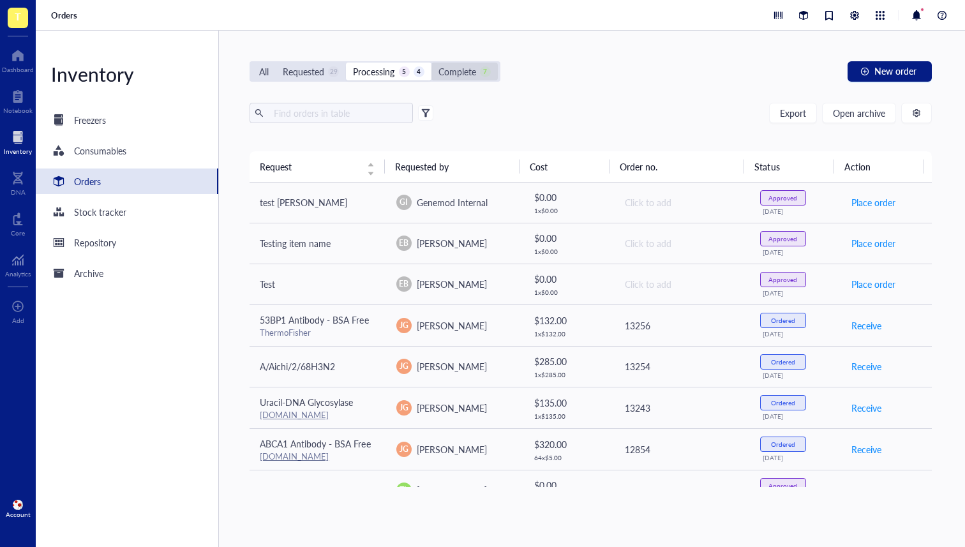
click at [459, 70] on div "Complete" at bounding box center [457, 71] width 38 height 14
click at [431, 63] on input "Complete 7" at bounding box center [431, 63] width 0 height 0
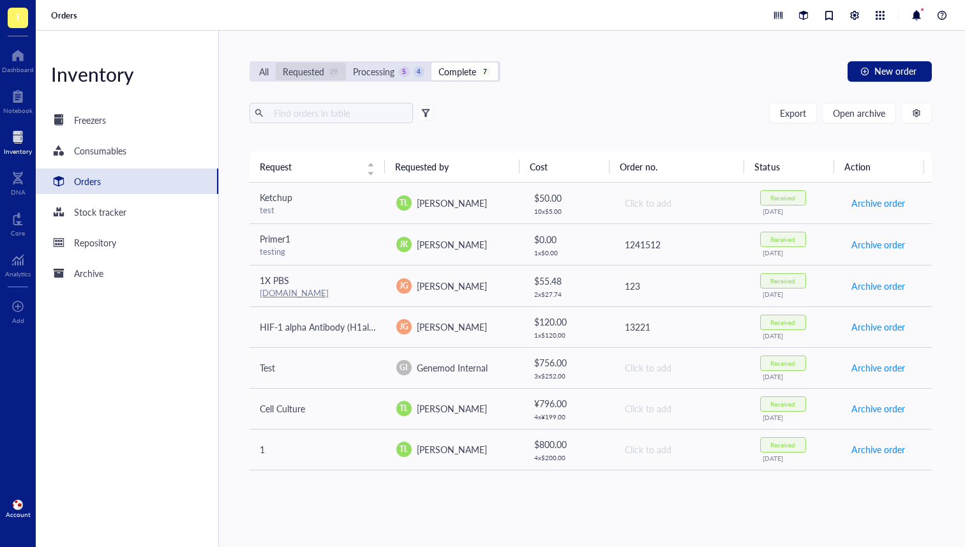
click at [283, 64] on div "Requested 29" at bounding box center [311, 72] width 70 height 18
click at [276, 63] on input "Requested 29" at bounding box center [276, 63] width 0 height 0
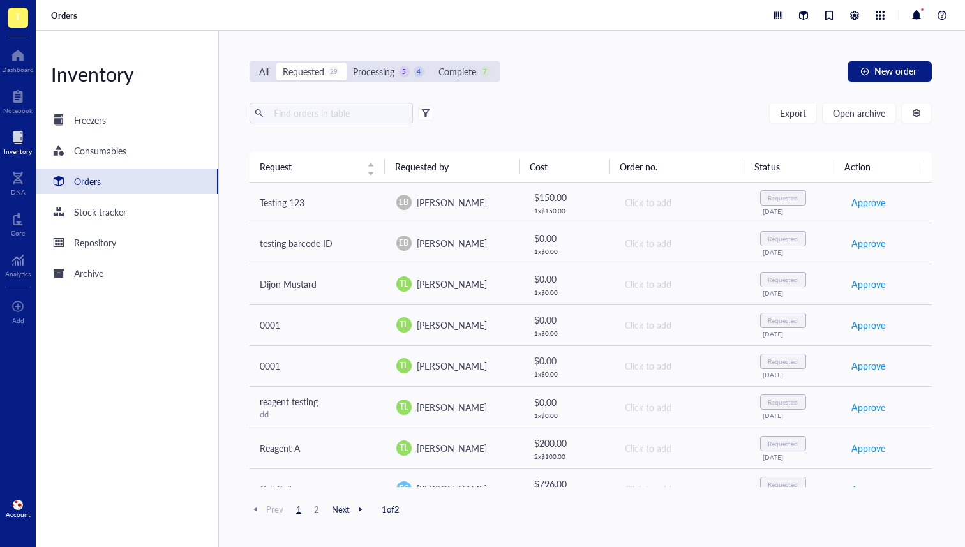
click at [268, 70] on div "All" at bounding box center [264, 71] width 10 height 14
click at [252, 63] on input "All" at bounding box center [252, 63] width 0 height 0
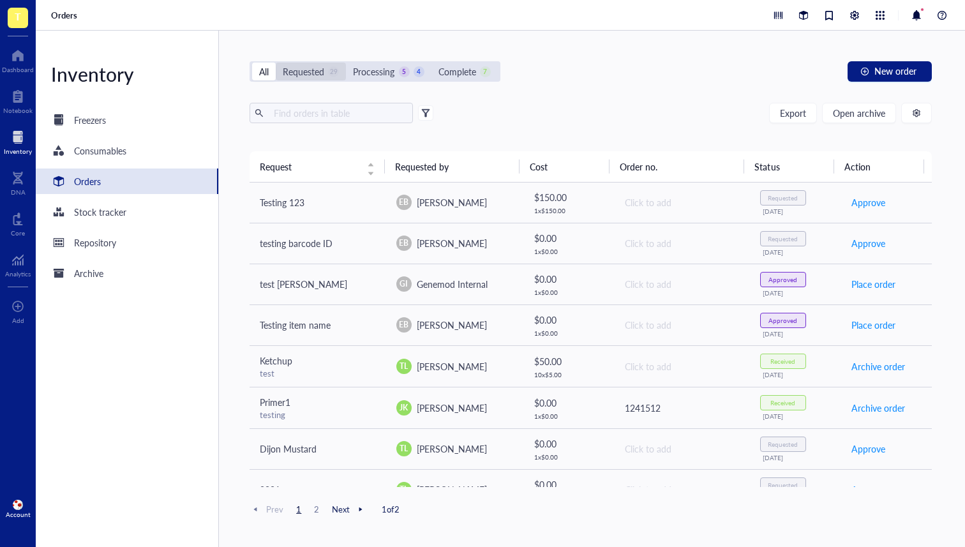
click at [305, 67] on div "Requested" at bounding box center [303, 71] width 41 height 14
click at [276, 63] on input "Requested 29" at bounding box center [276, 63] width 0 height 0
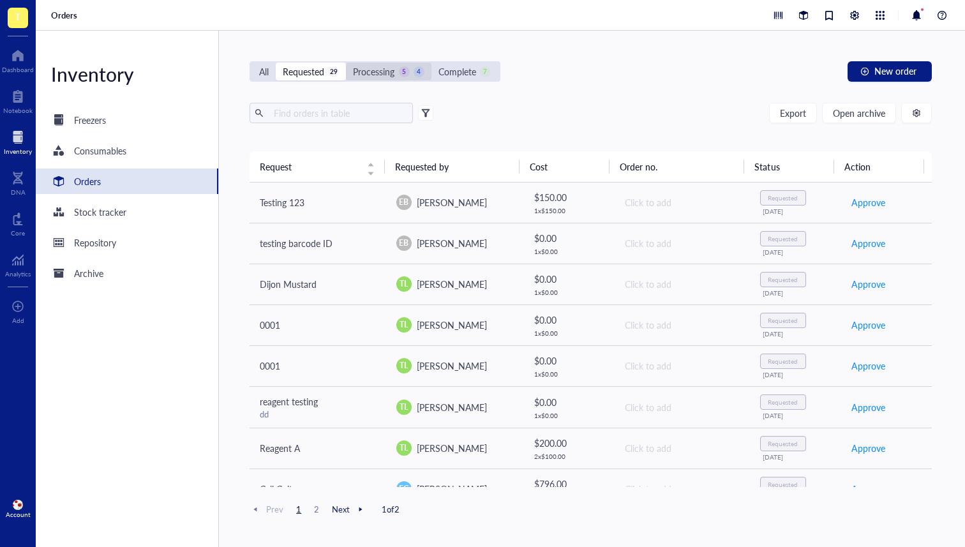
click at [382, 69] on div "Processing" at bounding box center [373, 71] width 41 height 14
click at [346, 63] on input "Processing 5 4" at bounding box center [346, 63] width 0 height 0
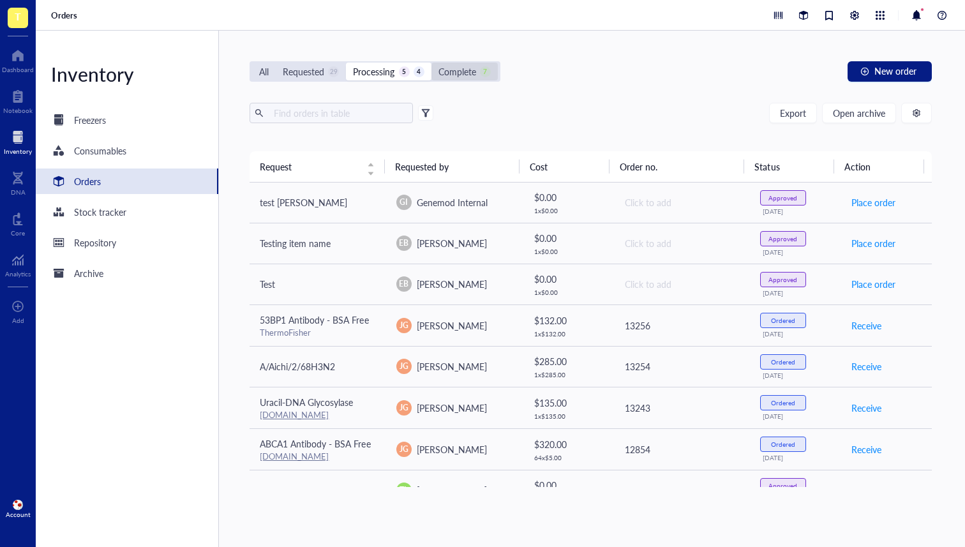
click at [479, 73] on div "Complete 7" at bounding box center [464, 71] width 52 height 14
click at [431, 63] on input "Complete 7" at bounding box center [431, 63] width 0 height 0
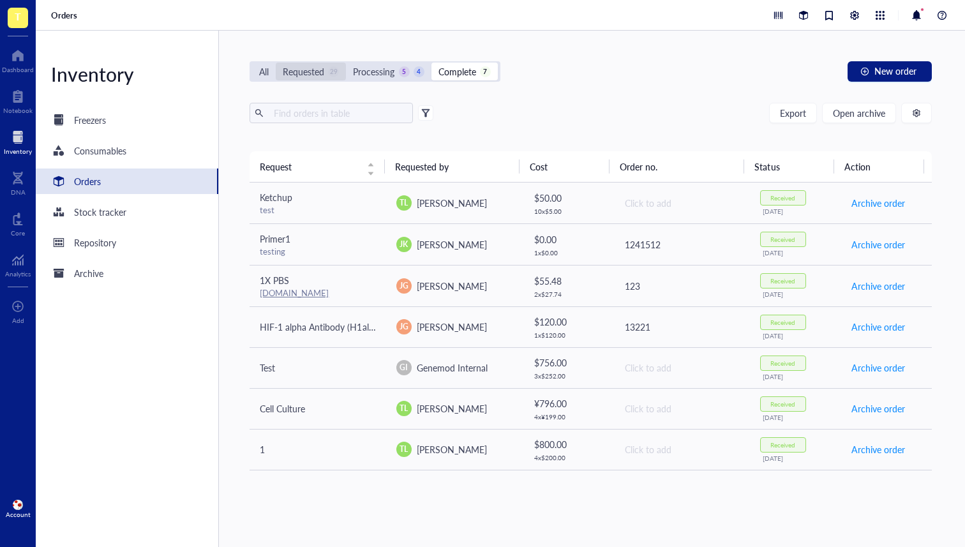
click at [320, 69] on div "Requested" at bounding box center [303, 71] width 41 height 14
click at [276, 63] on input "Requested 29" at bounding box center [276, 63] width 0 height 0
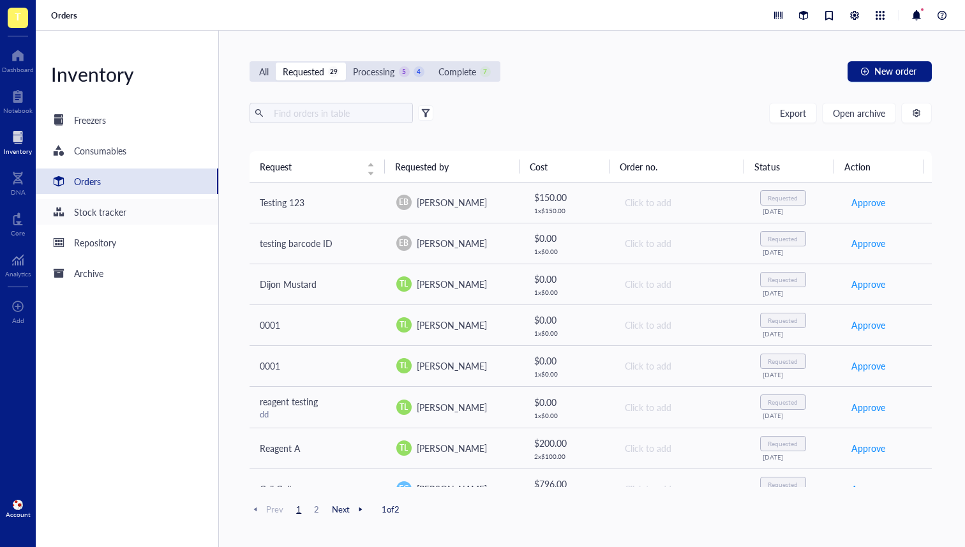
click at [109, 218] on div "Stock tracker" at bounding box center [100, 212] width 52 height 14
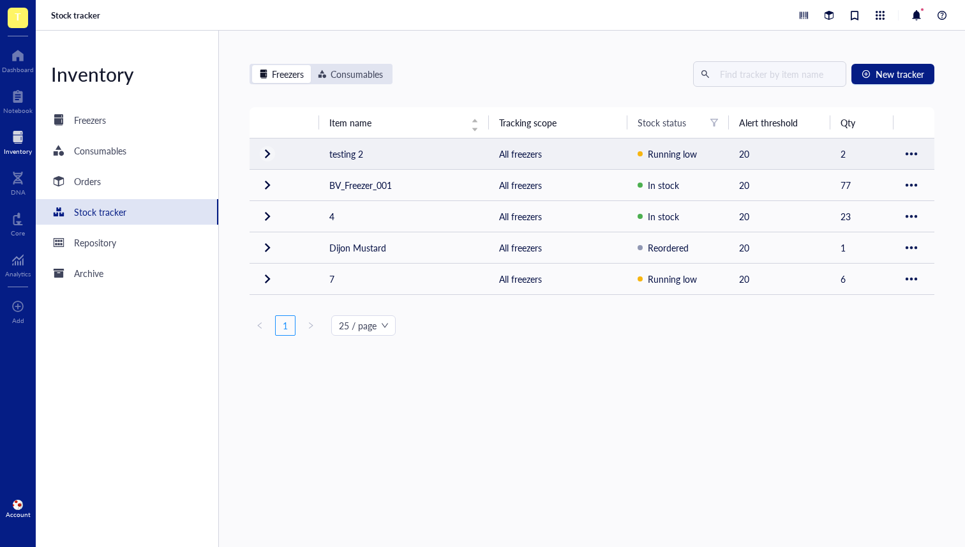
click at [265, 147] on div at bounding box center [267, 154] width 20 height 20
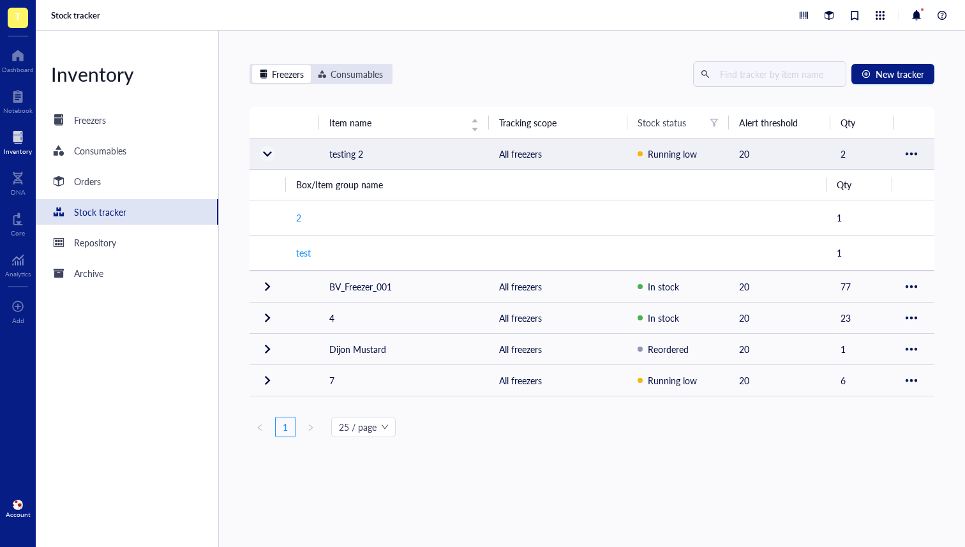
click at [273, 158] on div at bounding box center [267, 154] width 20 height 20
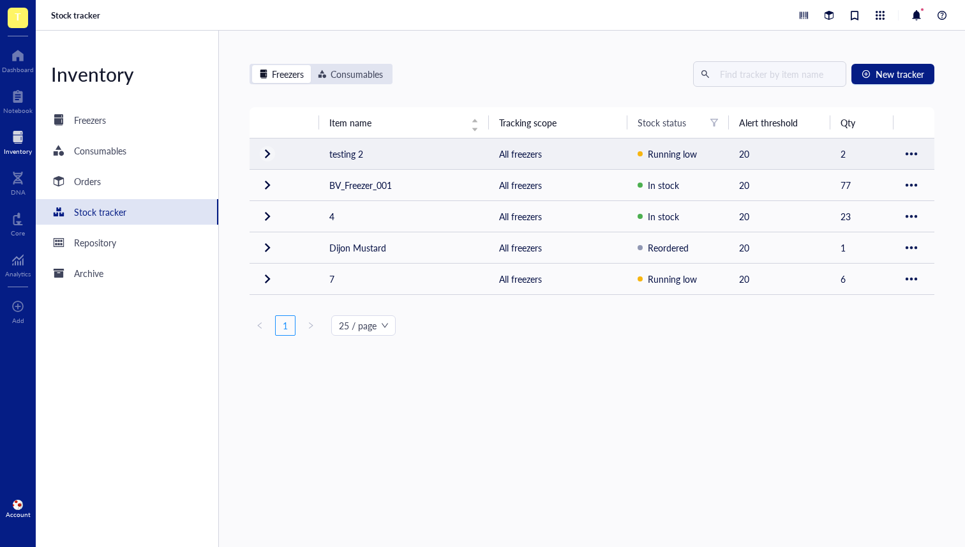
click at [268, 157] on div at bounding box center [267, 154] width 20 height 20
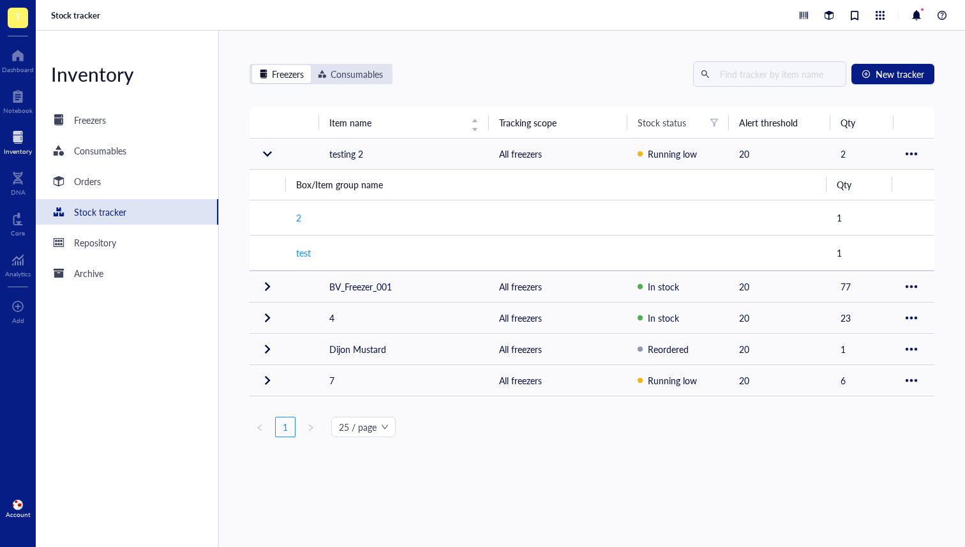
click at [491, 77] on div "Freezers Consumables New tracker" at bounding box center [592, 74] width 685 height 26
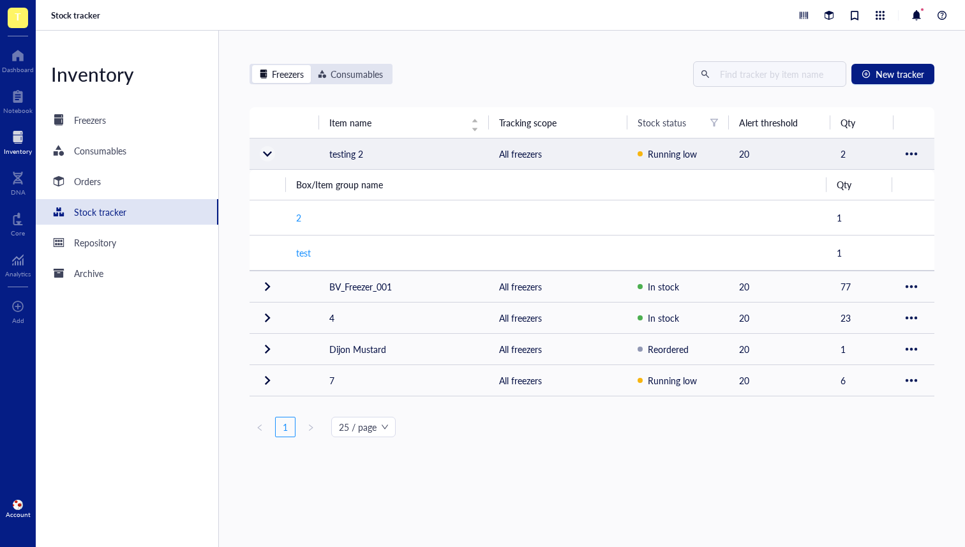
click at [269, 154] on div at bounding box center [267, 154] width 20 height 20
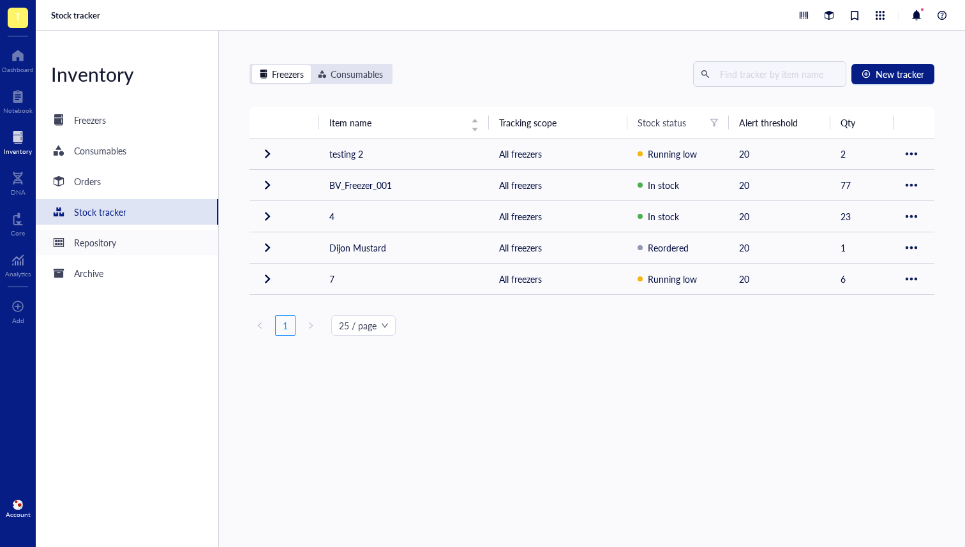
drag, startPoint x: 117, startPoint y: 250, endPoint x: 125, endPoint y: 249, distance: 7.8
click at [117, 250] on div "Repository" at bounding box center [127, 243] width 183 height 26
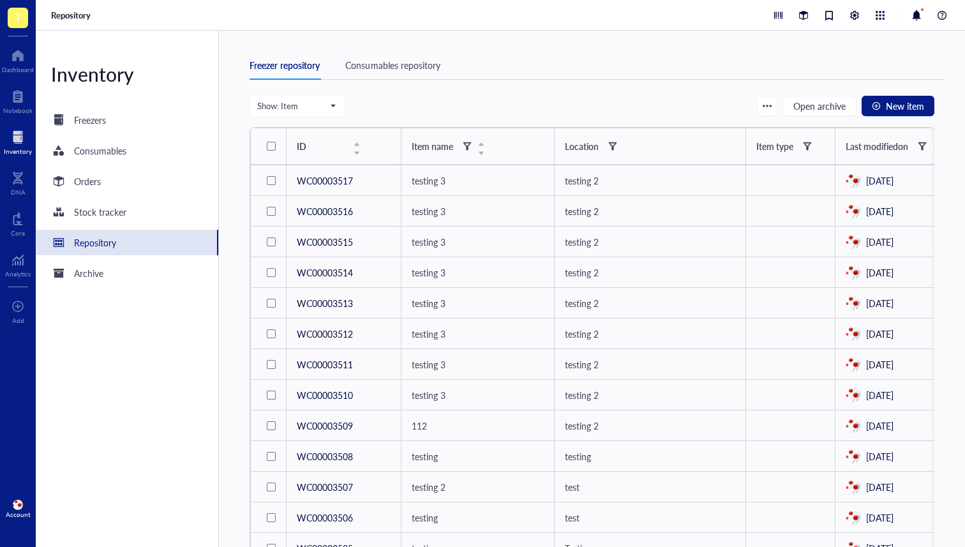
click at [377, 63] on div "Consumables repository" at bounding box center [392, 65] width 94 height 14
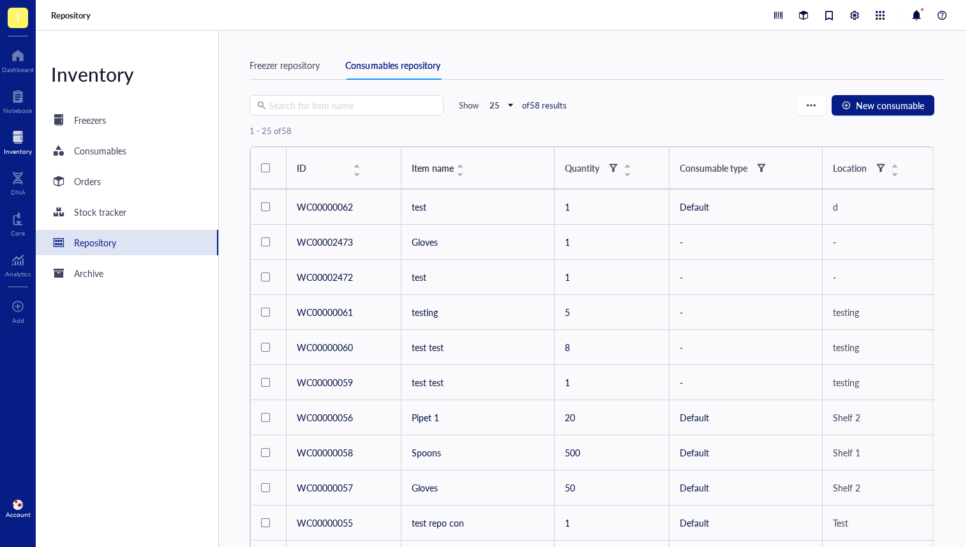
click at [278, 62] on div "Freezer repository" at bounding box center [285, 65] width 70 height 14
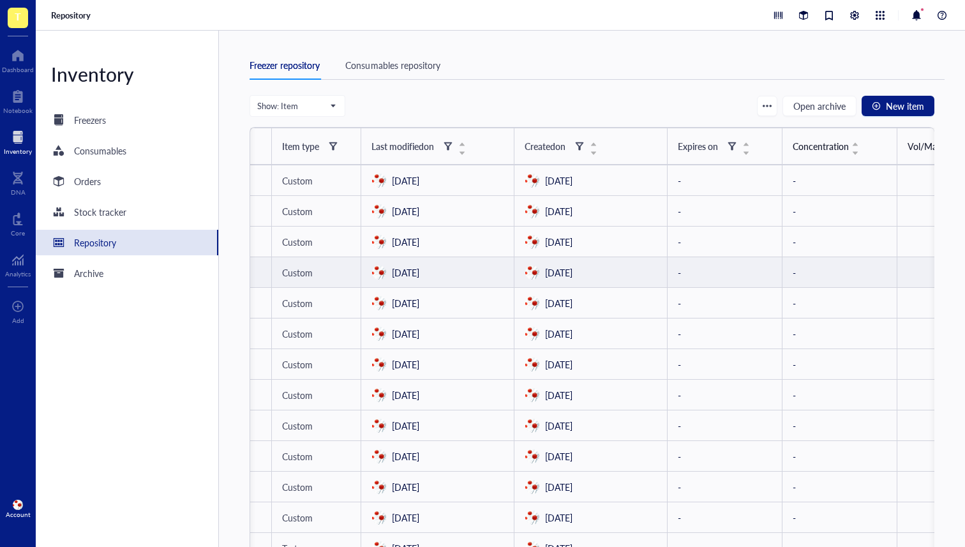
scroll to position [0, 519]
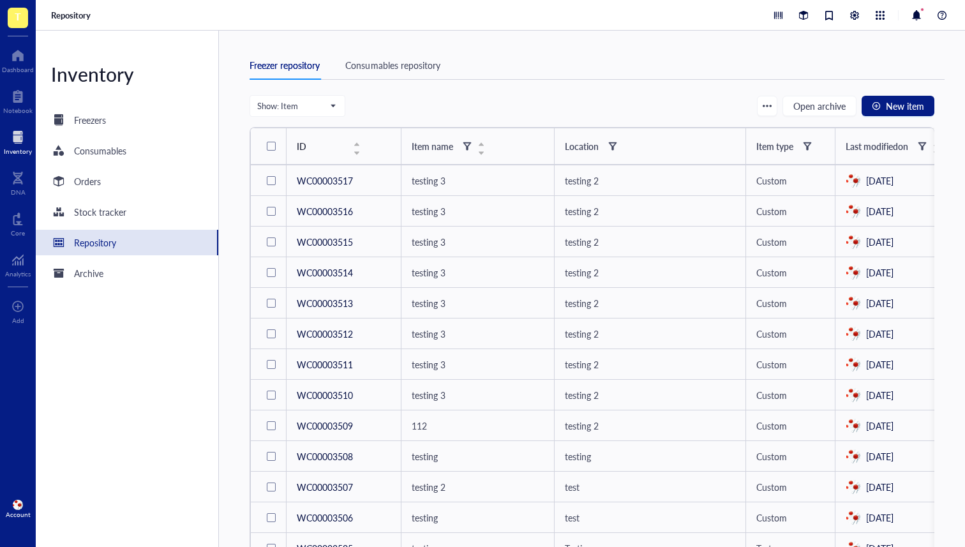
click at [413, 58] on div "Consumables repository" at bounding box center [392, 65] width 94 height 14
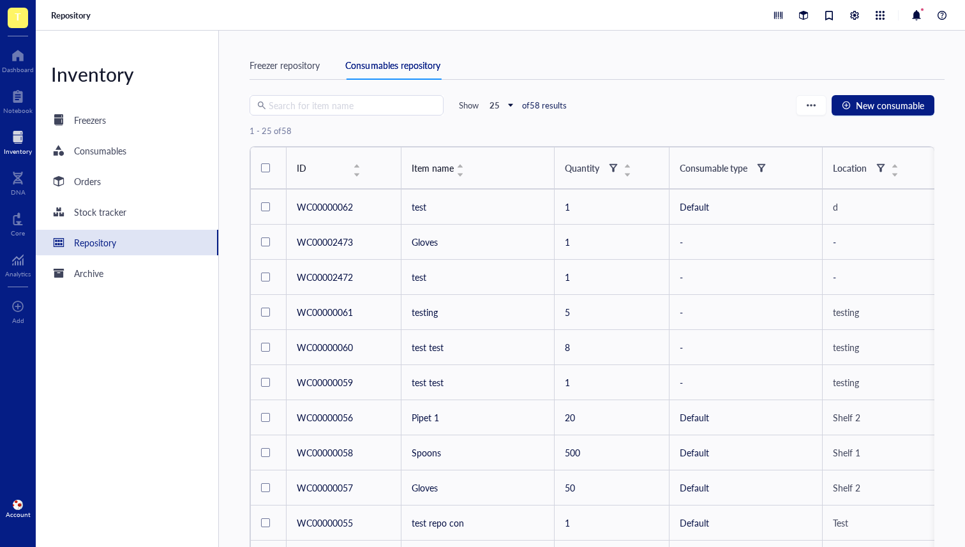
click at [281, 47] on div "Freezer repository Consumables repository Search for item name Show 25 of 58 re…" at bounding box center [592, 289] width 746 height 516
click at [276, 67] on div "Freezer repository" at bounding box center [285, 65] width 70 height 14
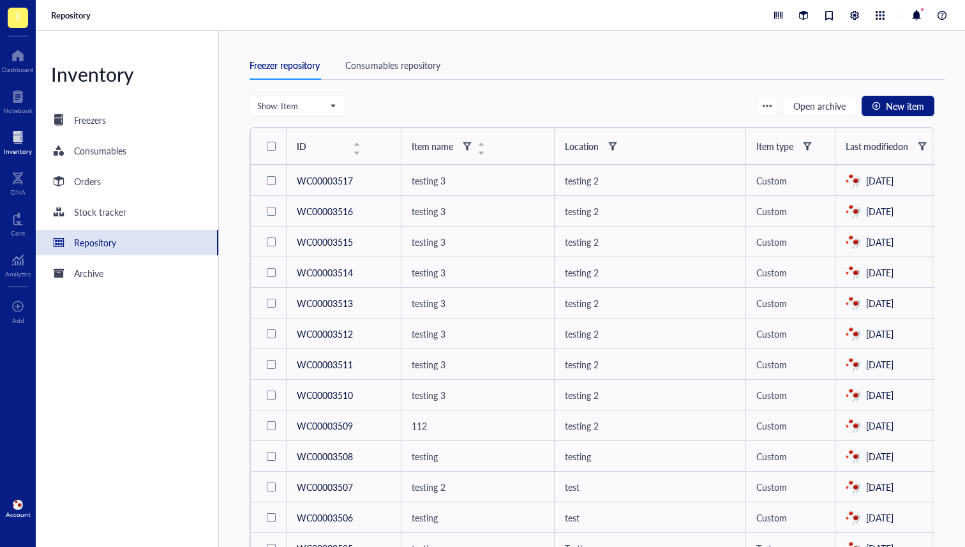
click at [393, 68] on div "Consumables repository" at bounding box center [392, 65] width 94 height 14
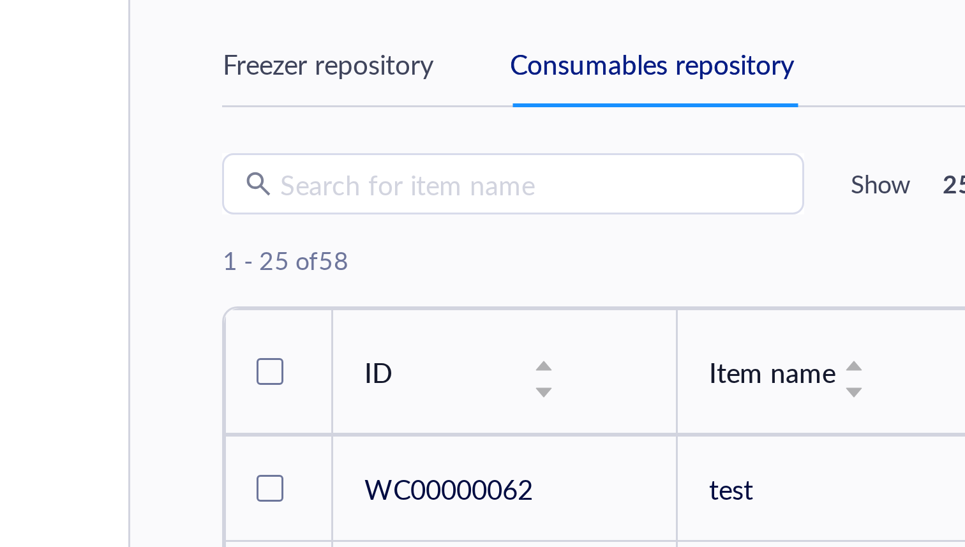
click at [244, 144] on div "Freezer repository Consumables repository Search for item name Show 25 of 58 re…" at bounding box center [592, 289] width 746 height 516
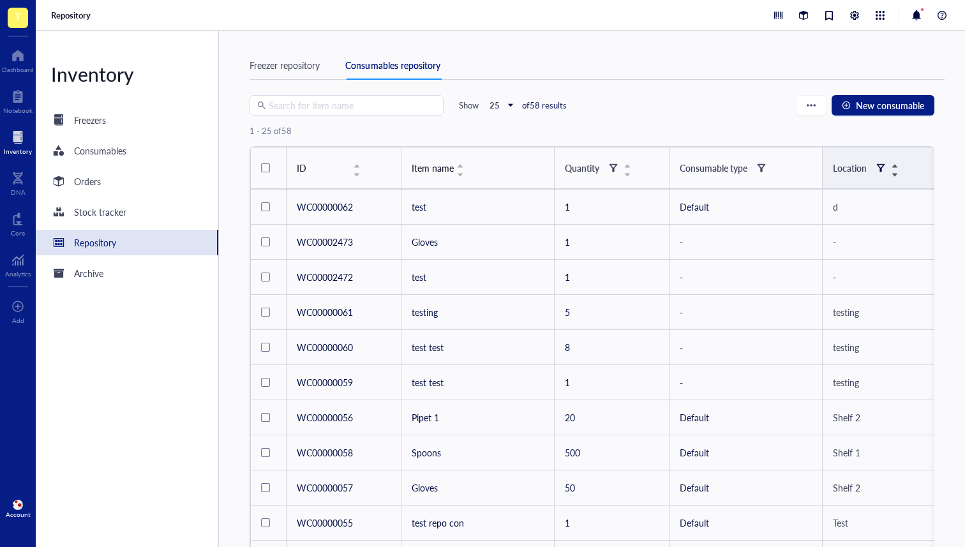
click at [881, 167] on div at bounding box center [880, 167] width 9 height 9
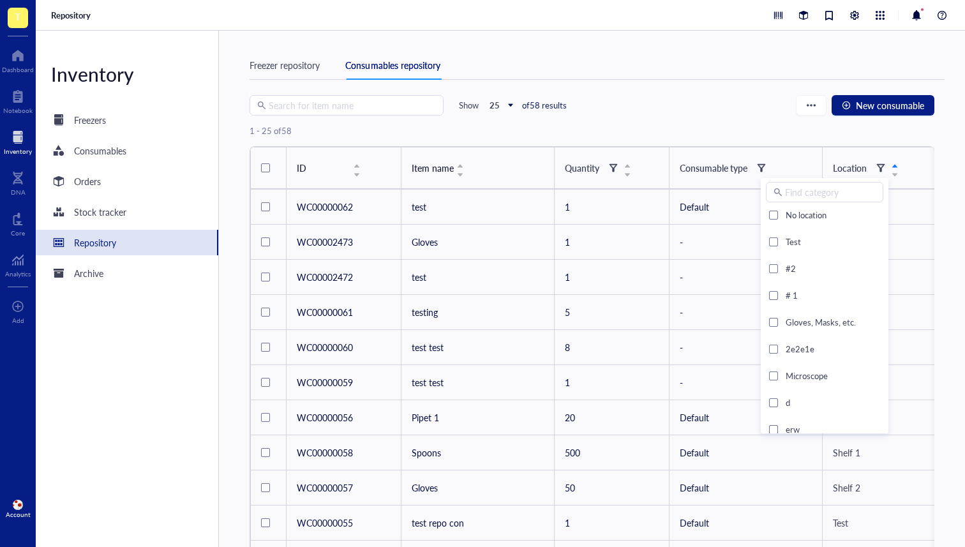
click at [763, 210] on div "Find category No location Test #2 # 1 Gloves, Masks, etc. 2e2e1e Microscope d e…" at bounding box center [825, 552] width 128 height 748
click at [768, 213] on div "No location" at bounding box center [824, 215] width 117 height 27
click at [777, 217] on div at bounding box center [773, 215] width 9 height 9
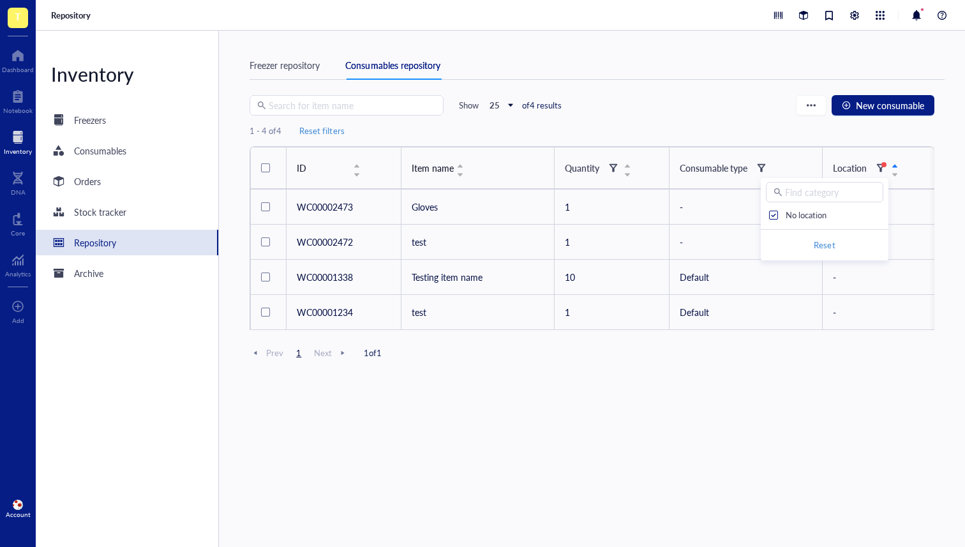
click at [723, 110] on div "Search for item name Show 25 of 4 results New consumable" at bounding box center [592, 105] width 685 height 20
click at [878, 162] on span at bounding box center [880, 167] width 15 height 15
click at [755, 167] on span at bounding box center [761, 167] width 15 height 15
click at [769, 190] on div at bounding box center [767, 194] width 9 height 9
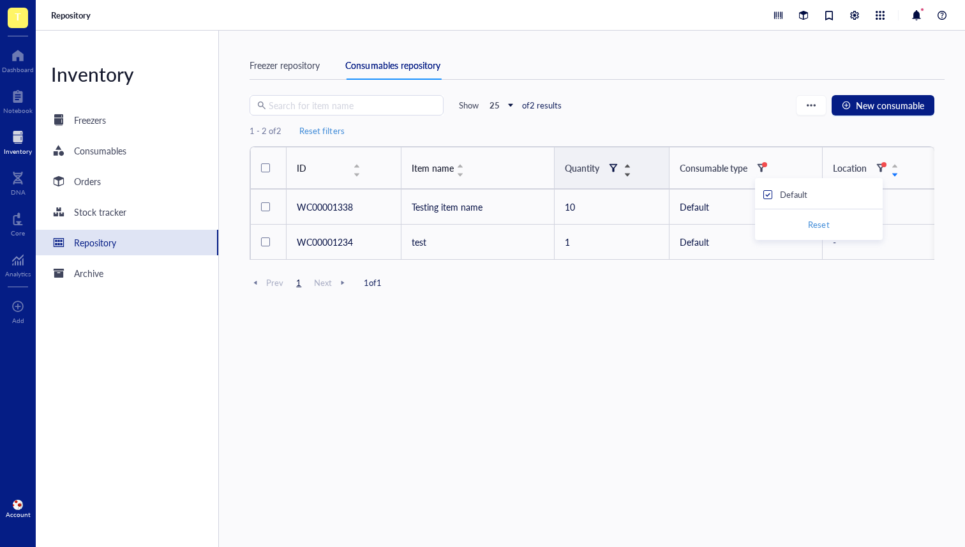
click at [617, 171] on div at bounding box center [613, 167] width 9 height 9
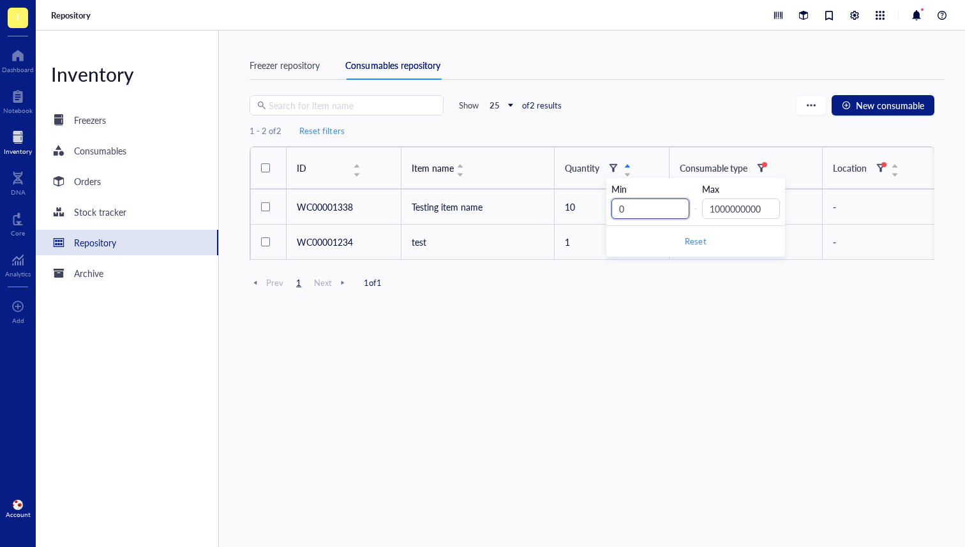
click at [650, 210] on input "0" at bounding box center [650, 208] width 78 height 20
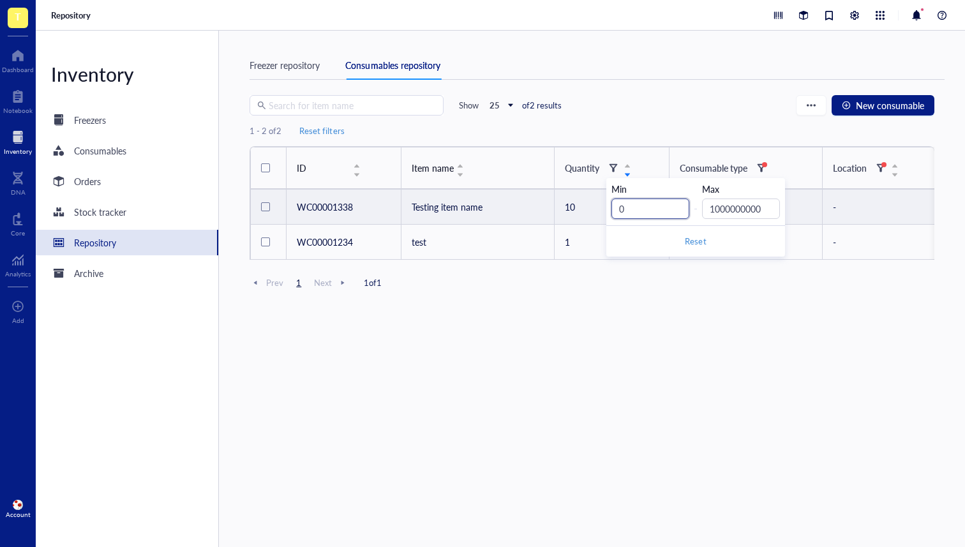
drag, startPoint x: 639, startPoint y: 214, endPoint x: 601, endPoint y: 211, distance: 39.1
click at [601, 211] on body "T Dashboard Notebook Inventory DNA Core Analytics To pick up a draggable item, …" at bounding box center [482, 273] width 965 height 547
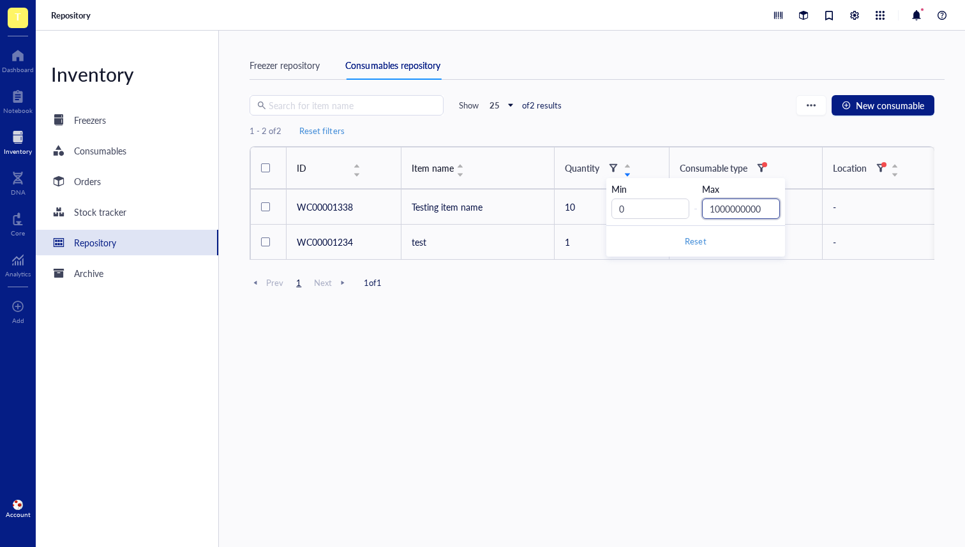
drag, startPoint x: 754, startPoint y: 211, endPoint x: 743, endPoint y: 213, distance: 11.0
click at [747, 213] on input "1000000000" at bounding box center [741, 208] width 78 height 20
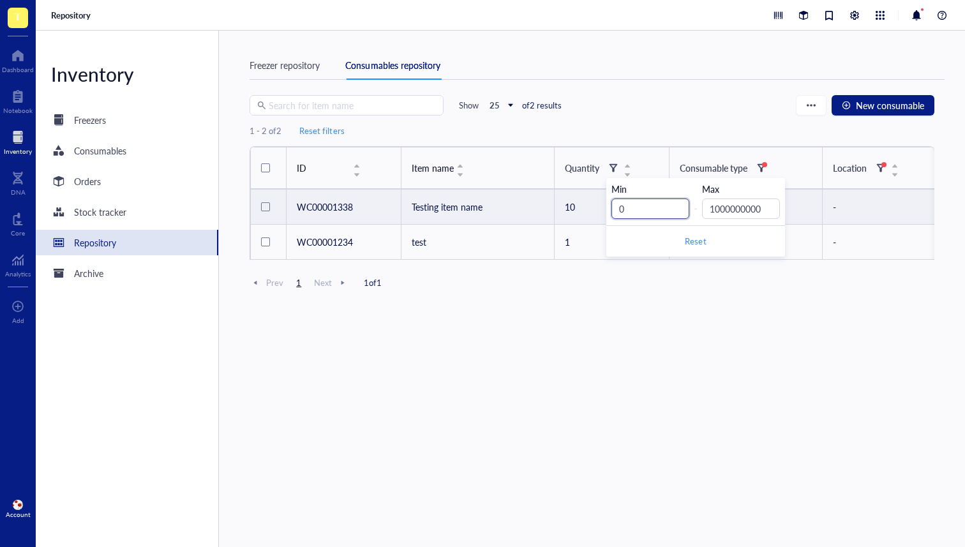
drag, startPoint x: 663, startPoint y: 212, endPoint x: 604, endPoint y: 204, distance: 59.3
click at [604, 204] on body "T Dashboard Notebook Inventory DNA Core Analytics To pick up a draggable item, …" at bounding box center [482, 273] width 965 height 547
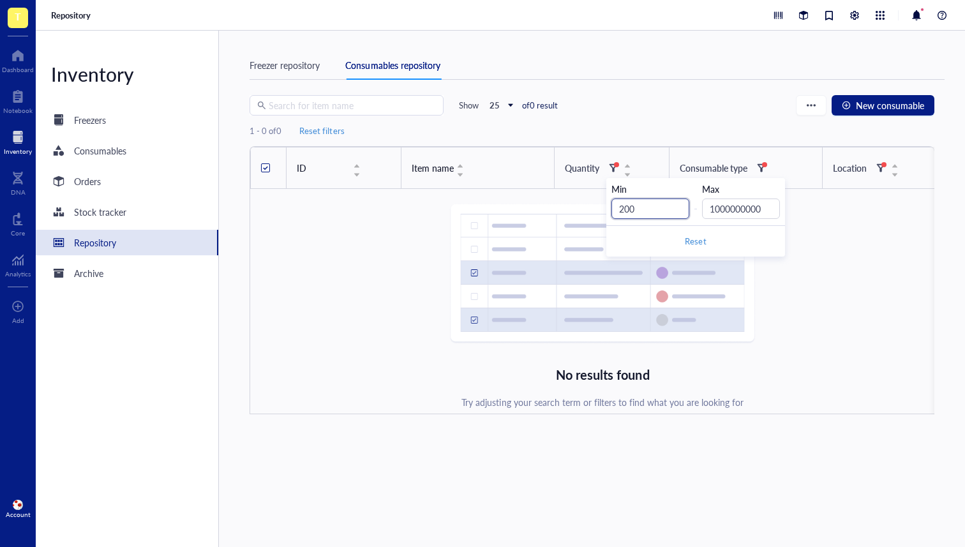
type input "200"
click at [666, 97] on div "Search for item name Show 25 of 0 result New consumable" at bounding box center [592, 105] width 685 height 20
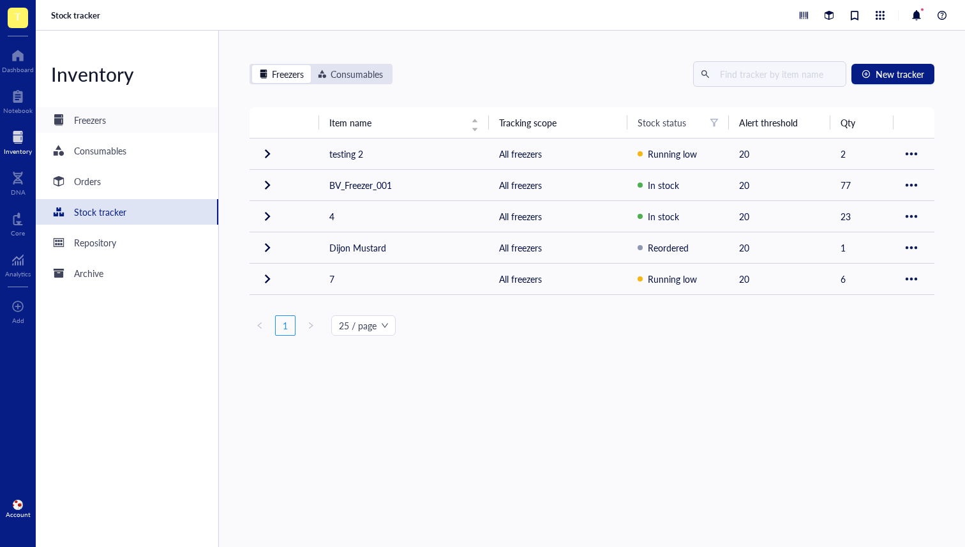
click at [105, 112] on div "Freezers" at bounding box center [78, 119] width 55 height 15
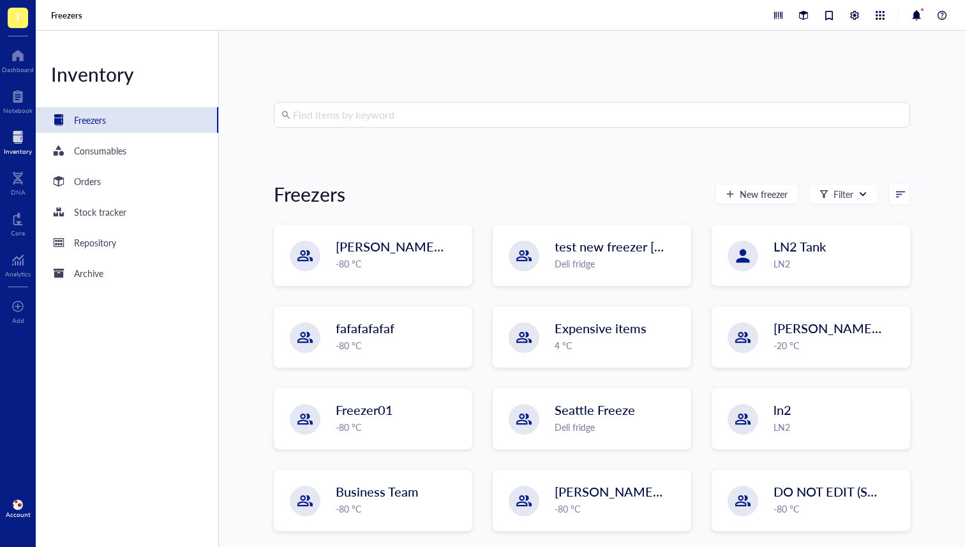
click at [351, 113] on input "search" at bounding box center [597, 115] width 609 height 24
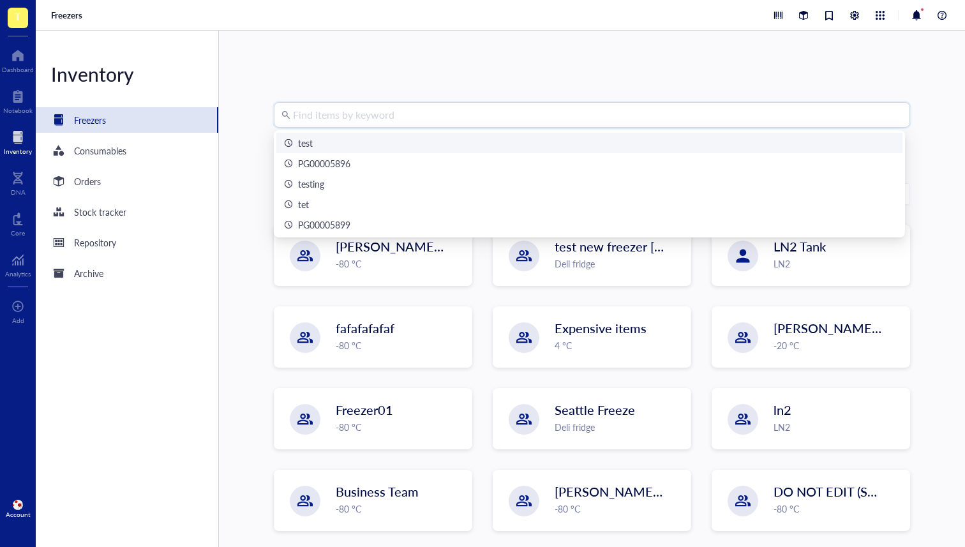
click at [372, 136] on div "test" at bounding box center [589, 143] width 611 height 14
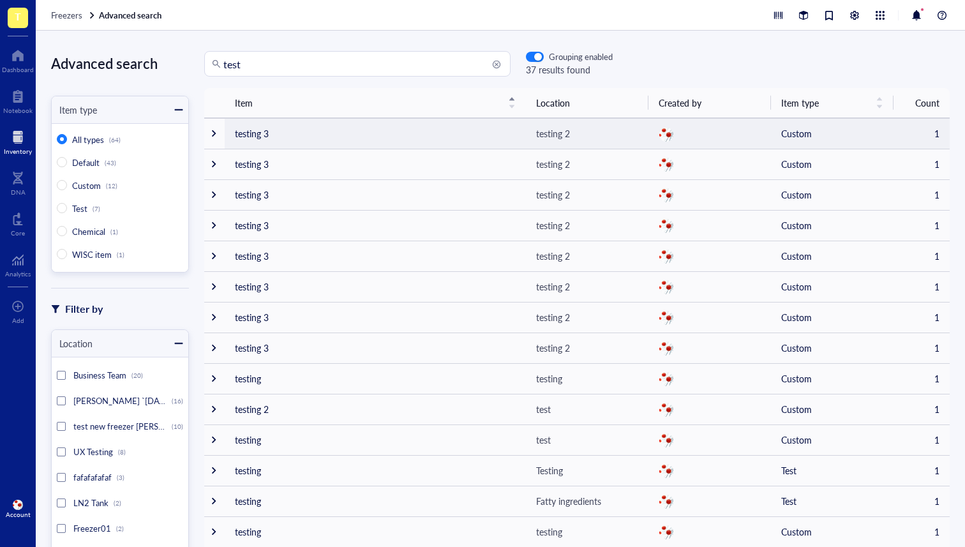
click at [216, 133] on div at bounding box center [213, 133] width 9 height 9
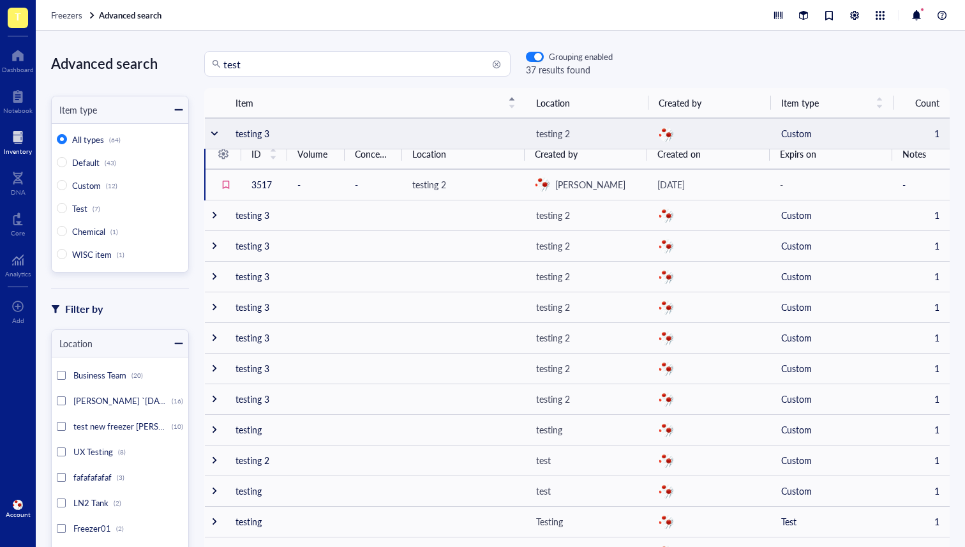
click at [217, 135] on div at bounding box center [214, 133] width 9 height 9
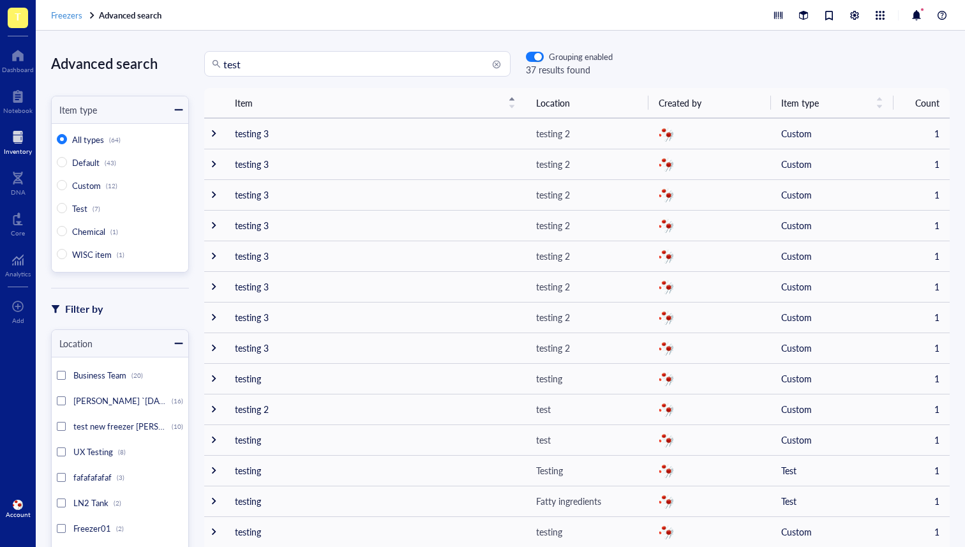
click at [63, 19] on span "Freezers" at bounding box center [66, 15] width 31 height 12
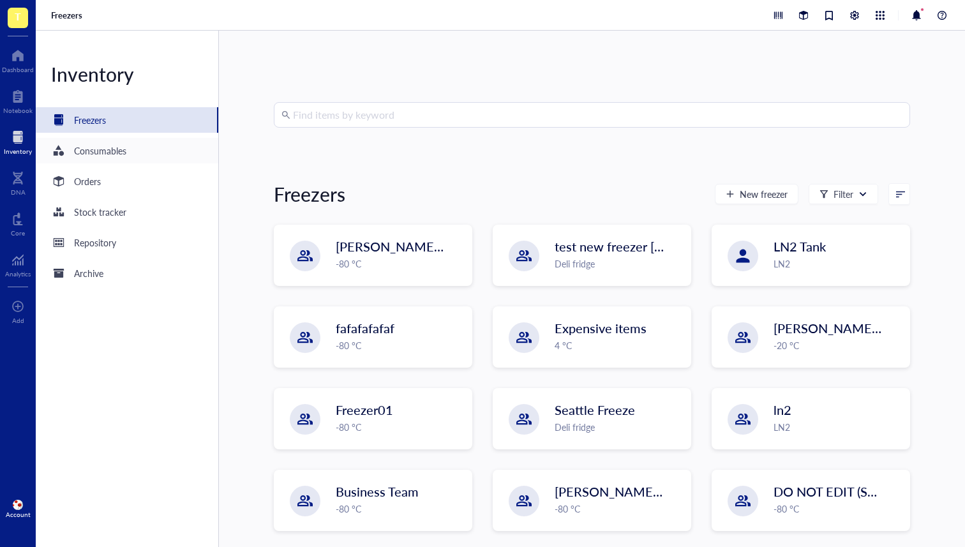
click at [151, 151] on div "Consumables" at bounding box center [127, 151] width 183 height 26
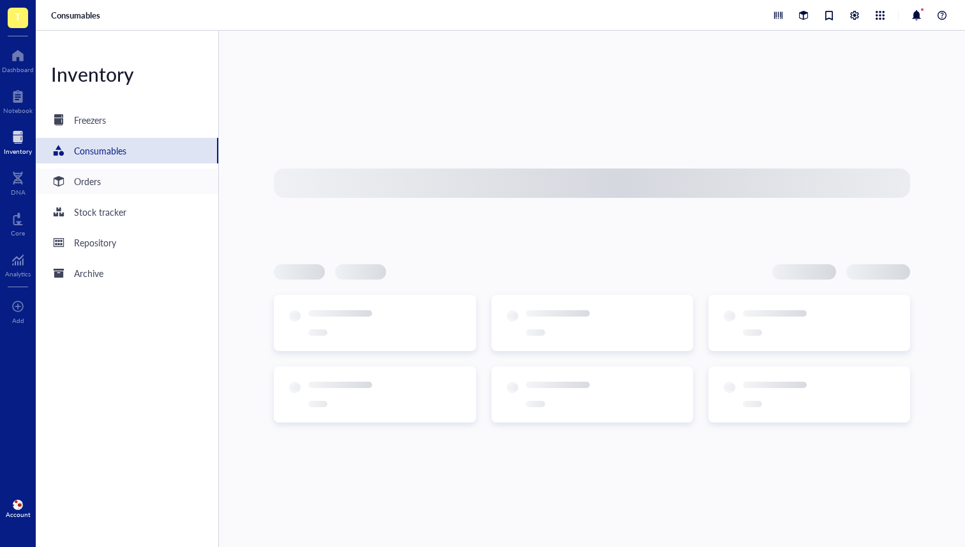
click at [130, 187] on div "Orders" at bounding box center [127, 181] width 183 height 26
